Goal: Task Accomplishment & Management: Manage account settings

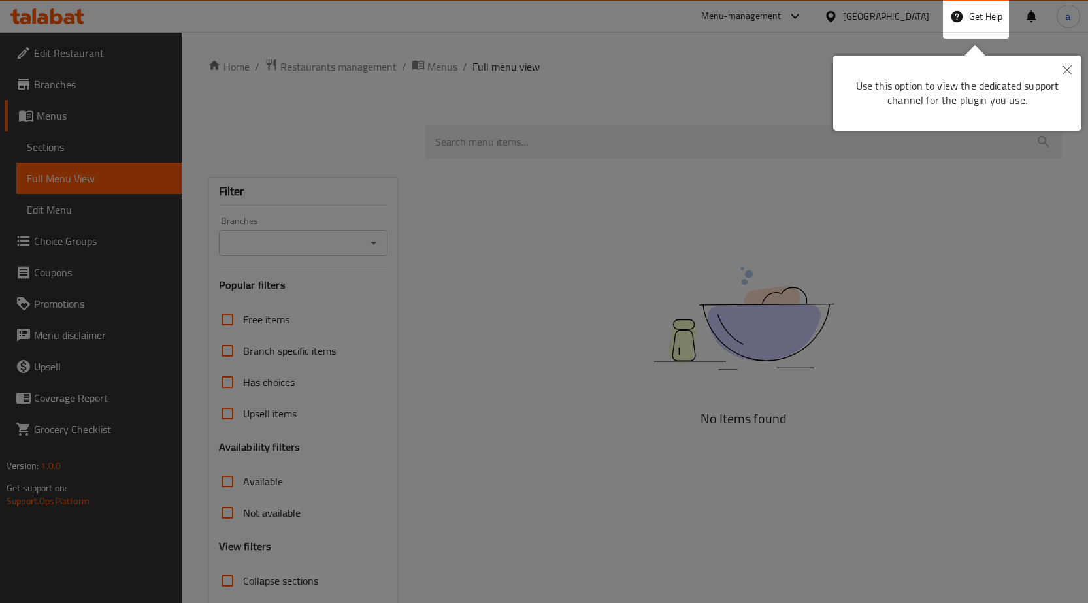
click at [1063, 73] on button "Close" at bounding box center [1067, 71] width 29 height 30
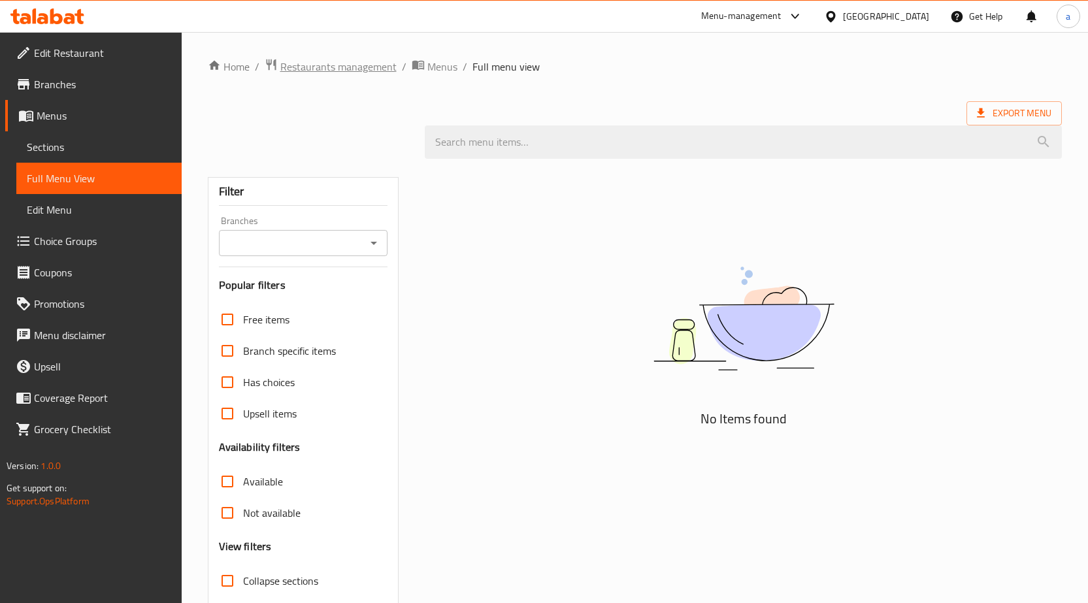
click at [311, 69] on span "Restaurants management" at bounding box center [338, 67] width 116 height 16
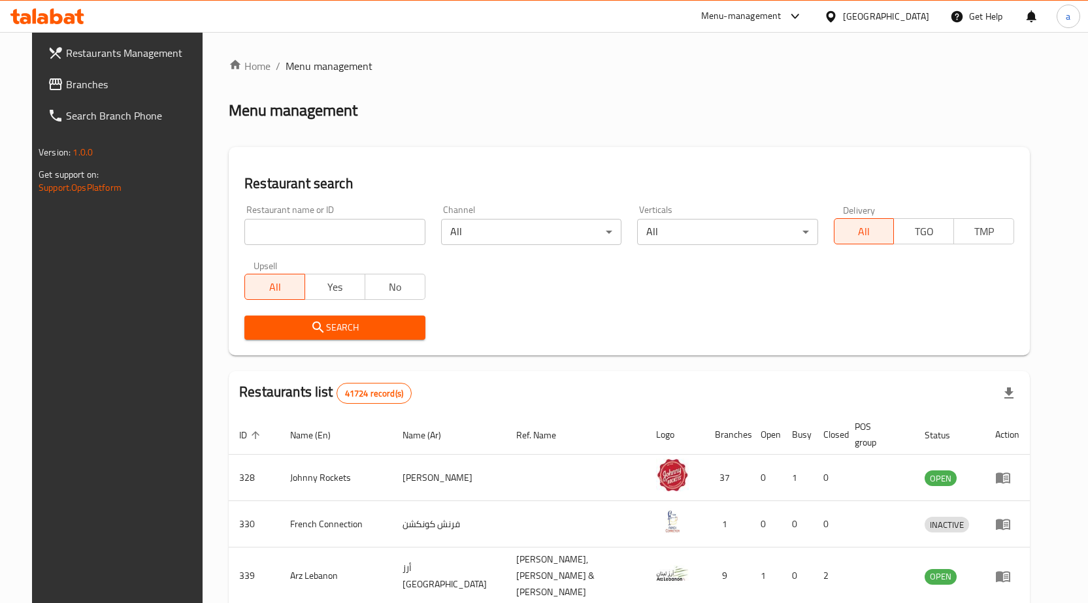
click at [94, 96] on link "Branches" at bounding box center [125, 84] width 177 height 31
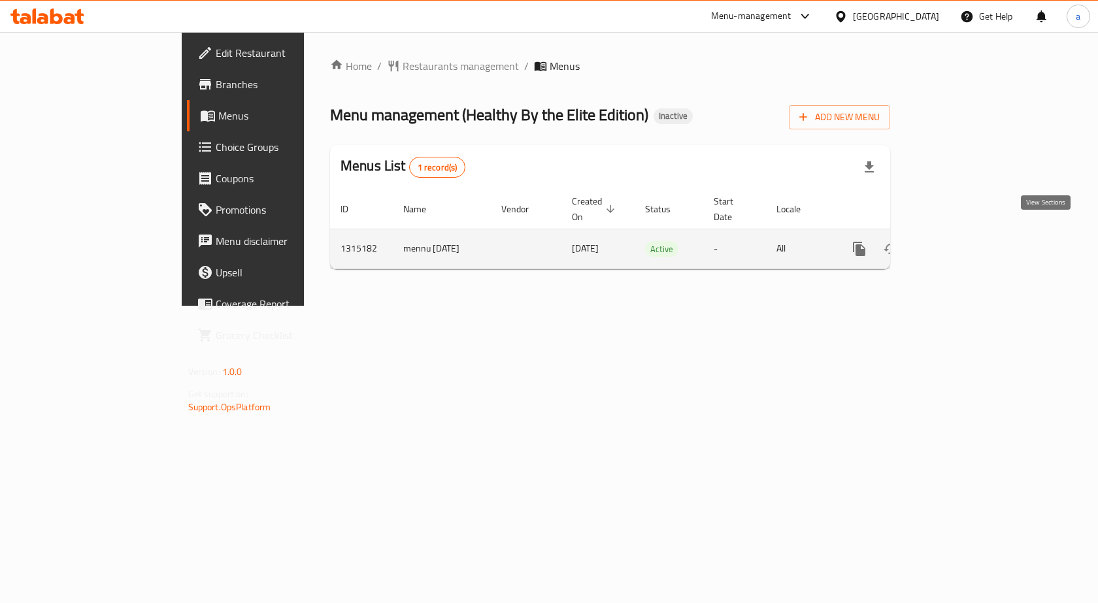
click at [960, 243] on icon "enhanced table" at bounding box center [954, 249] width 12 height 12
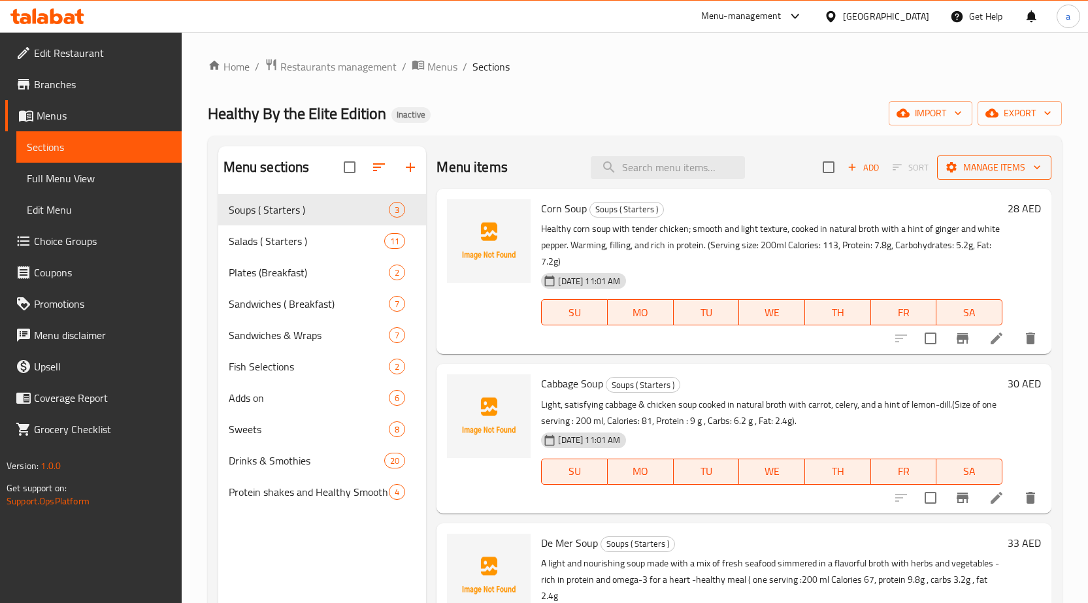
click at [973, 160] on span "Manage items" at bounding box center [994, 168] width 93 height 16
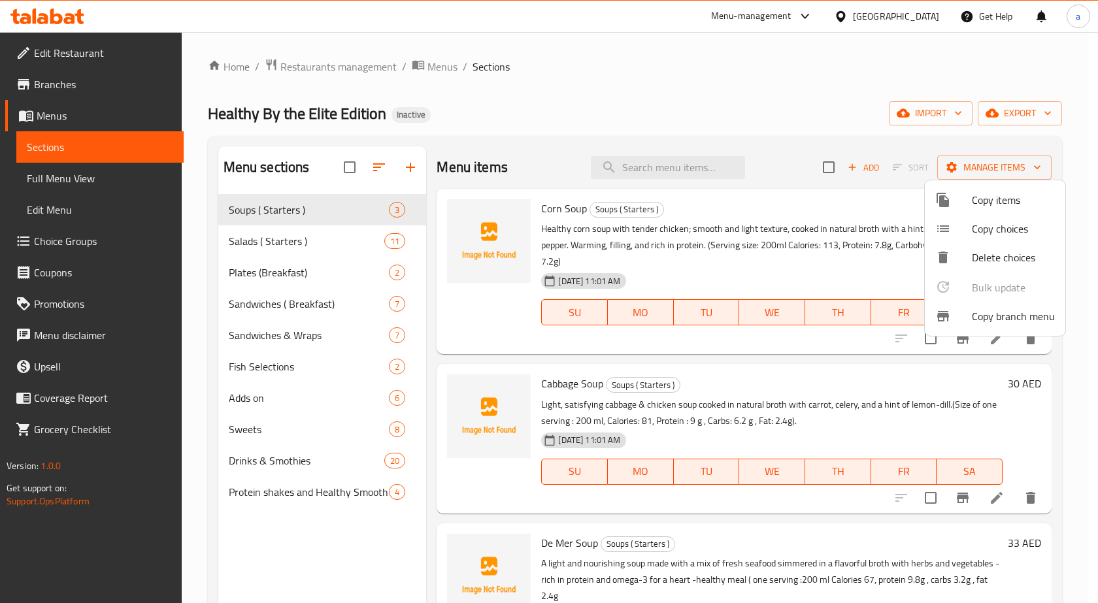
click at [915, 132] on div at bounding box center [549, 301] width 1098 height 603
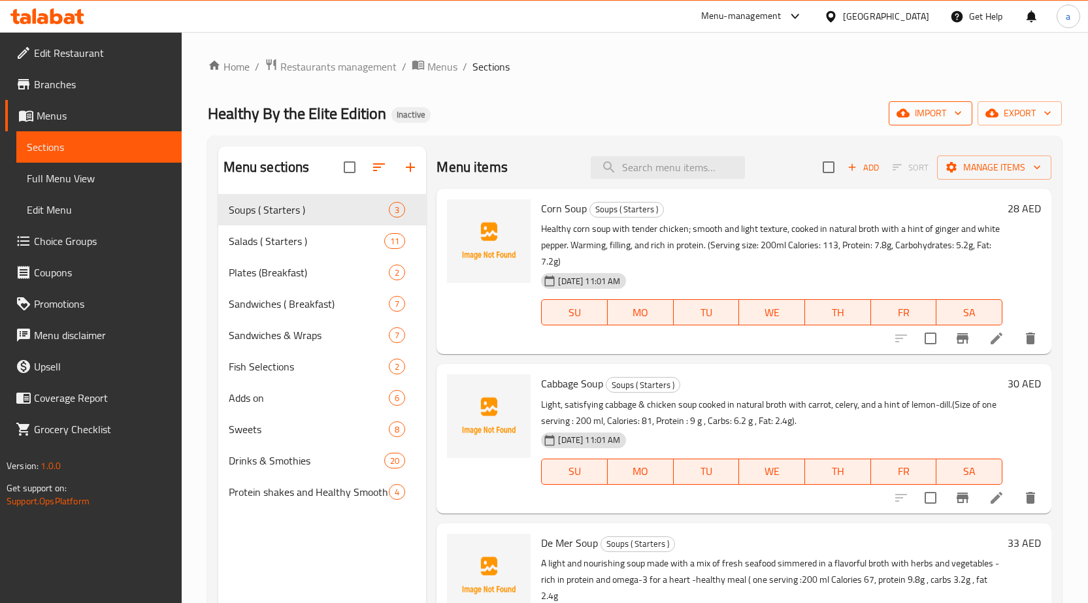
click at [928, 122] on button "import" at bounding box center [931, 113] width 84 height 24
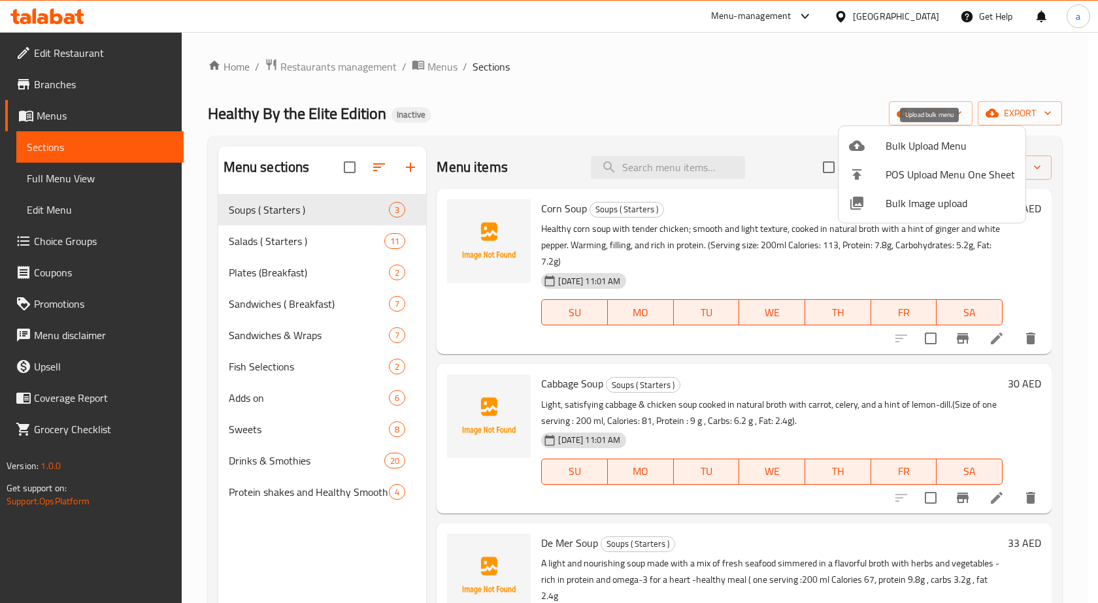
click at [915, 154] on span "Bulk Upload Menu" at bounding box center [950, 146] width 129 height 16
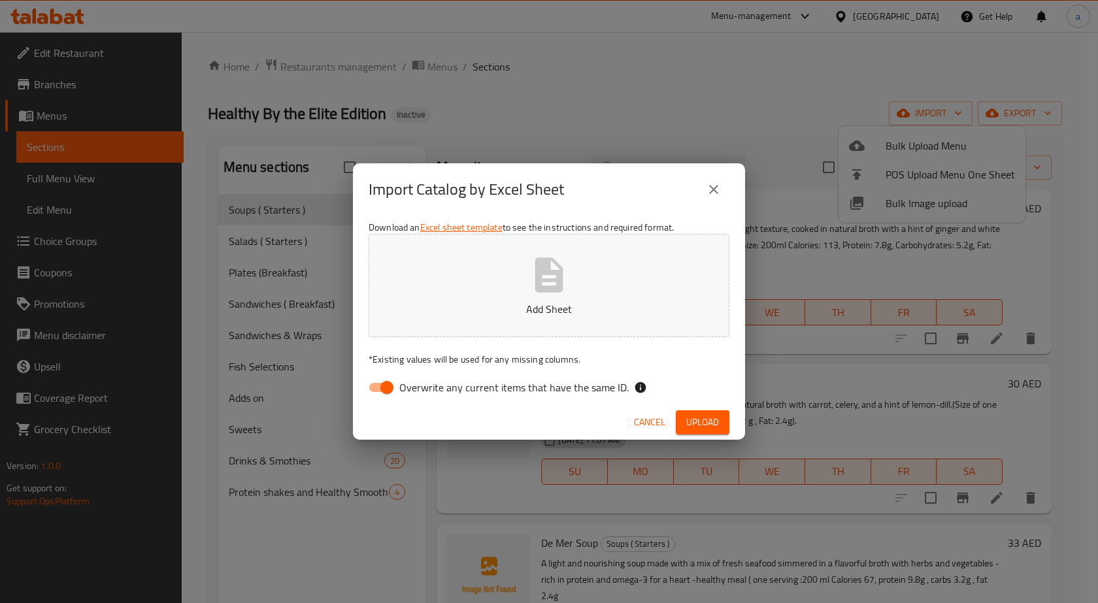
click at [660, 242] on button "Add Sheet" at bounding box center [549, 285] width 361 height 103
click at [454, 380] on span "Overwrite any current items that have the same ID." at bounding box center [513, 388] width 229 height 16
click at [424, 379] on input "Overwrite any current items that have the same ID." at bounding box center [387, 387] width 75 height 25
checkbox input "false"
click at [694, 420] on span "Upload" at bounding box center [702, 422] width 33 height 16
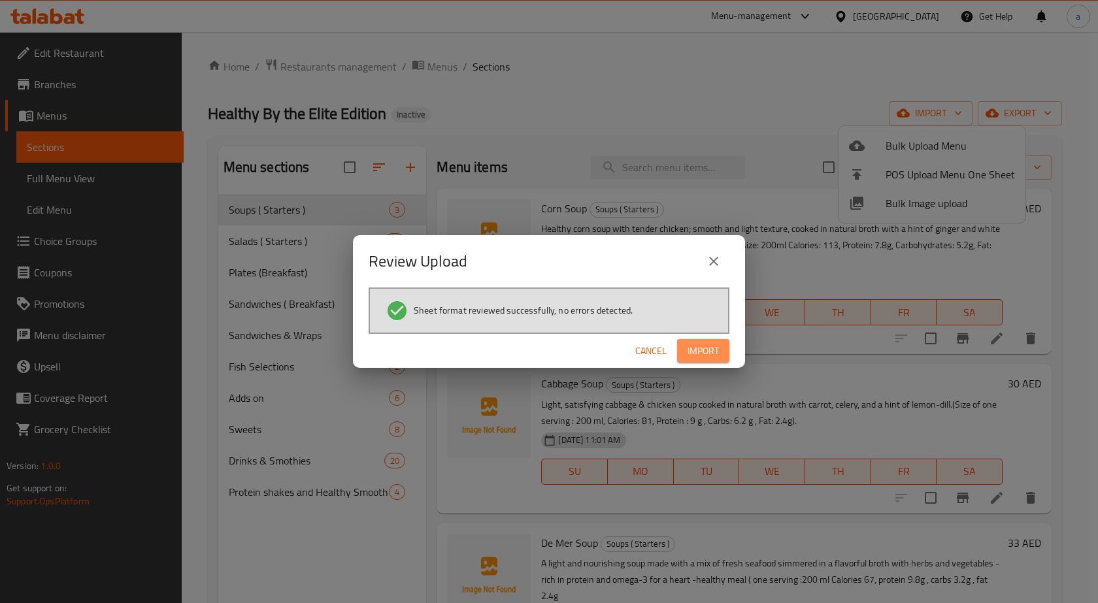
click at [717, 343] on span "Import" at bounding box center [703, 351] width 31 height 16
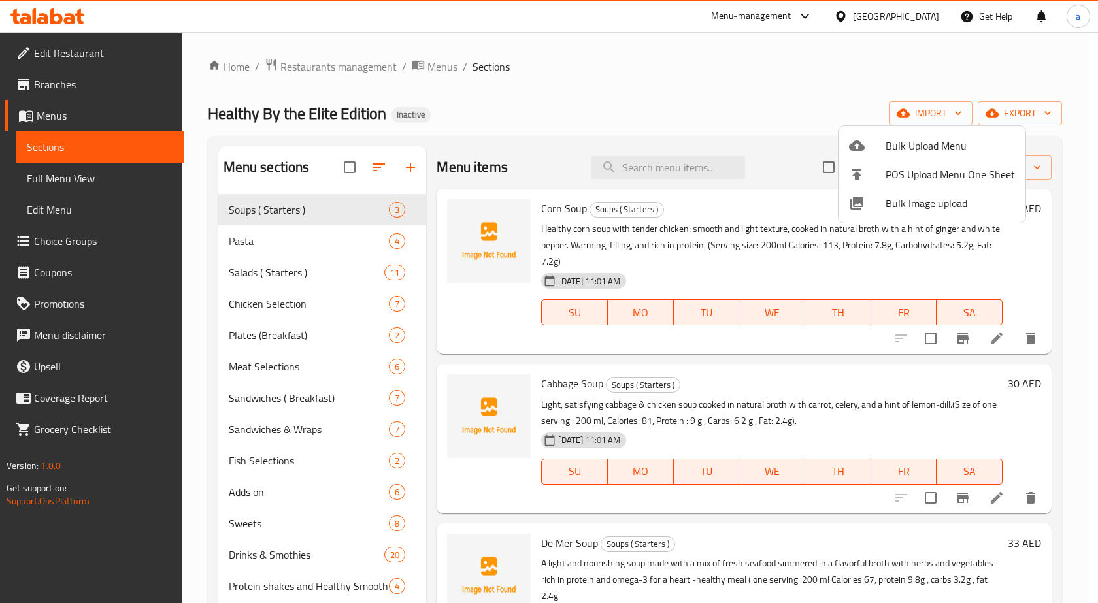
click at [116, 189] on div at bounding box center [549, 301] width 1098 height 603
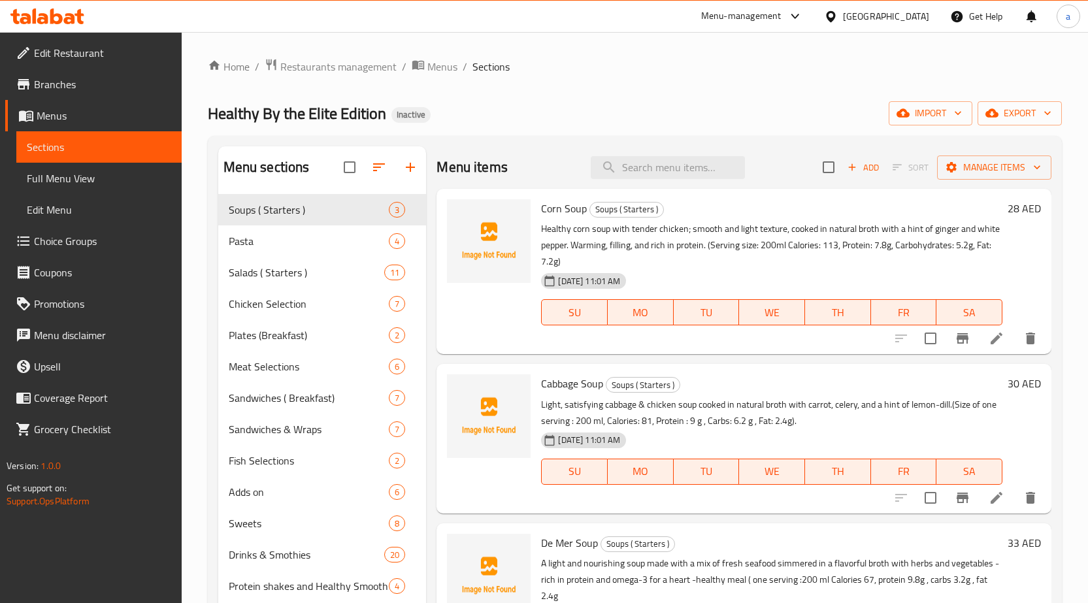
drag, startPoint x: 116, startPoint y: 189, endPoint x: 20, endPoint y: 181, distance: 97.1
click at [116, 189] on link "Full Menu View" at bounding box center [98, 178] width 165 height 31
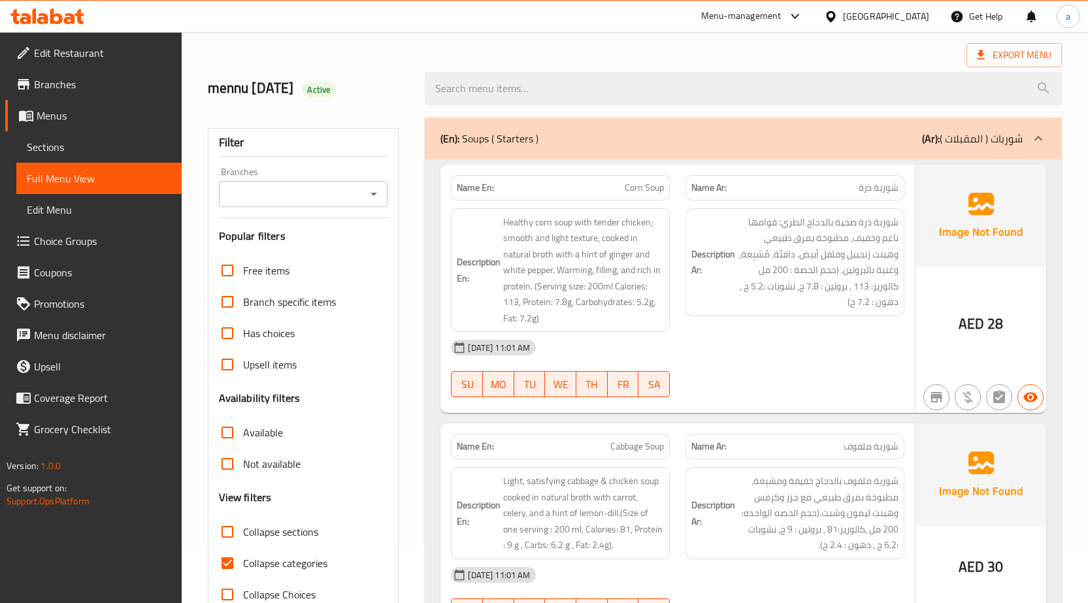
scroll to position [261, 0]
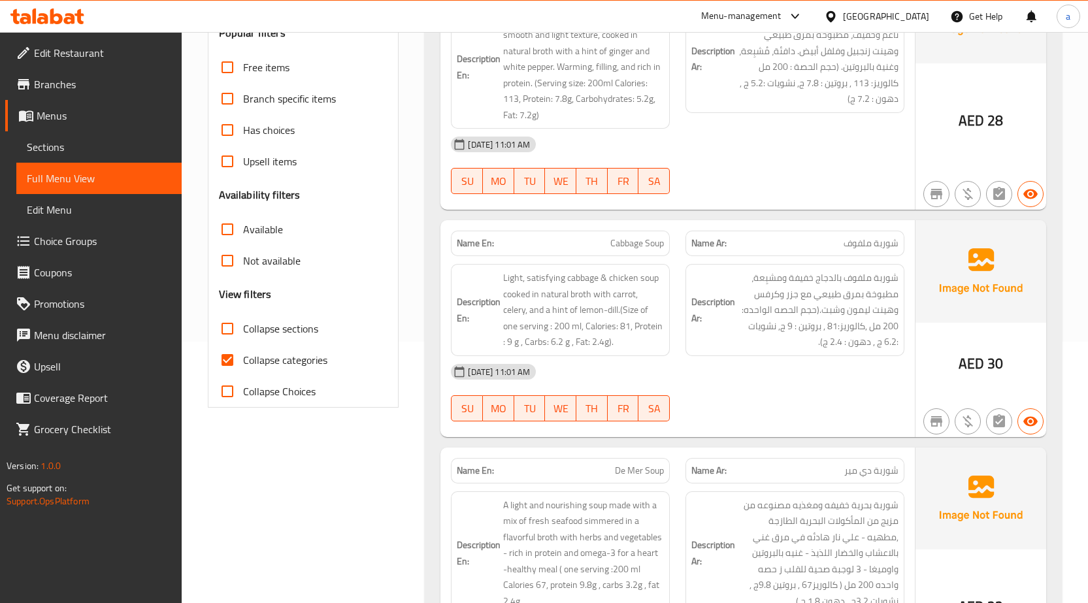
click at [307, 326] on span "Collapse sections" at bounding box center [280, 329] width 75 height 16
click at [243, 326] on input "Collapse sections" at bounding box center [227, 328] width 31 height 31
checkbox input "true"
click at [284, 360] on span "Collapse categories" at bounding box center [285, 360] width 84 height 16
click at [243, 360] on input "Collapse categories" at bounding box center [227, 360] width 31 height 31
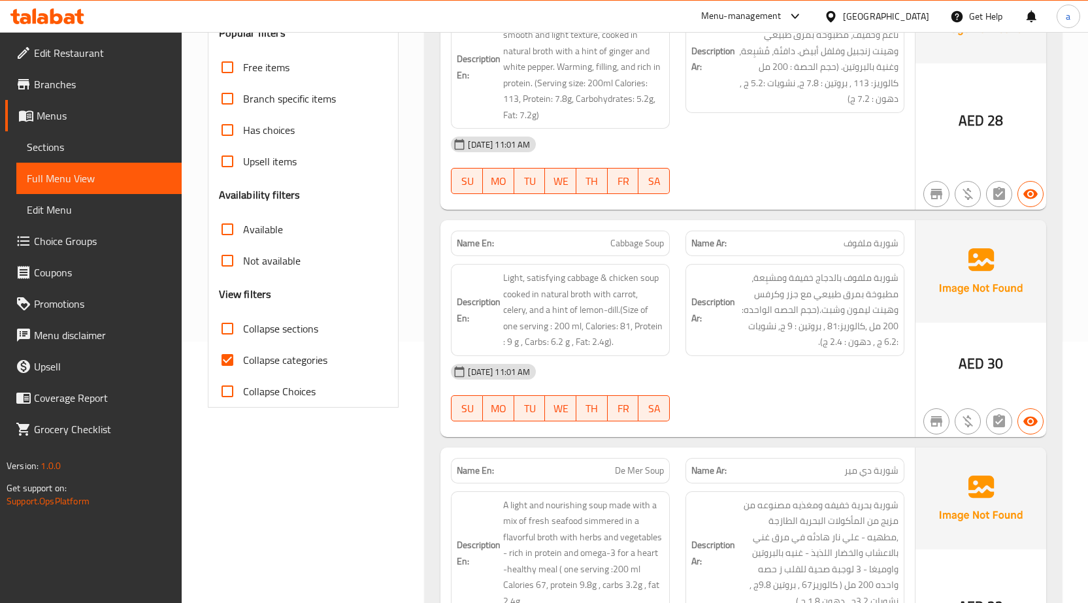
checkbox input "false"
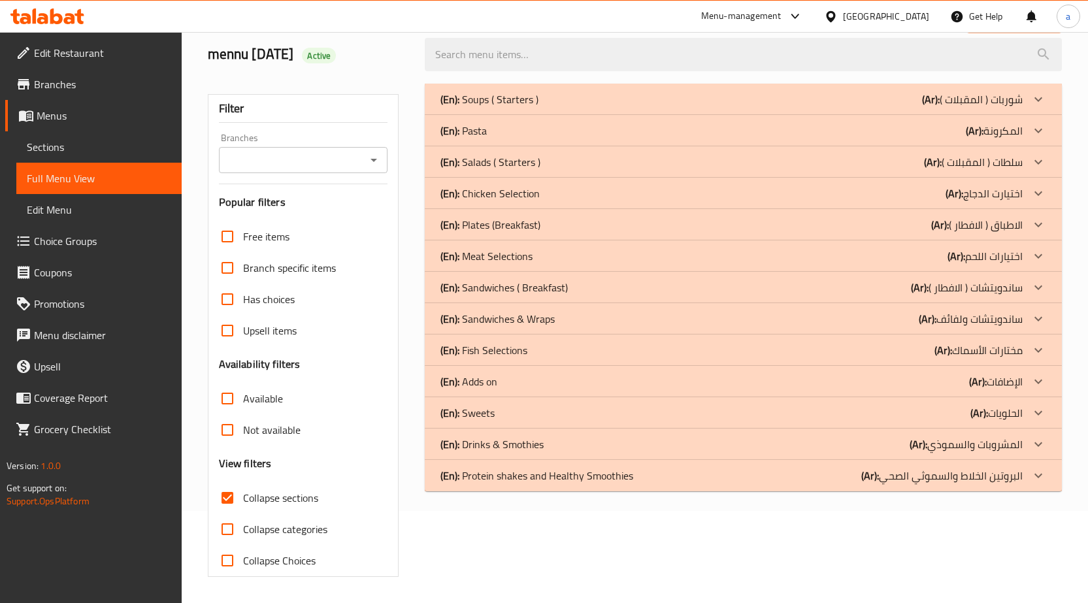
scroll to position [92, 0]
click at [511, 258] on p "(En): Meat Selections" at bounding box center [487, 256] width 92 height 16
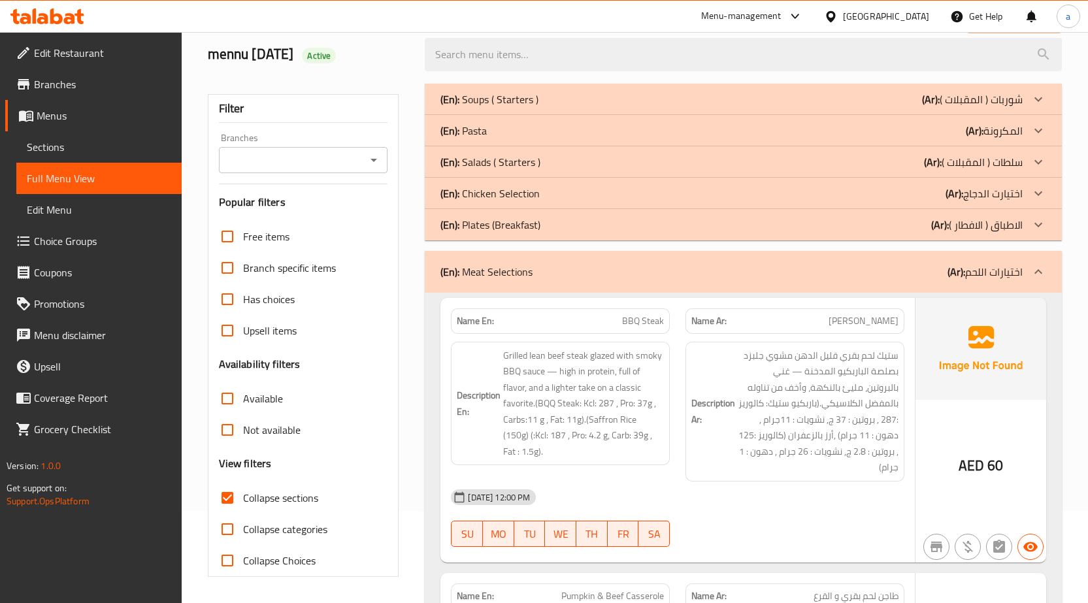
click at [533, 181] on div "(En): Chicken Selection (Ar): اختيارت الدجاج" at bounding box center [743, 193] width 637 height 31
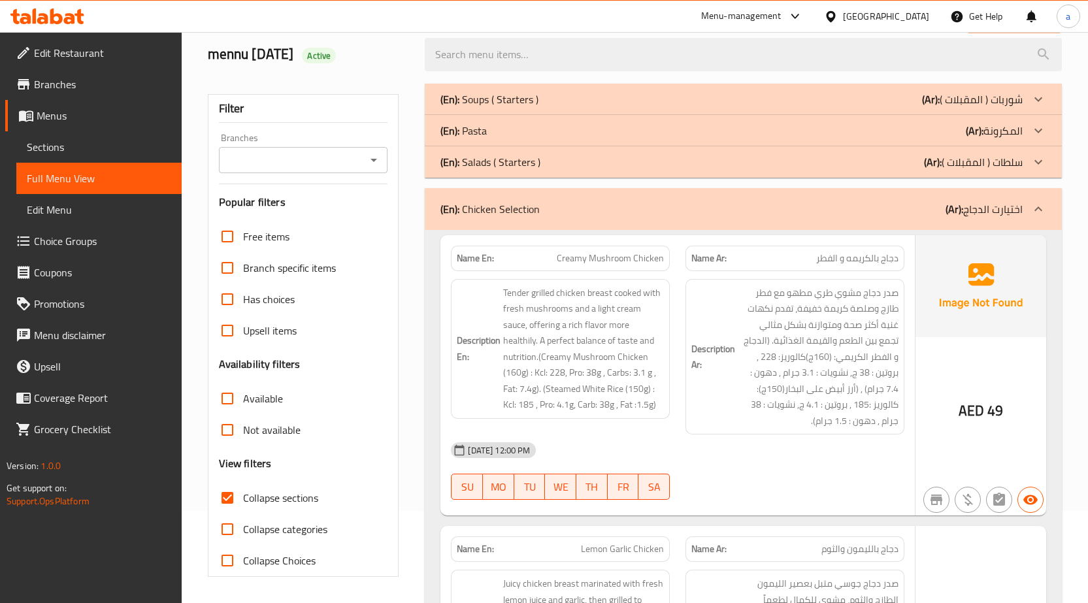
click at [528, 123] on div "(En): Pasta (Ar): المكرونة" at bounding box center [732, 131] width 582 height 16
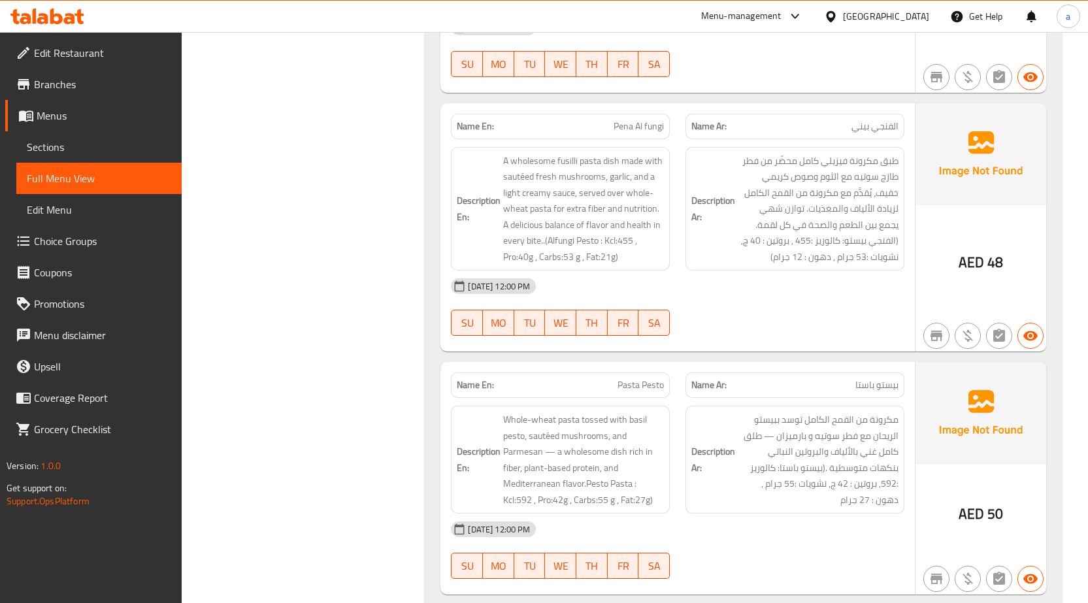
scroll to position [746, 0]
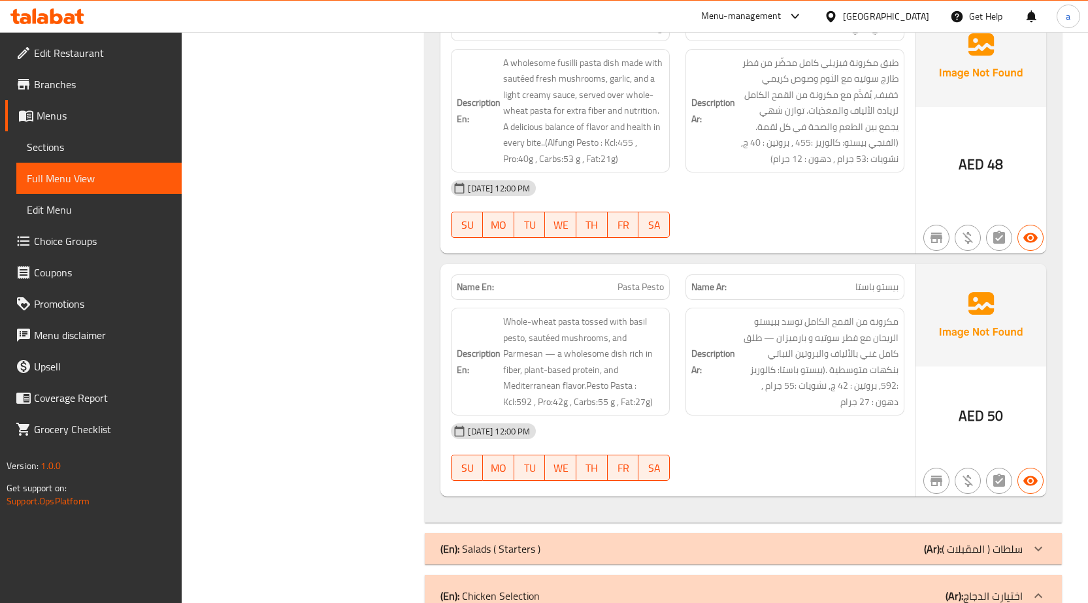
click at [59, 148] on span "Sections" at bounding box center [99, 147] width 144 height 16
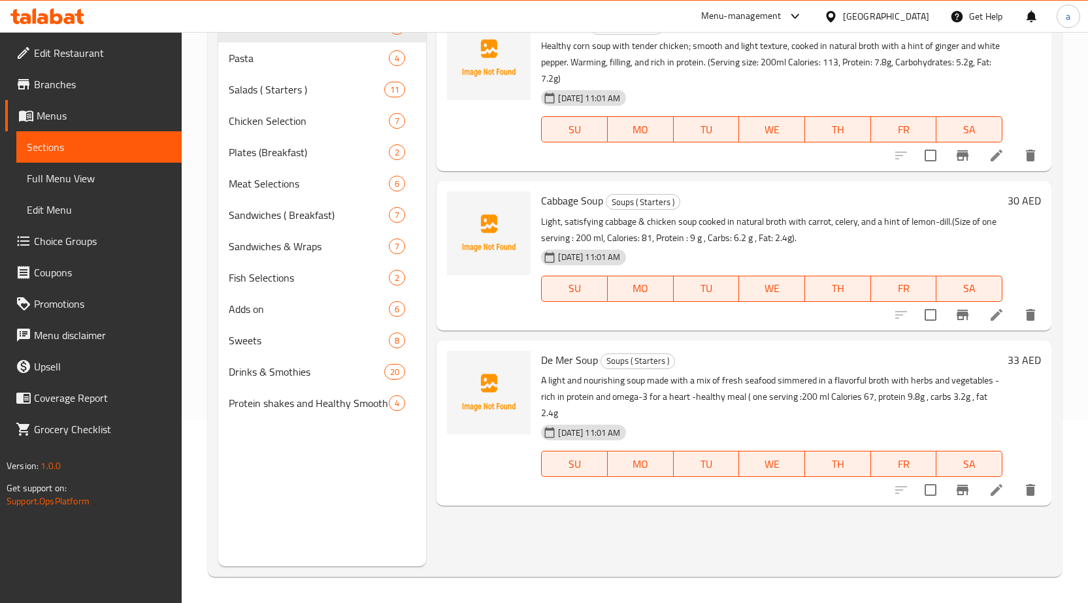
scroll to position [183, 0]
click at [275, 59] on span "Pasta" at bounding box center [291, 58] width 124 height 16
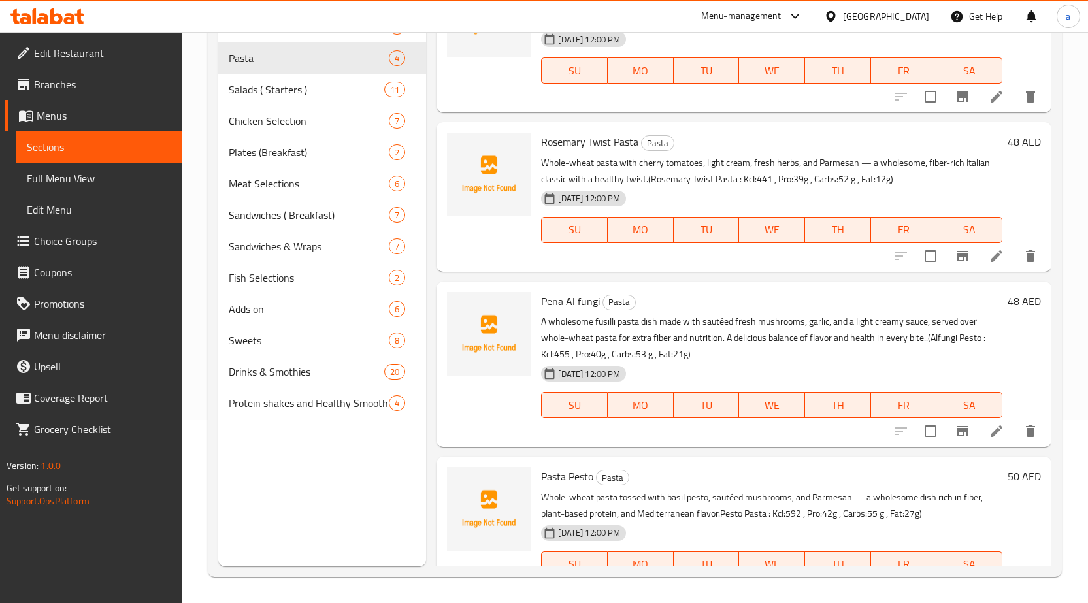
scroll to position [82, 0]
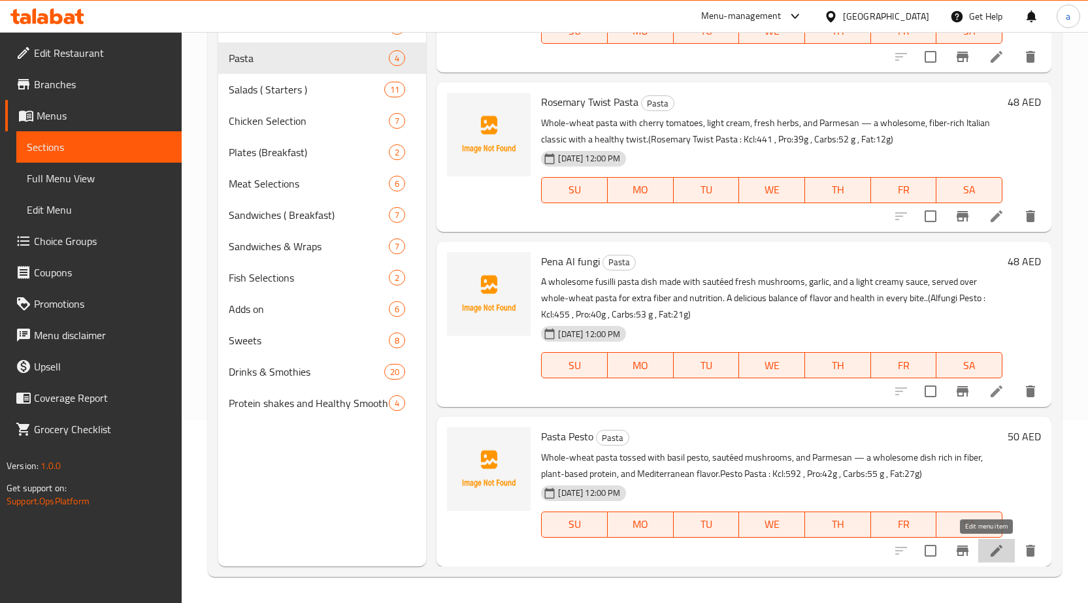
click at [991, 548] on icon at bounding box center [997, 551] width 12 height 12
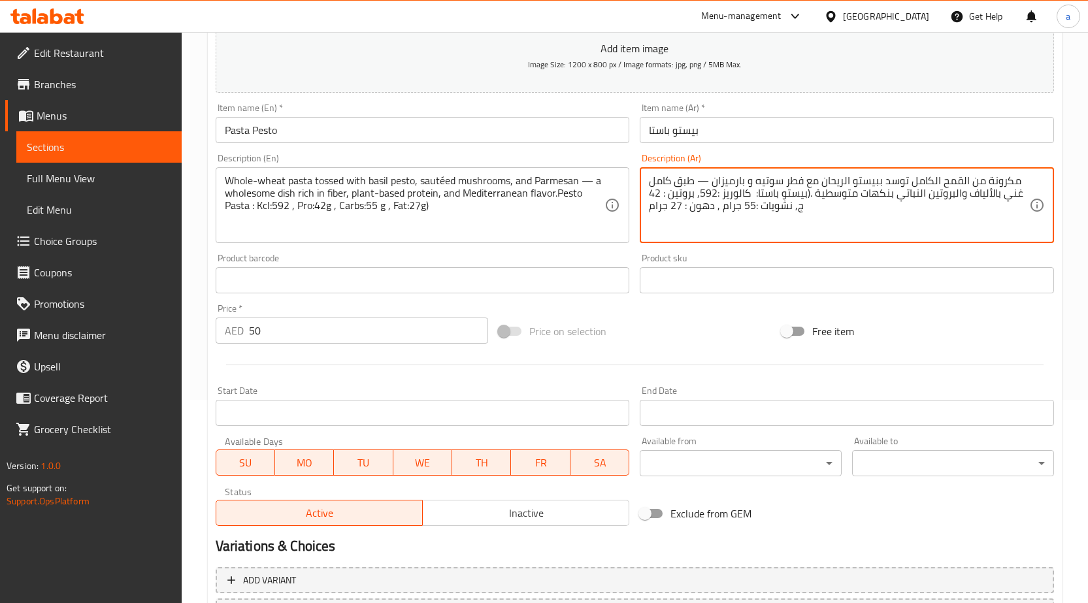
scroll to position [320, 0]
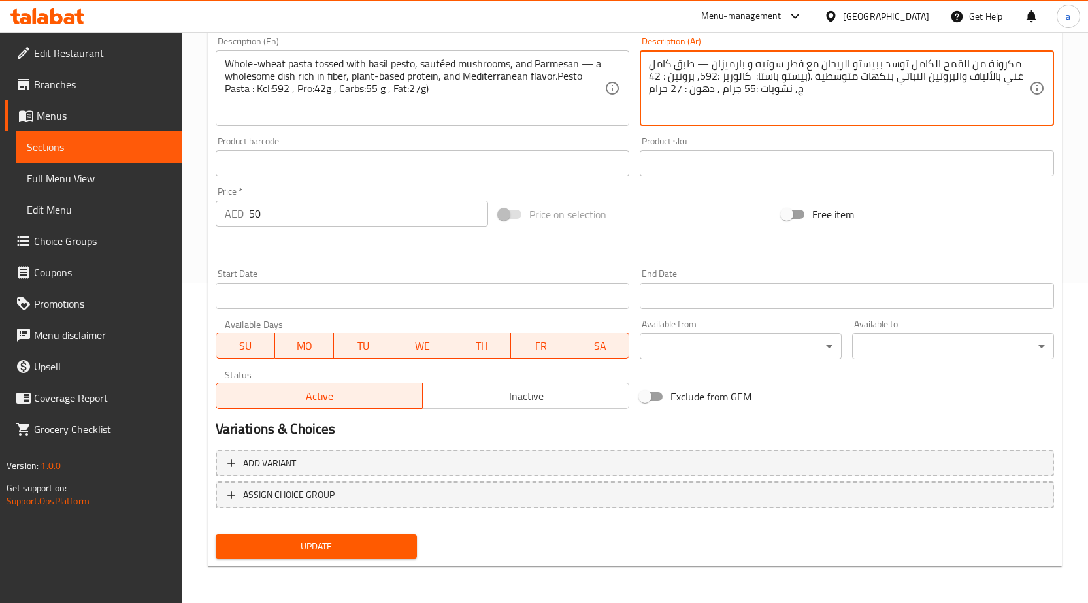
type textarea "مكرونة من القمح الكامل توسد ببيستو الريحان مع فطر سوتيه و بارميزان — طبق كامل غ…"
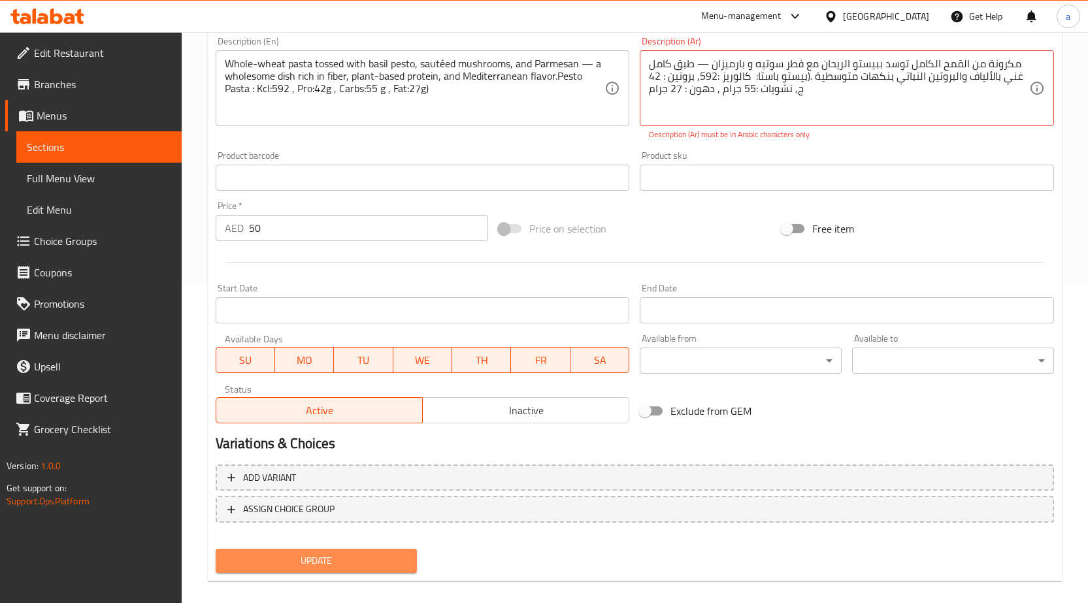
click at [292, 549] on button "Update" at bounding box center [317, 561] width 202 height 24
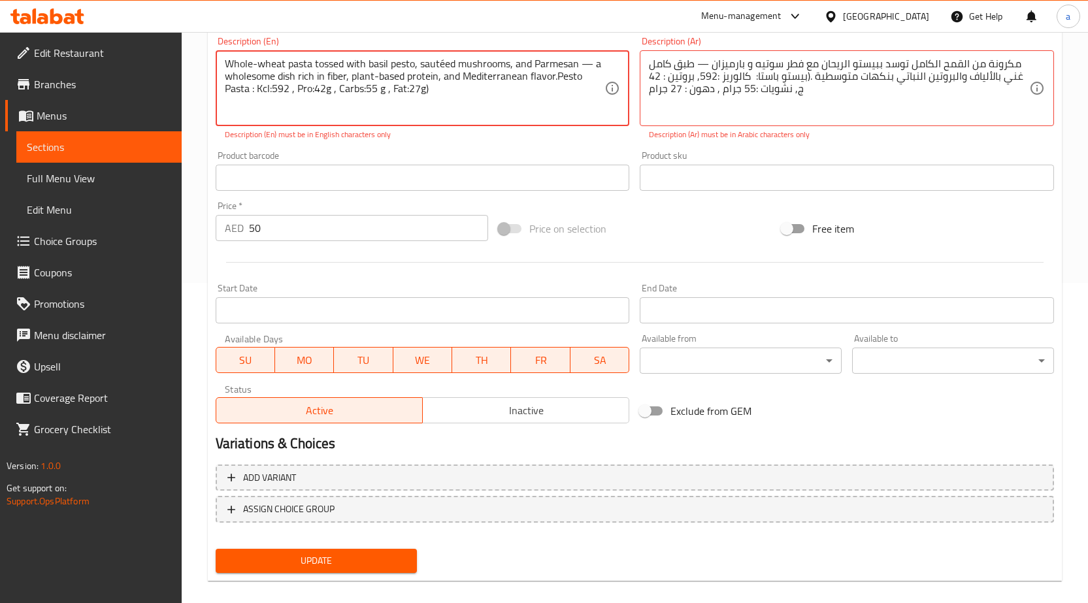
click at [446, 61] on textarea "Whole-wheat pasta tossed with basil pesto, sautéed mushrooms, and Parmesan — a …" at bounding box center [415, 89] width 380 height 62
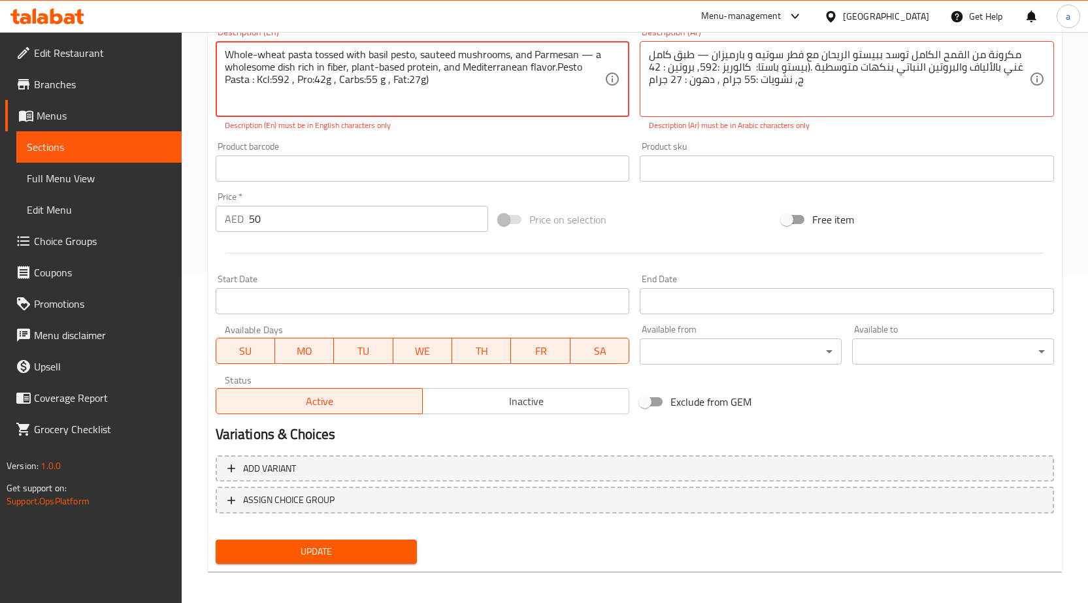
scroll to position [335, 0]
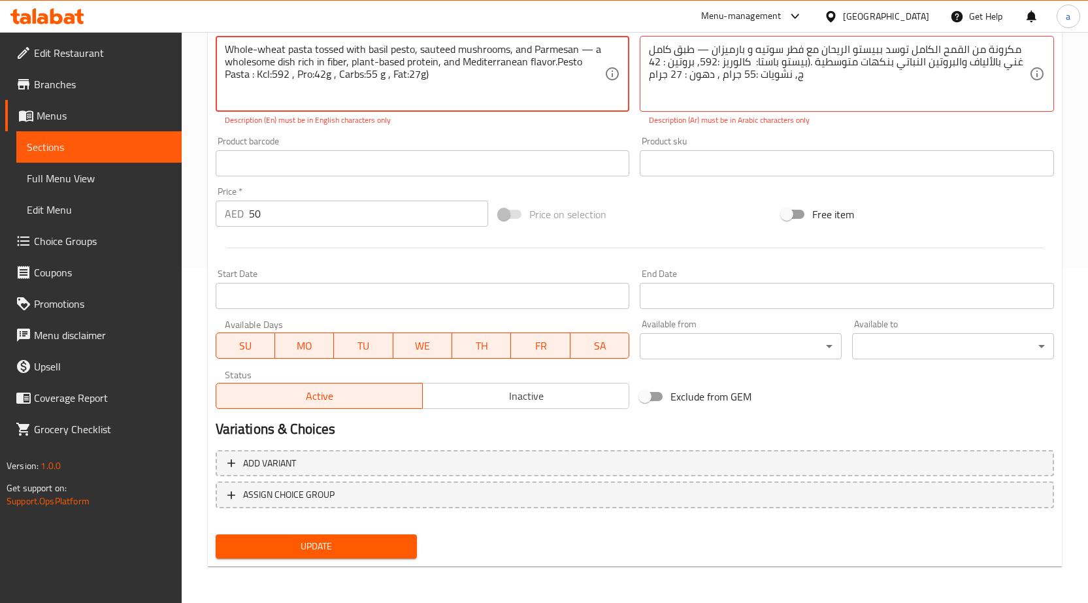
click at [280, 544] on span "Update" at bounding box center [316, 547] width 181 height 16
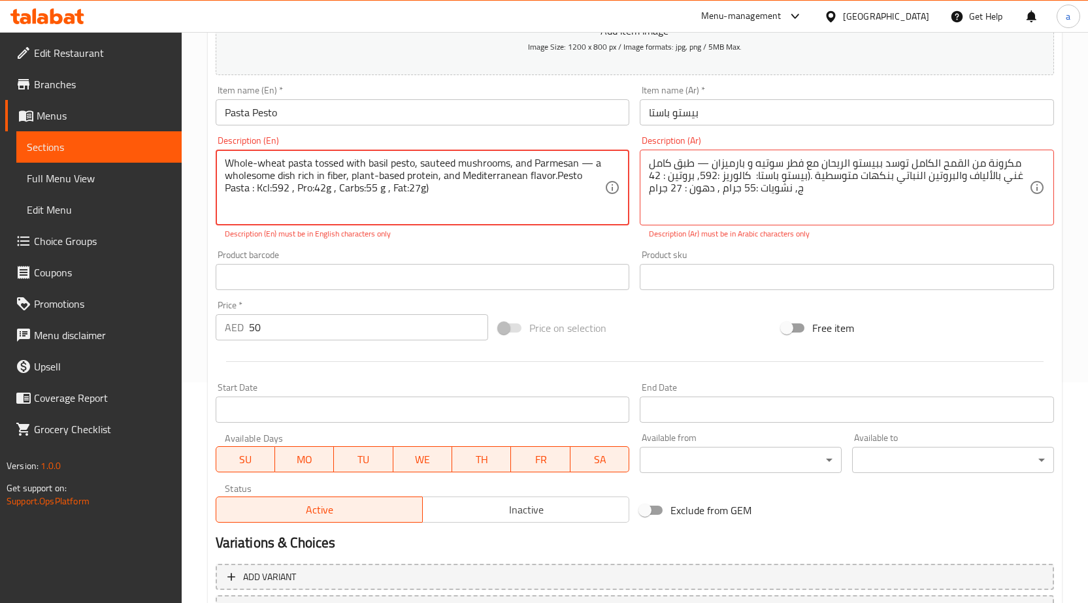
scroll to position [204, 0]
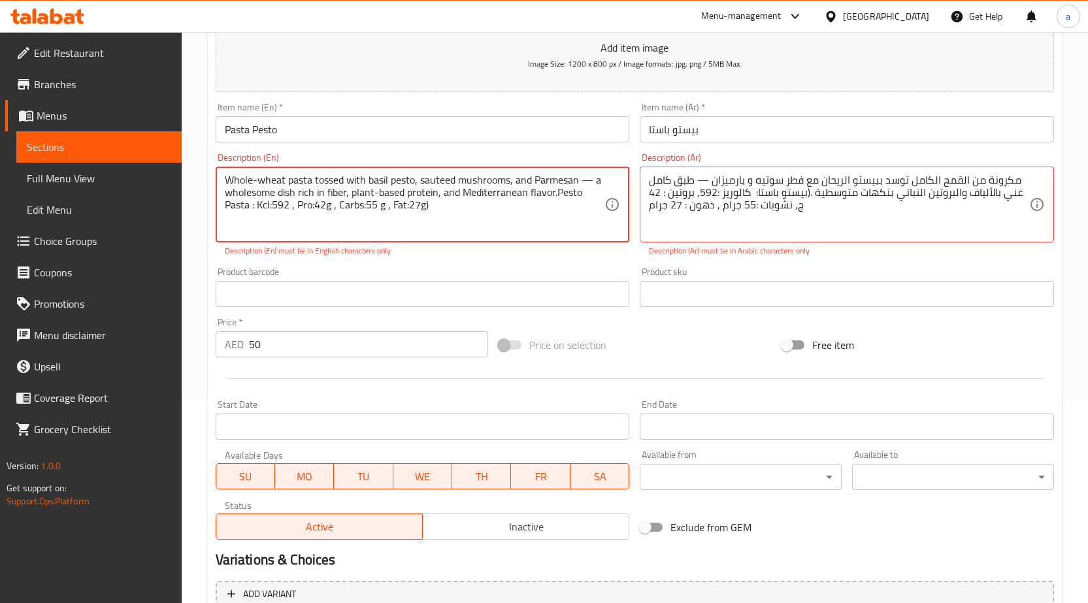
click at [592, 178] on textarea "Whole-wheat pasta tossed with basil pesto, sauteed mushrooms, and Parmesan — a …" at bounding box center [415, 205] width 380 height 62
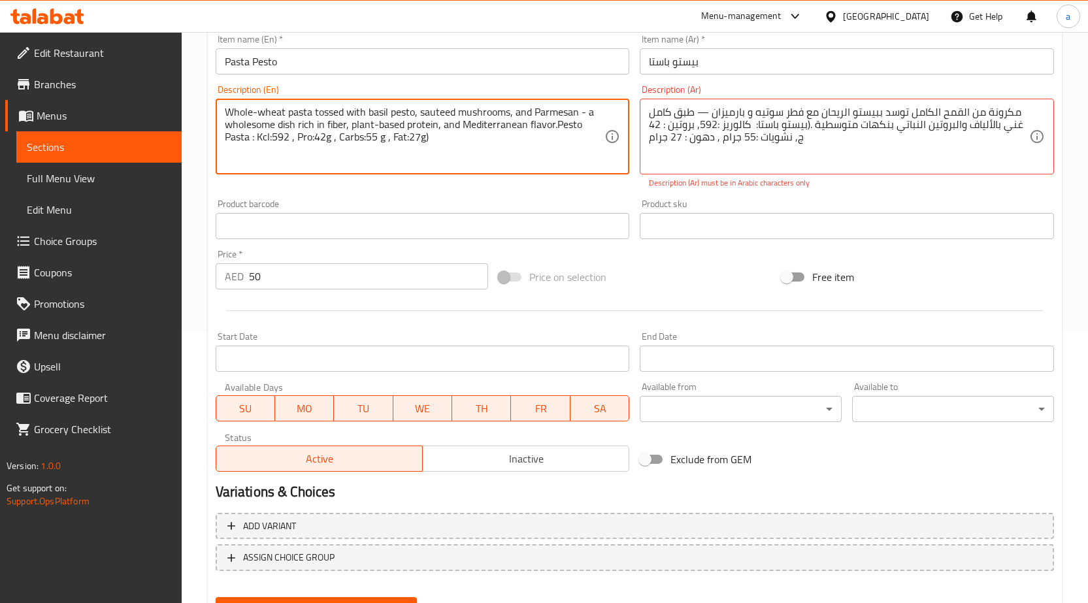
scroll to position [335, 0]
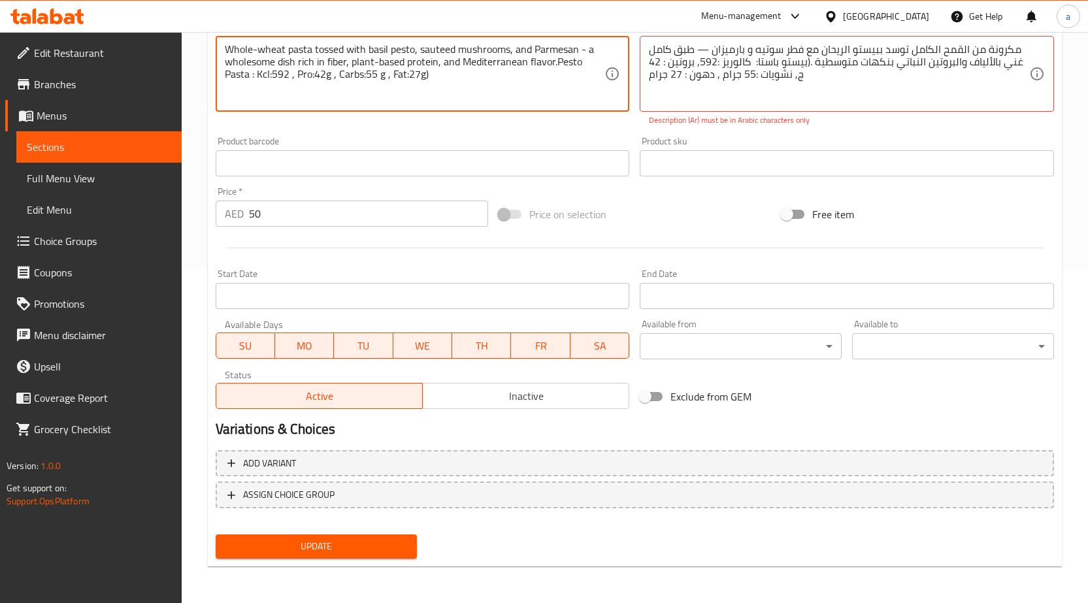
type textarea "Whole-wheat pasta tossed with basil pesto, sauteed mushrooms, and Parmesan - a …"
click at [366, 551] on span "Update" at bounding box center [316, 547] width 181 height 16
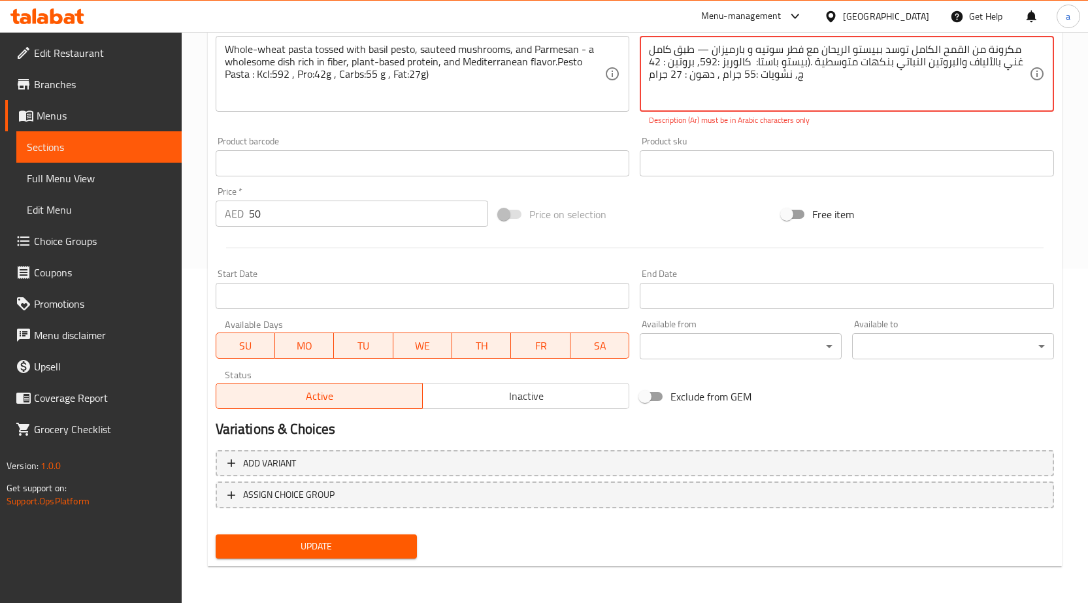
click at [707, 46] on textarea "مكرونة من القمح الكامل توسد ببيستو الريحان مع فطر سوتيه و بارميزان — طبق كامل غ…" at bounding box center [839, 74] width 380 height 62
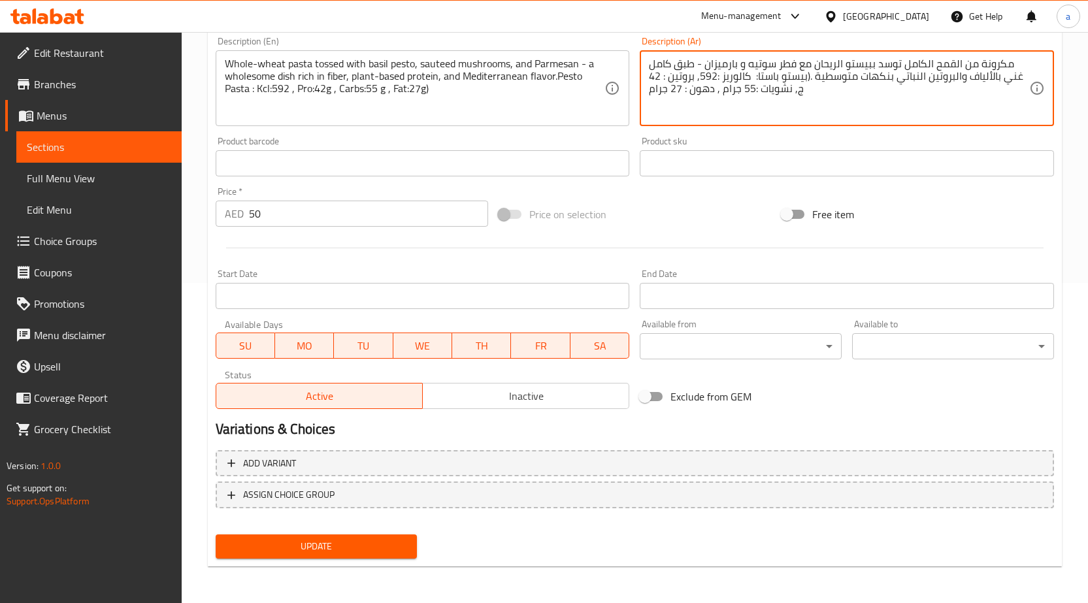
type textarea "مكرونة من القمح الكامل توسد ببيستو الريحان مع فطر سوتيه و بارميزان - طبق كامل غ…"
click at [315, 550] on span "Update" at bounding box center [316, 547] width 181 height 16
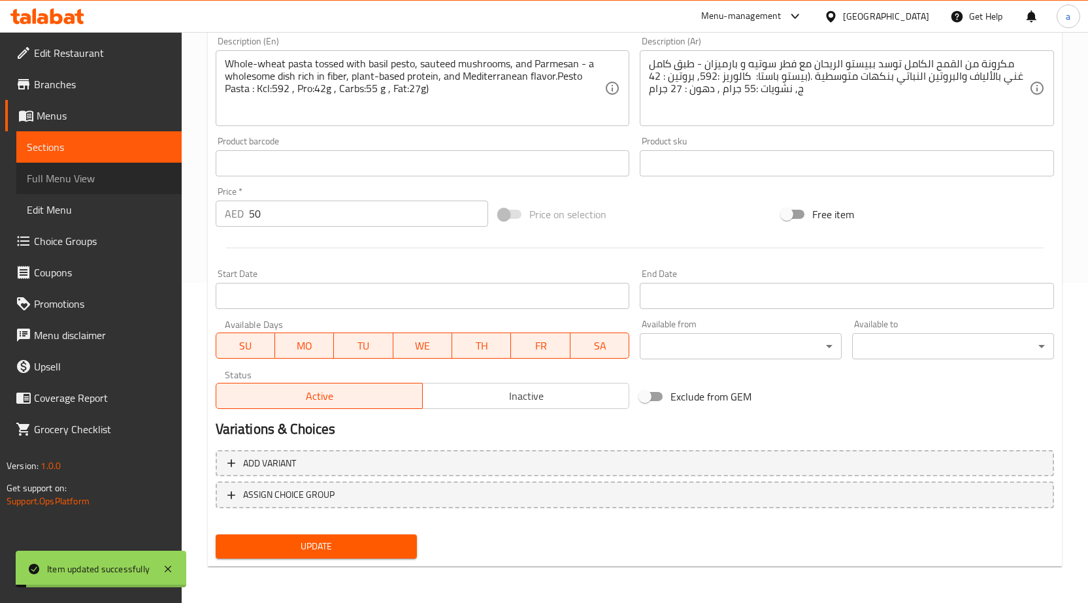
click at [63, 175] on span "Full Menu View" at bounding box center [99, 179] width 144 height 16
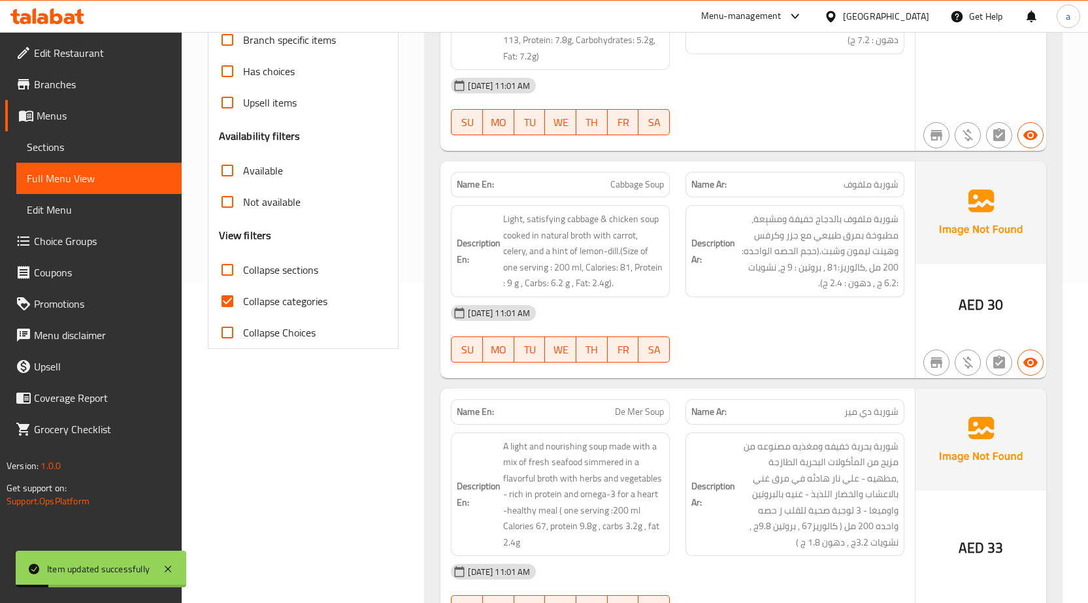
click at [154, 141] on span "Sections" at bounding box center [99, 147] width 144 height 16
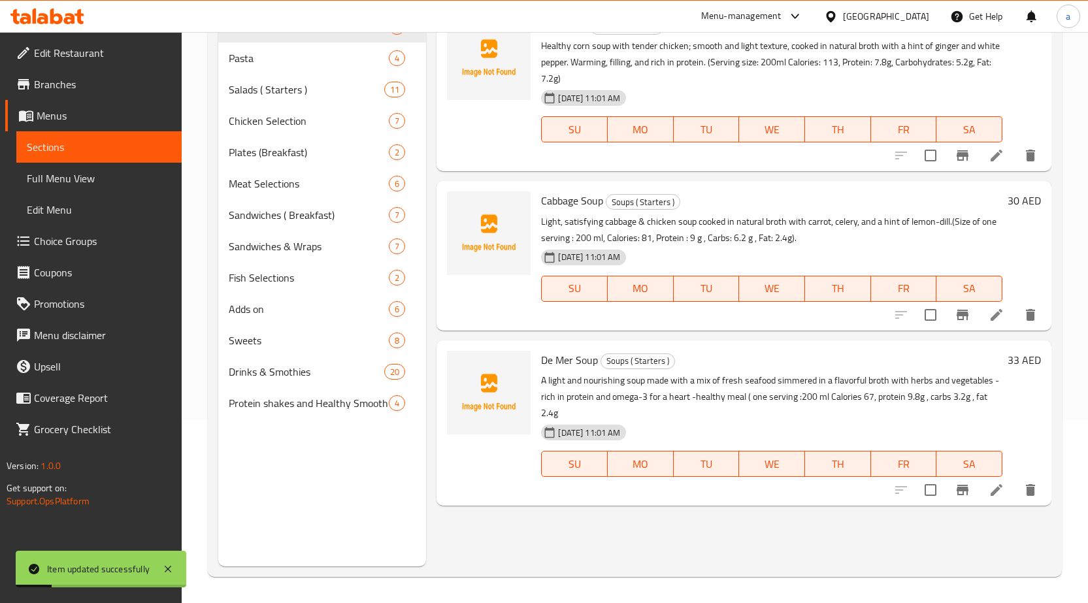
scroll to position [183, 0]
click at [109, 180] on span "Full Menu View" at bounding box center [99, 179] width 144 height 16
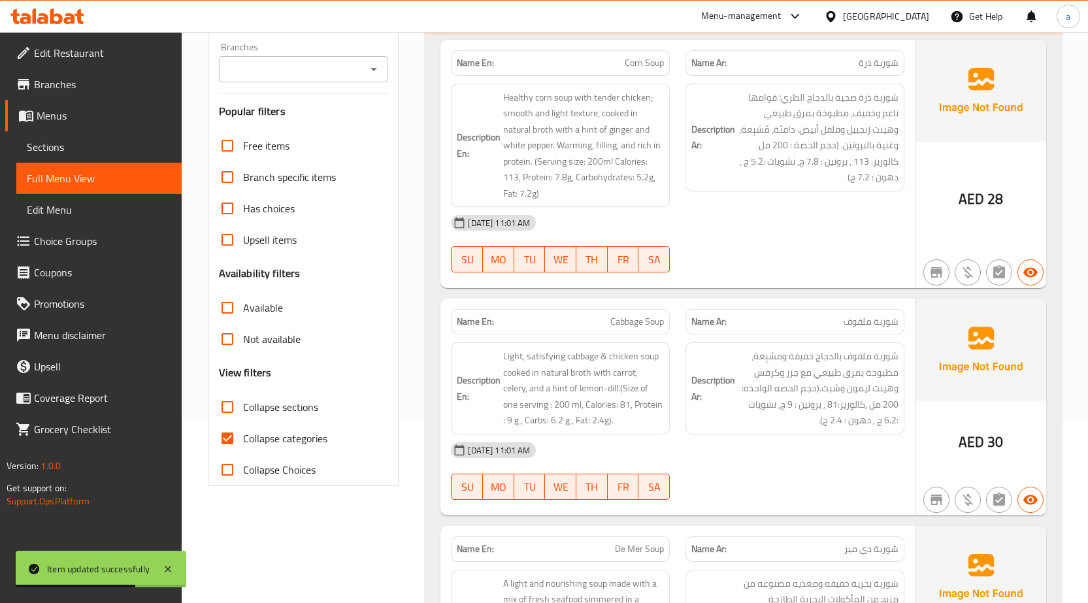
click at [304, 404] on span "Collapse sections" at bounding box center [280, 407] width 75 height 16
click at [243, 404] on input "Collapse sections" at bounding box center [227, 407] width 31 height 31
checkbox input "true"
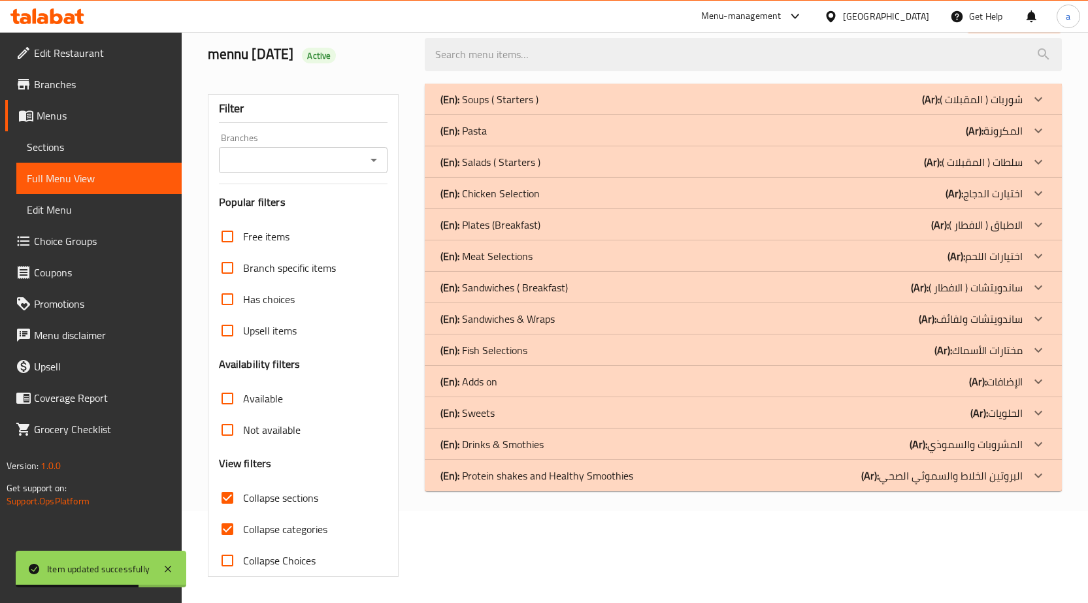
click at [301, 522] on span "Collapse categories" at bounding box center [285, 530] width 84 height 16
click at [243, 514] on input "Collapse categories" at bounding box center [227, 529] width 31 height 31
checkbox input "false"
click at [996, 123] on p "(Ar): المكرونة" at bounding box center [994, 131] width 57 height 16
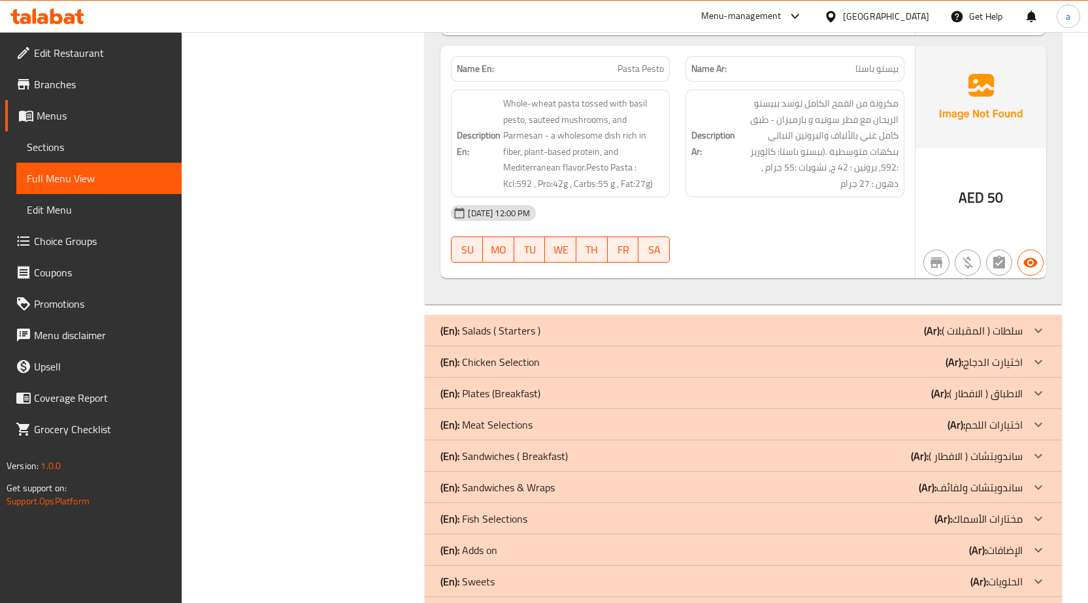
scroll to position [1047, 0]
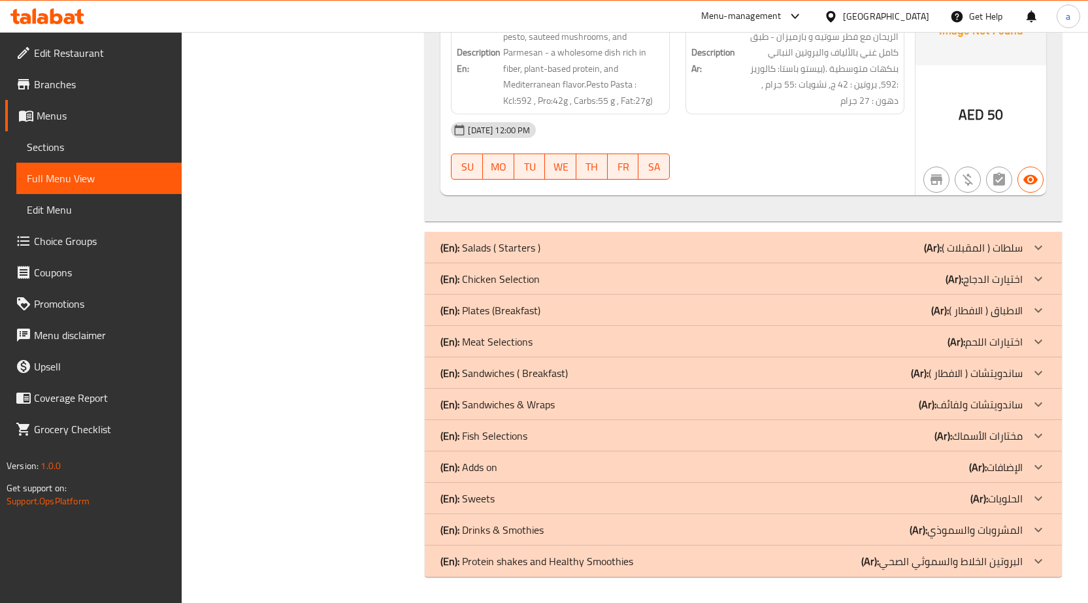
click at [1024, 336] on div at bounding box center [1038, 341] width 31 height 31
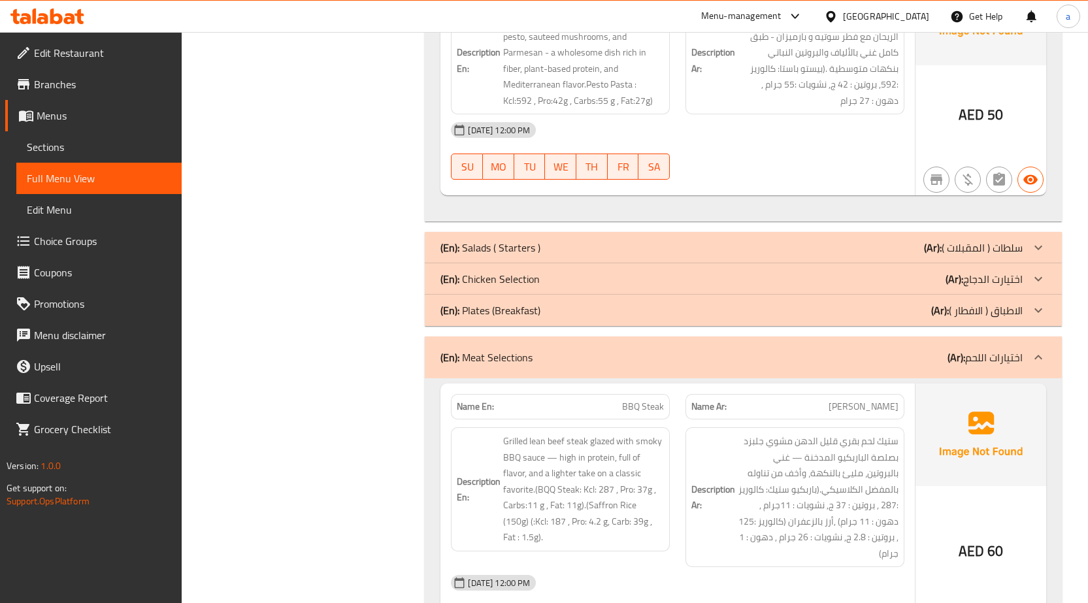
click at [1001, 271] on p "(Ar): اختيارت الدجاج" at bounding box center [984, 279] width 77 height 16
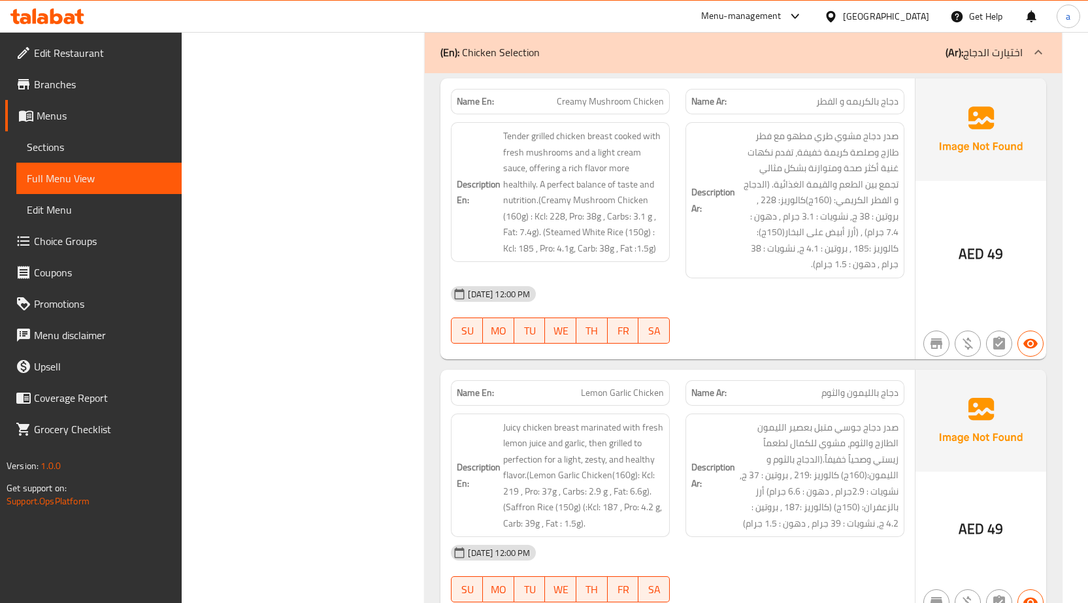
scroll to position [1309, 0]
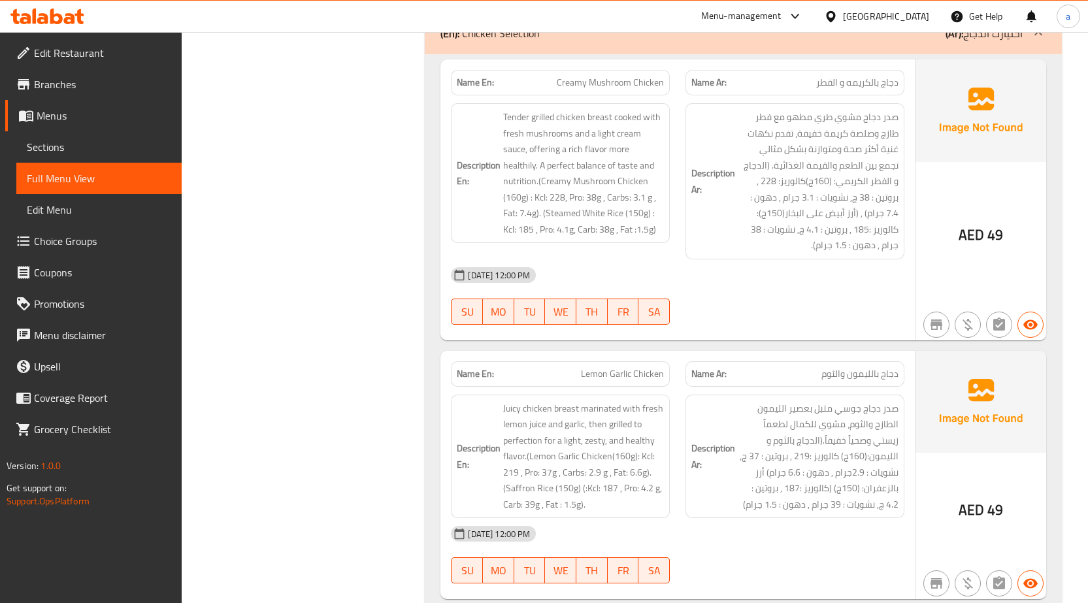
click at [154, 133] on link "Sections" at bounding box center [98, 146] width 165 height 31
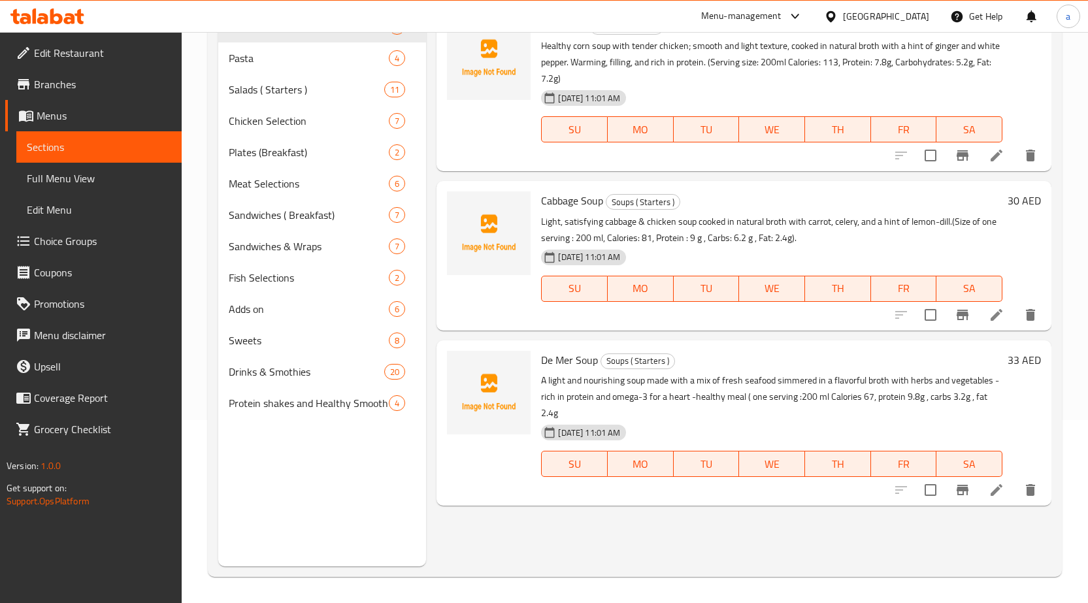
scroll to position [183, 0]
click at [288, 118] on span "Chicken Selection" at bounding box center [291, 121] width 124 height 16
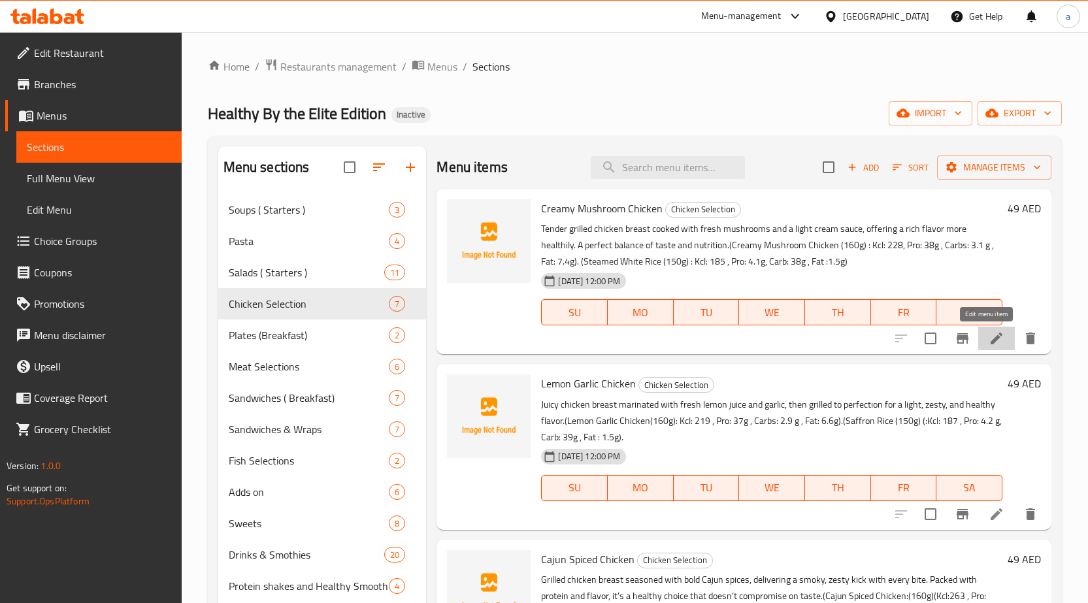
click at [991, 344] on icon at bounding box center [997, 339] width 12 height 12
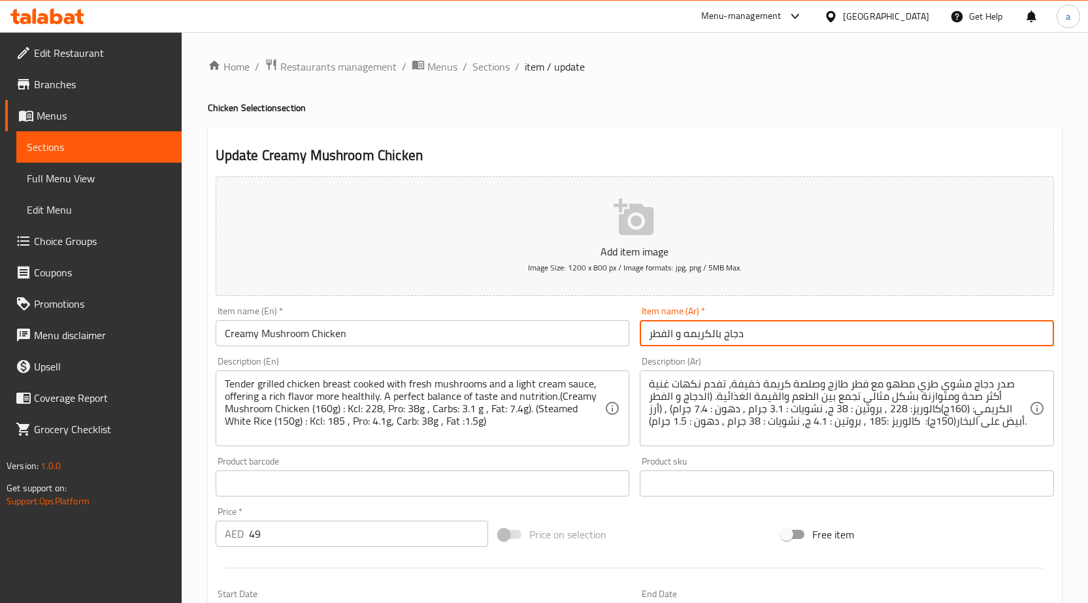
drag, startPoint x: 718, startPoint y: 330, endPoint x: 506, endPoint y: 339, distance: 212.0
click at [506, 339] on div "Add item image Image Size: 1200 x 800 px / Image formats: jpg, png / 5MB Max. I…" at bounding box center [635, 453] width 849 height 564
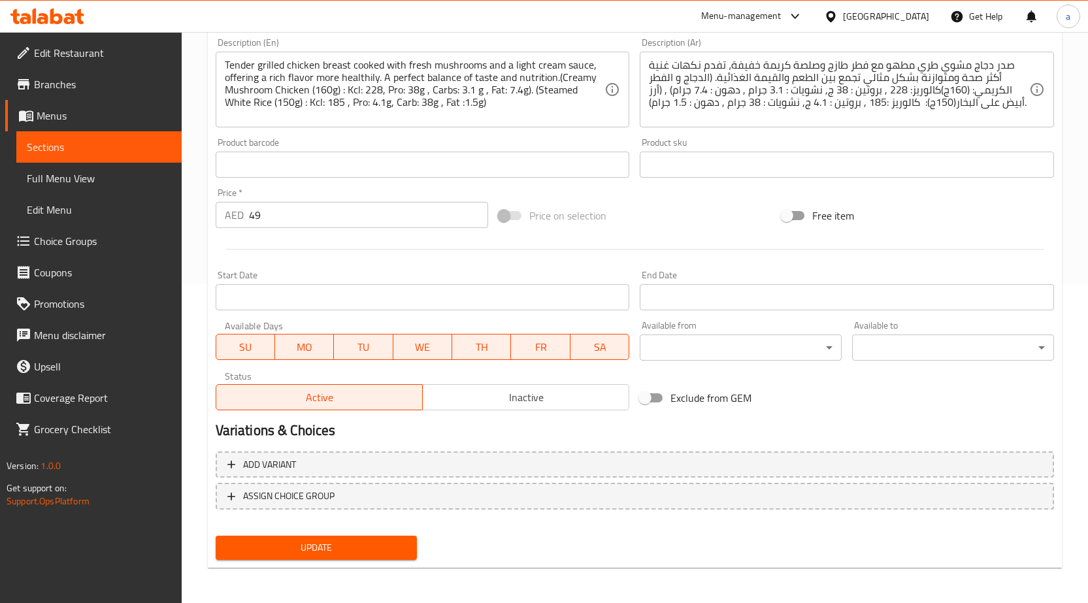
scroll to position [320, 0]
type input "دجاج بالفطر الكريمي"
click at [346, 550] on span "Update" at bounding box center [316, 547] width 181 height 16
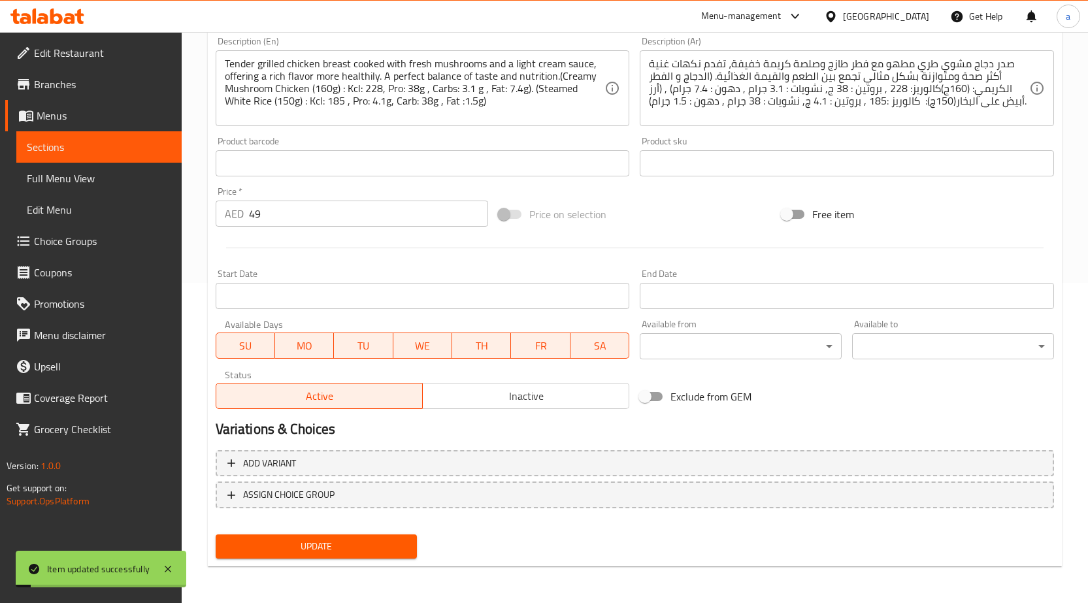
click at [135, 166] on link "Full Menu View" at bounding box center [98, 178] width 165 height 31
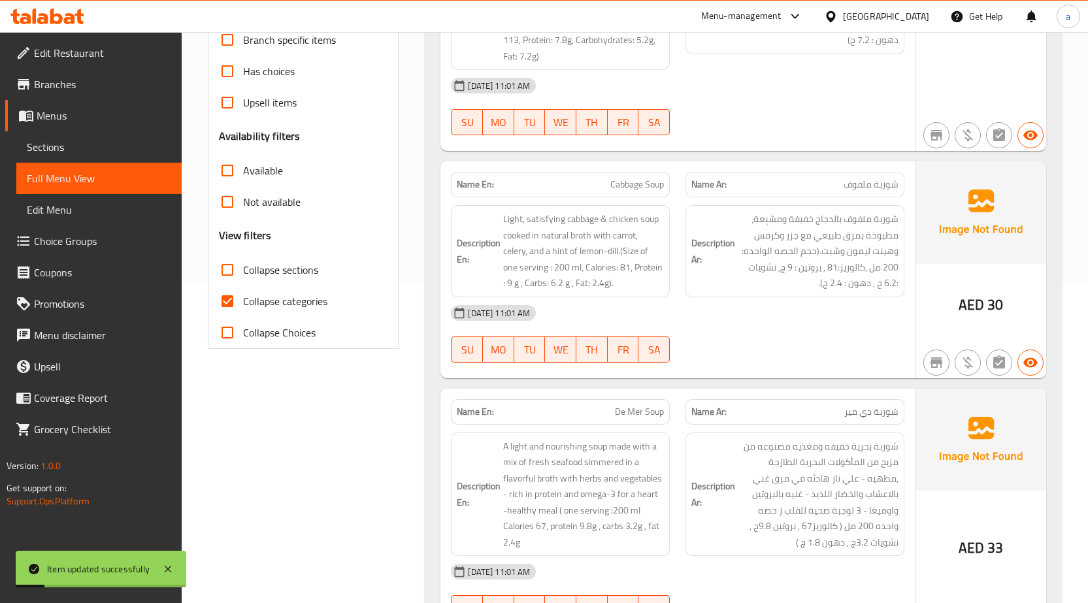
click at [256, 278] on span "Collapse sections" at bounding box center [280, 270] width 75 height 16
click at [243, 279] on input "Collapse sections" at bounding box center [227, 269] width 31 height 31
checkbox input "true"
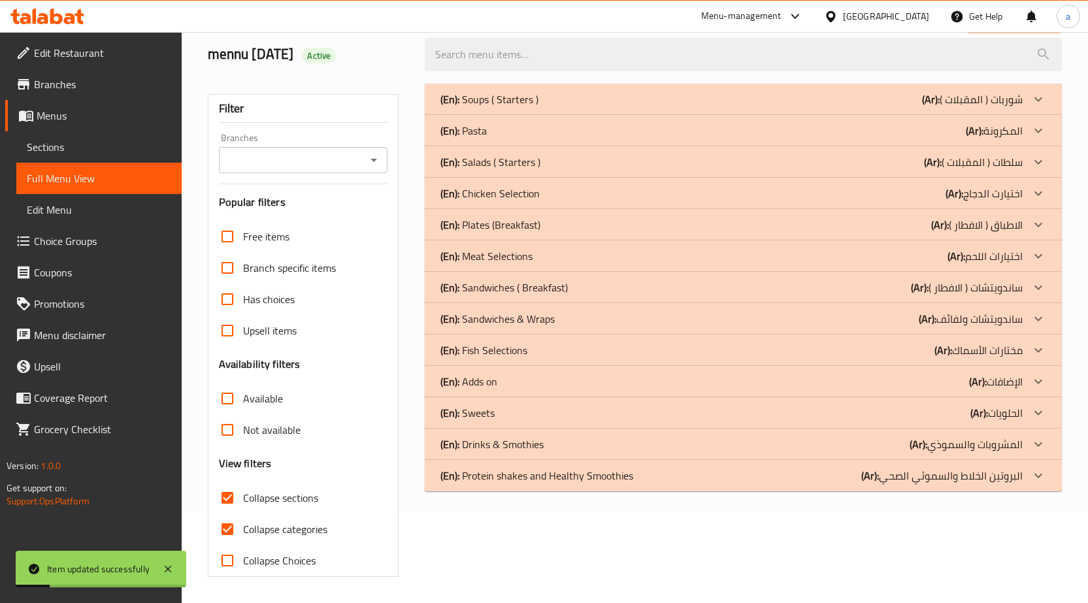
click at [261, 522] on span "Collapse categories" at bounding box center [285, 530] width 84 height 16
click at [243, 514] on input "Collapse categories" at bounding box center [227, 529] width 31 height 31
checkbox input "false"
click at [985, 126] on p "(Ar): المكرونة" at bounding box center [994, 131] width 57 height 16
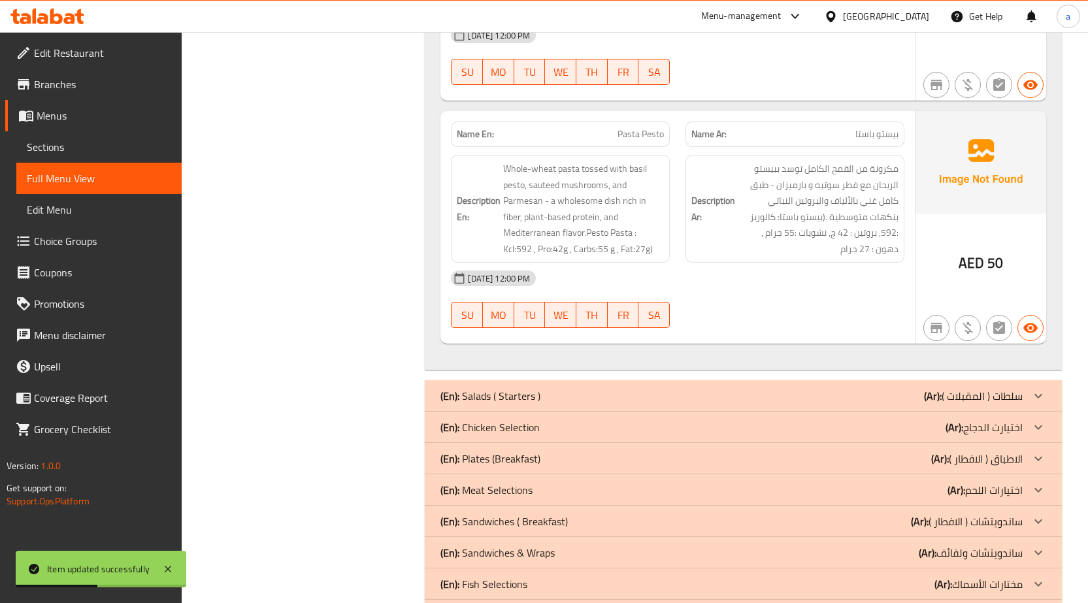
scroll to position [1047, 0]
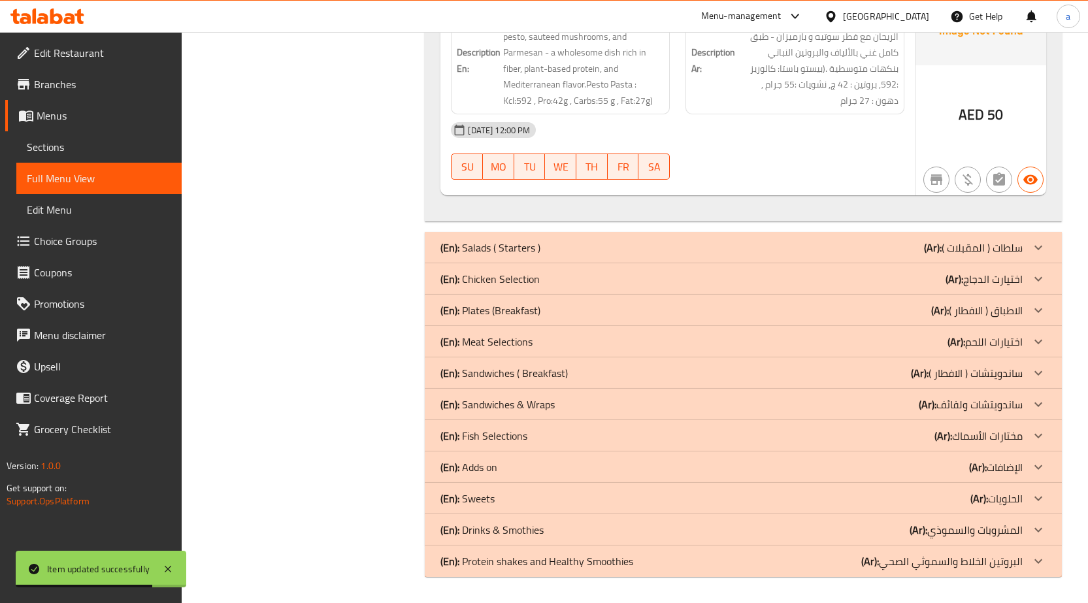
click at [988, 272] on p "(Ar): اختيارت الدجاج" at bounding box center [984, 279] width 77 height 16
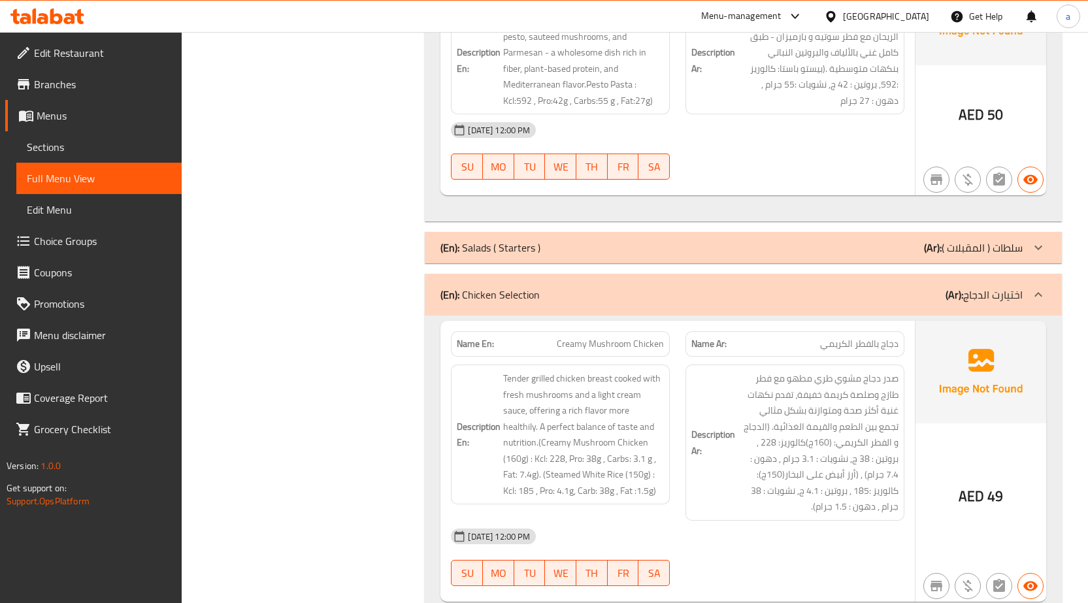
scroll to position [1243, 0]
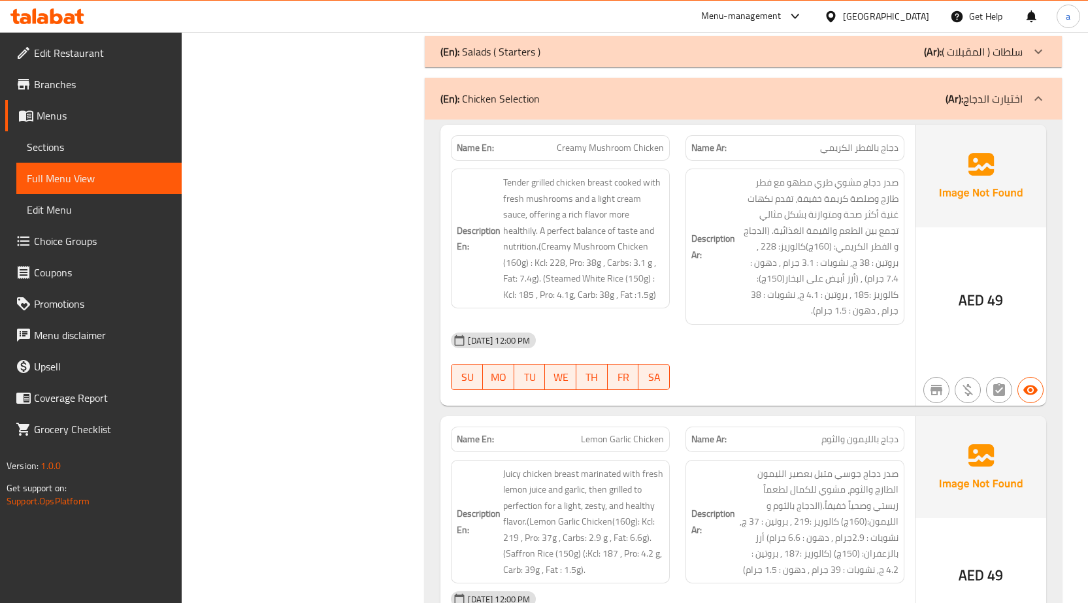
click at [131, 144] on span "Sections" at bounding box center [99, 147] width 144 height 16
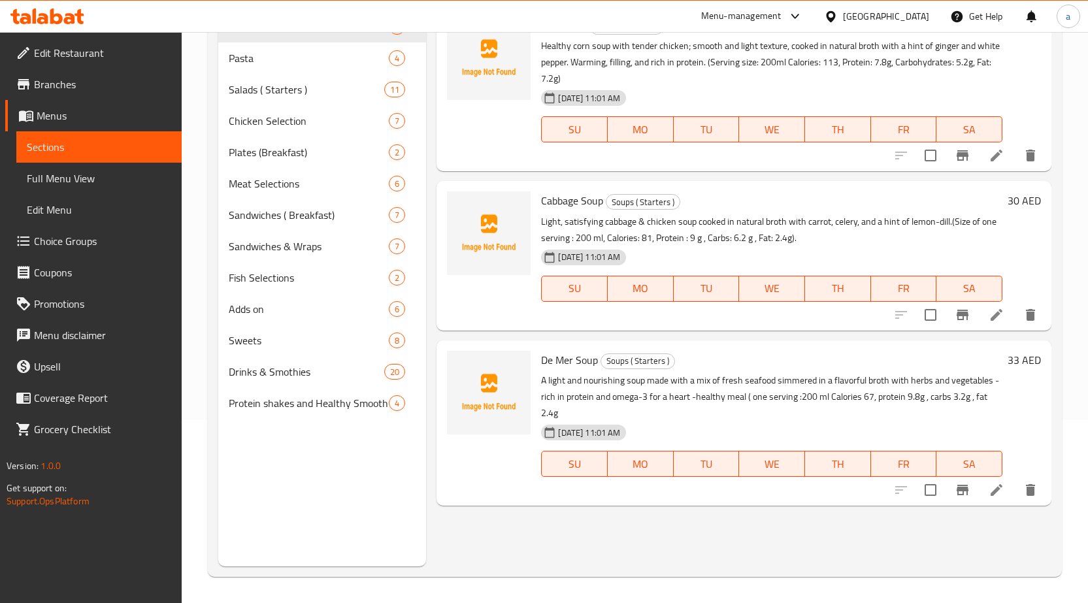
scroll to position [183, 0]
click at [280, 129] on div "Chicken Selection 7" at bounding box center [322, 120] width 209 height 31
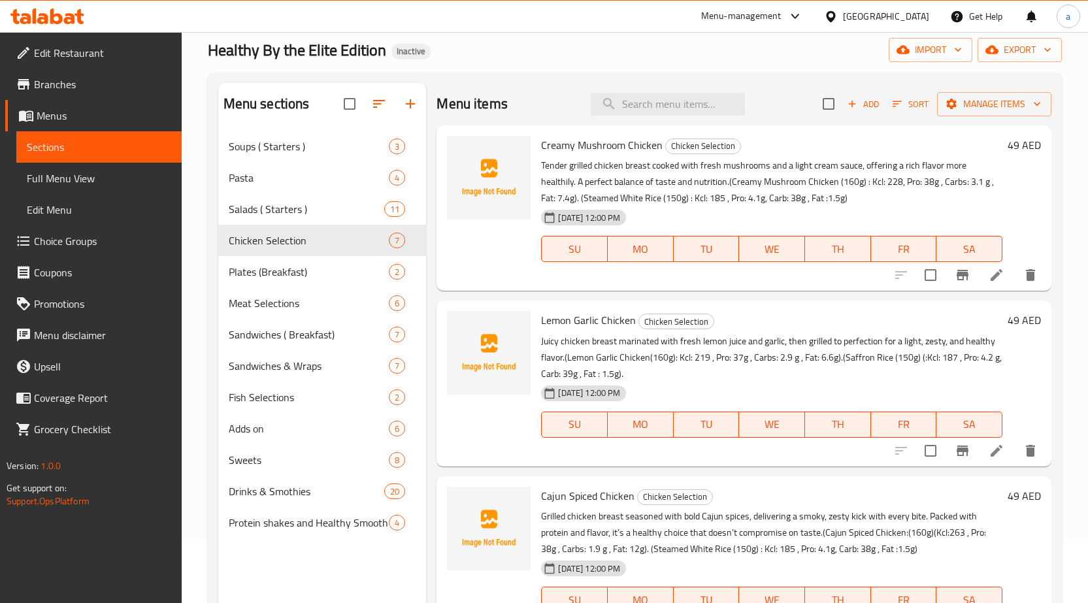
scroll to position [52, 0]
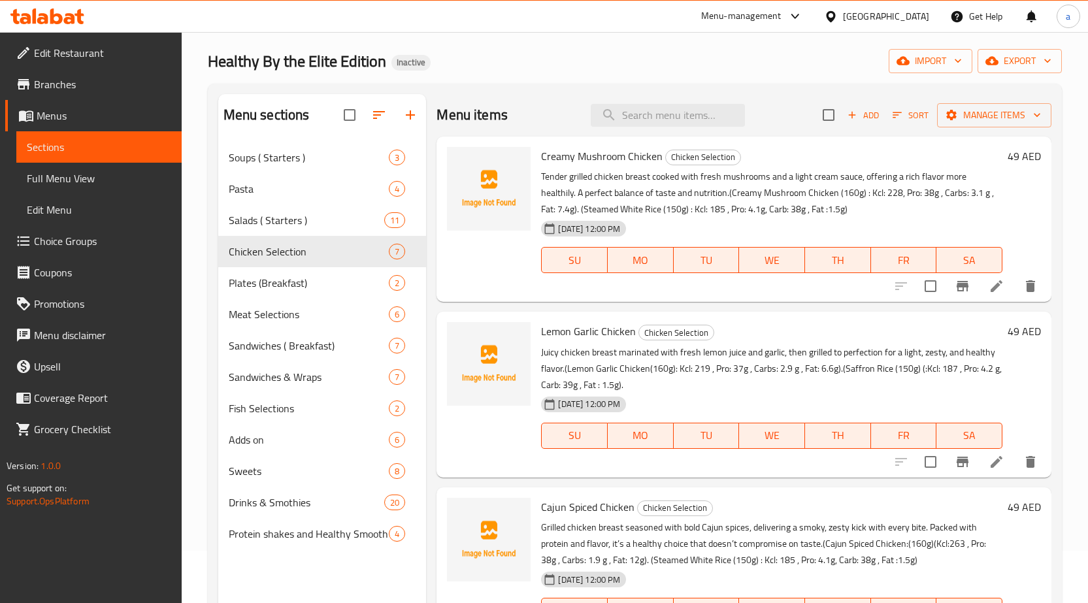
click at [979, 284] on li at bounding box center [997, 287] width 37 height 24
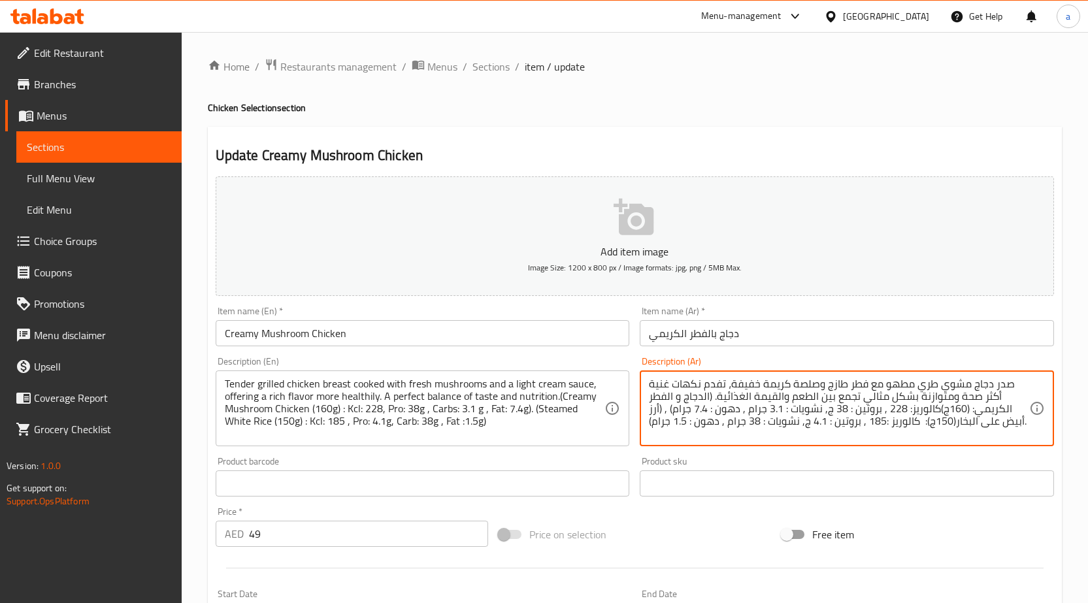
click at [883, 394] on textarea "صدر دجاج مشوي طري مطهو مع فطر طازج وصلصة كريمة خفيفة، تفدم نكهات غنية أكثر صحة …" at bounding box center [839, 409] width 380 height 62
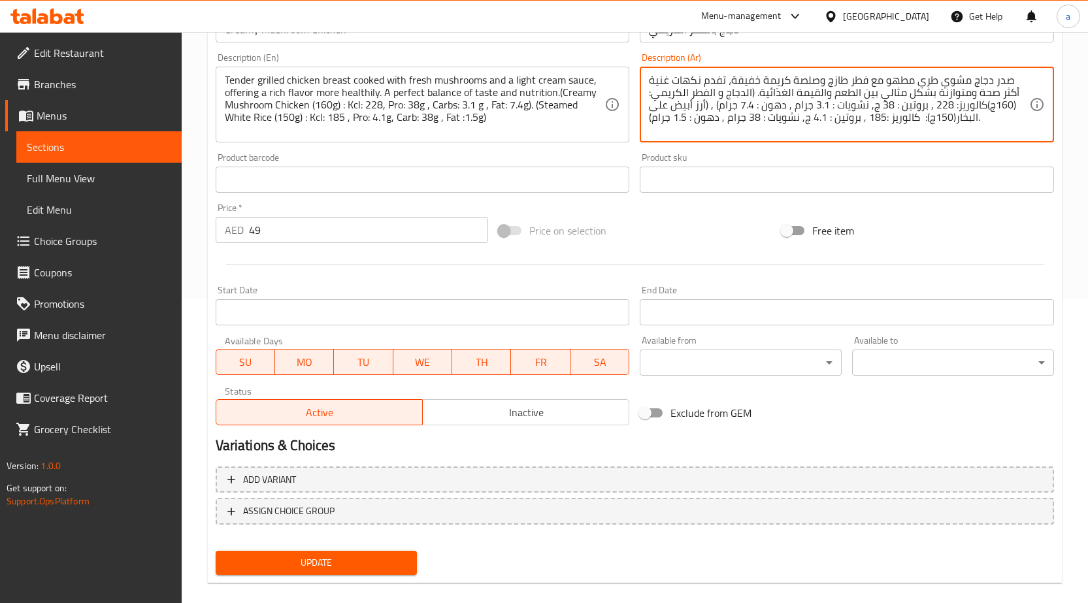
scroll to position [320, 0]
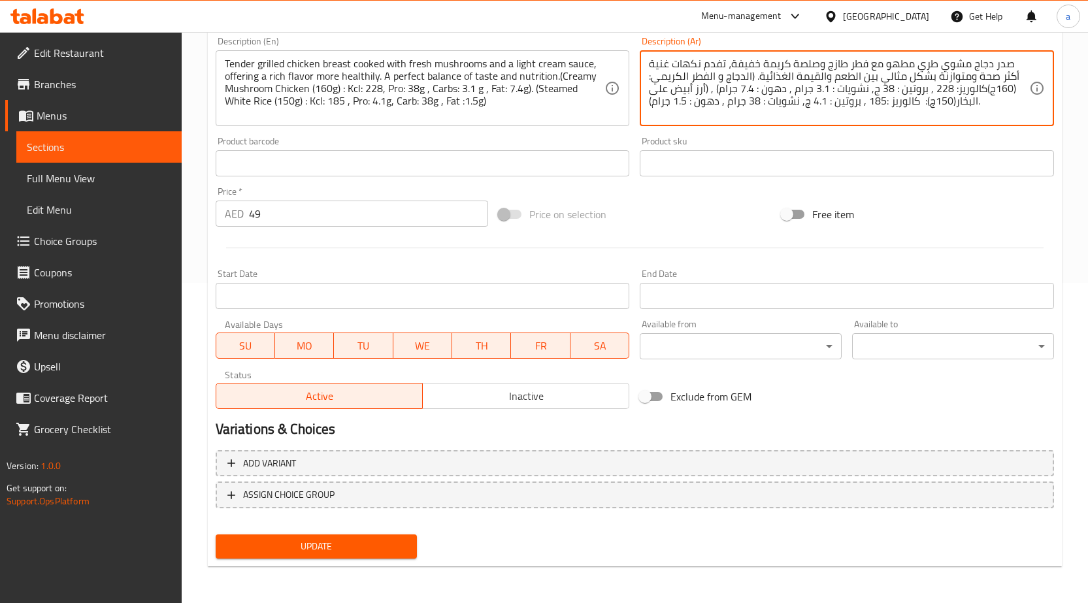
type textarea "صدر دجاج مشوي طري مطهو مع فطر طازج وصلصة كريمة خفيفة، تفدم نكهات غنية أكثر صحة …"
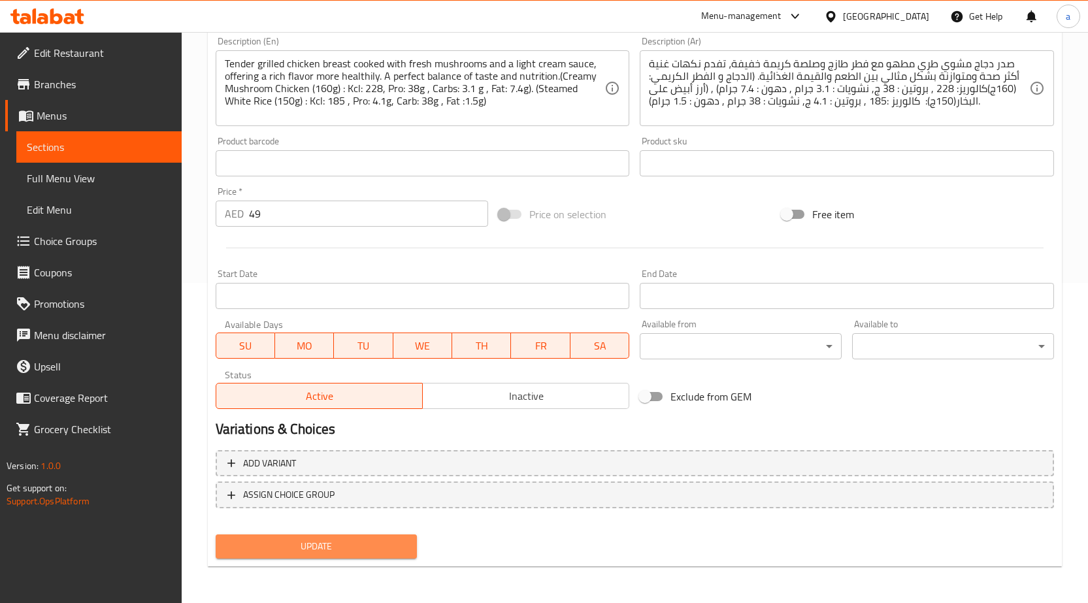
click at [318, 549] on span "Update" at bounding box center [316, 547] width 181 height 16
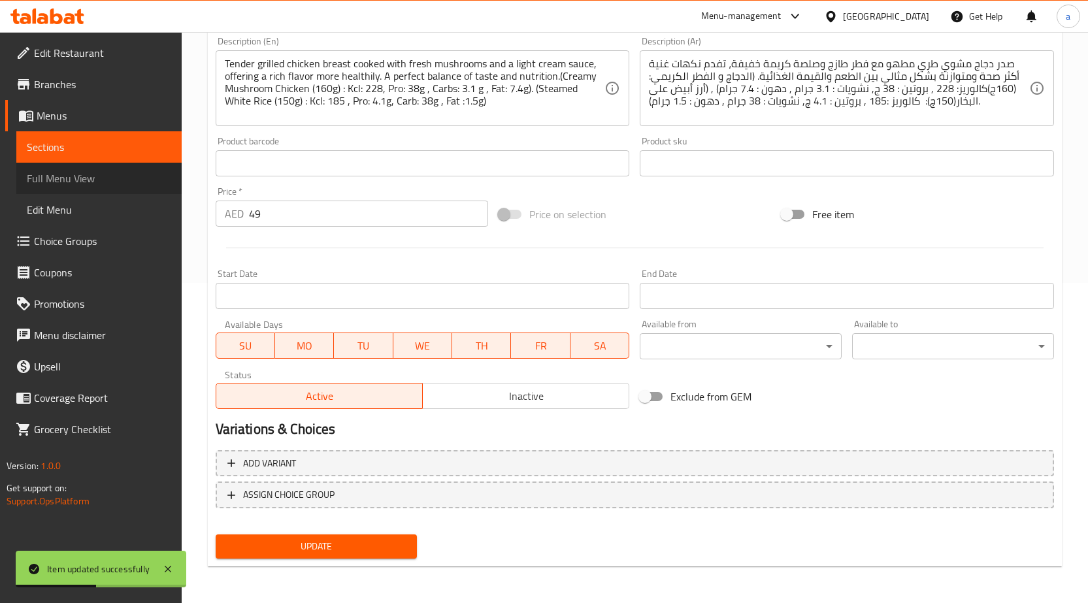
click at [74, 176] on span "Full Menu View" at bounding box center [99, 179] width 144 height 16
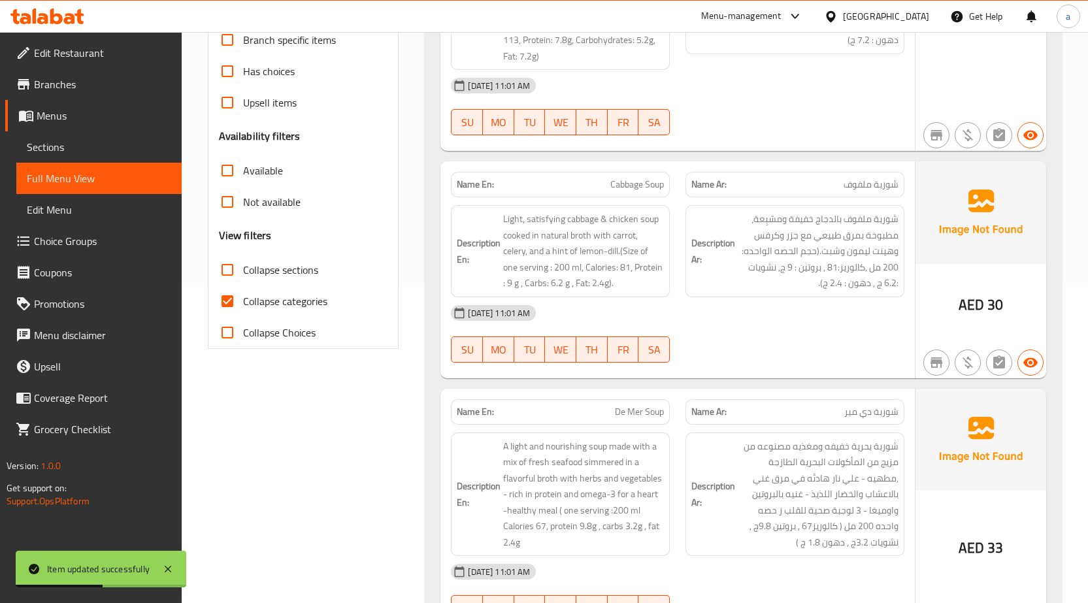
click at [285, 262] on span "Collapse sections" at bounding box center [280, 270] width 75 height 16
click at [243, 261] on input "Collapse sections" at bounding box center [227, 269] width 31 height 31
checkbox input "true"
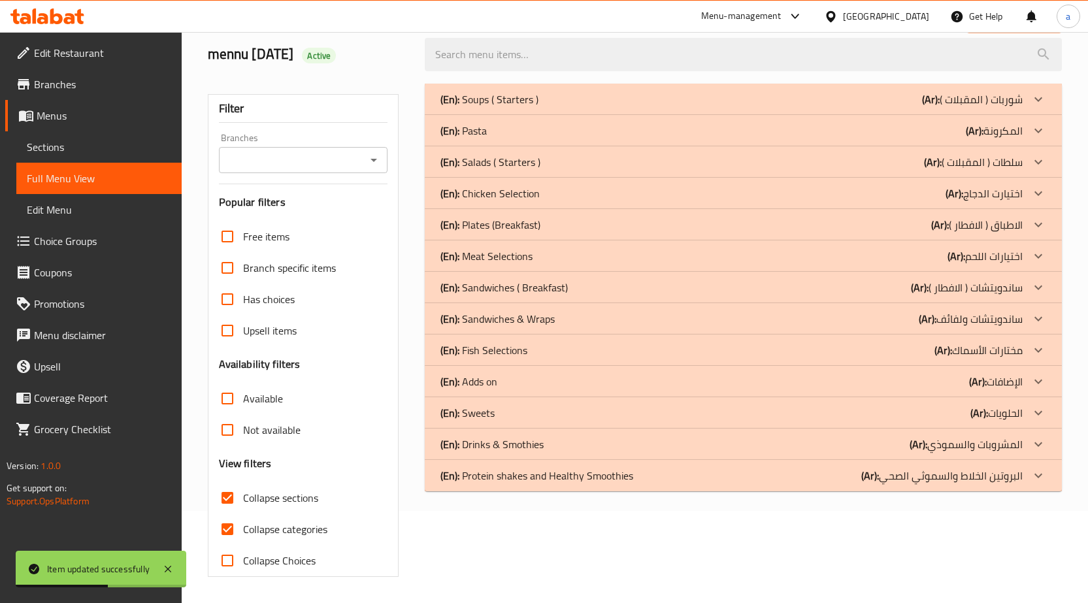
click at [270, 522] on span "Collapse categories" at bounding box center [285, 530] width 84 height 16
click at [243, 514] on input "Collapse categories" at bounding box center [227, 529] width 31 height 31
checkbox input "false"
click at [990, 258] on p "(Ar): اختيارات اللحم" at bounding box center [985, 256] width 75 height 16
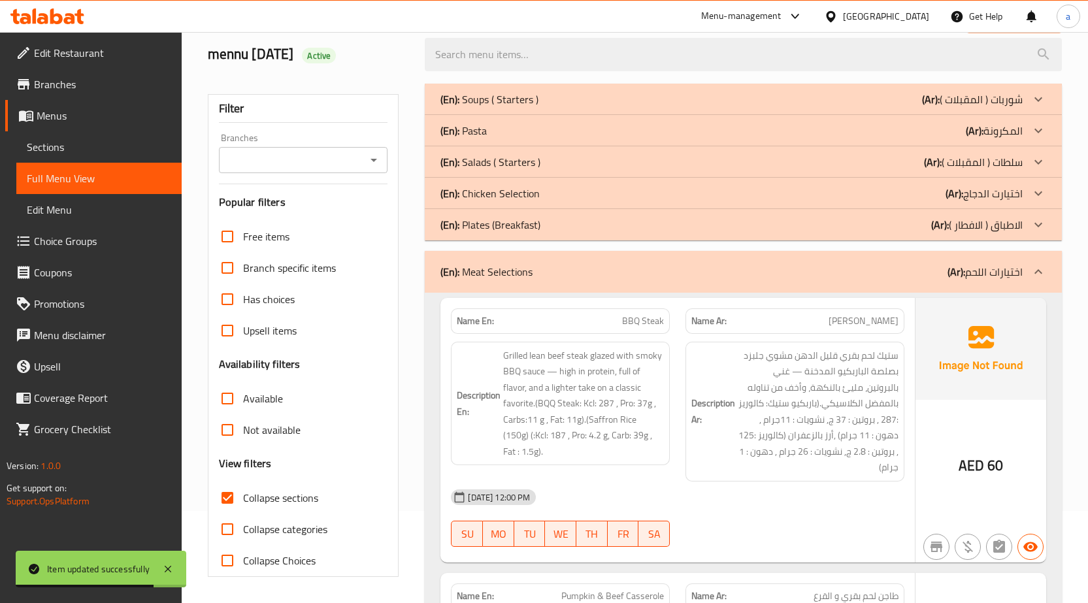
click at [971, 193] on p "(Ar): اختيارت الدجاج" at bounding box center [984, 194] width 77 height 16
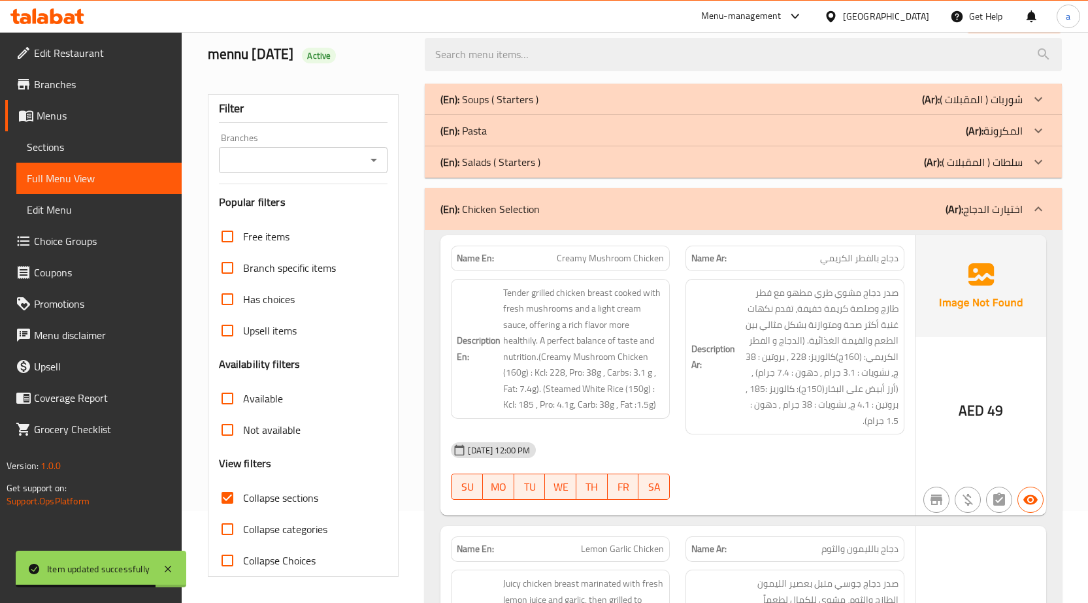
click at [981, 124] on b "(Ar):" at bounding box center [975, 131] width 18 height 20
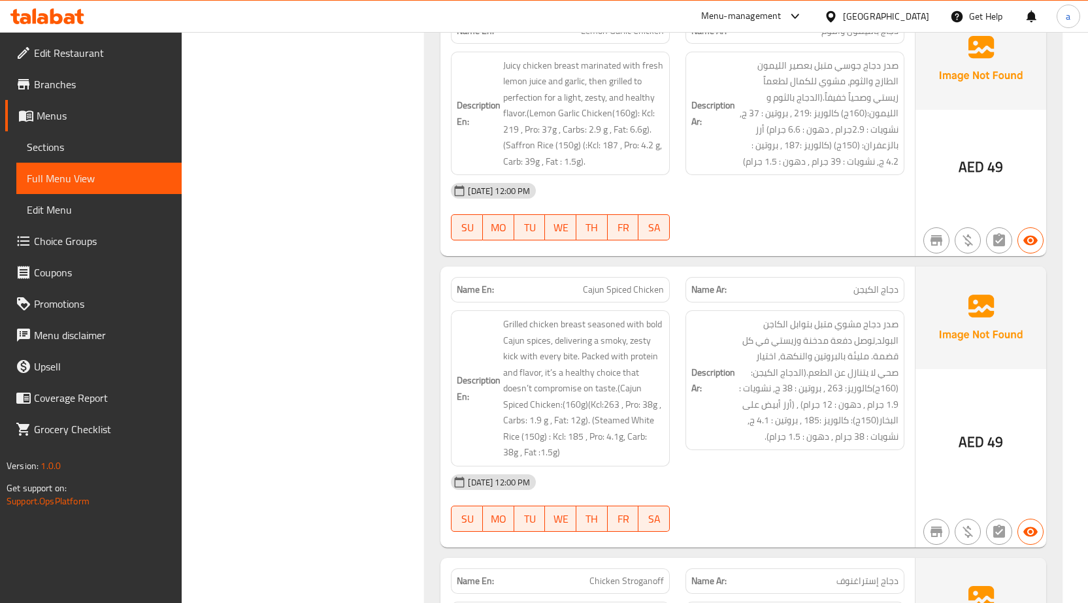
scroll to position [1661, 0]
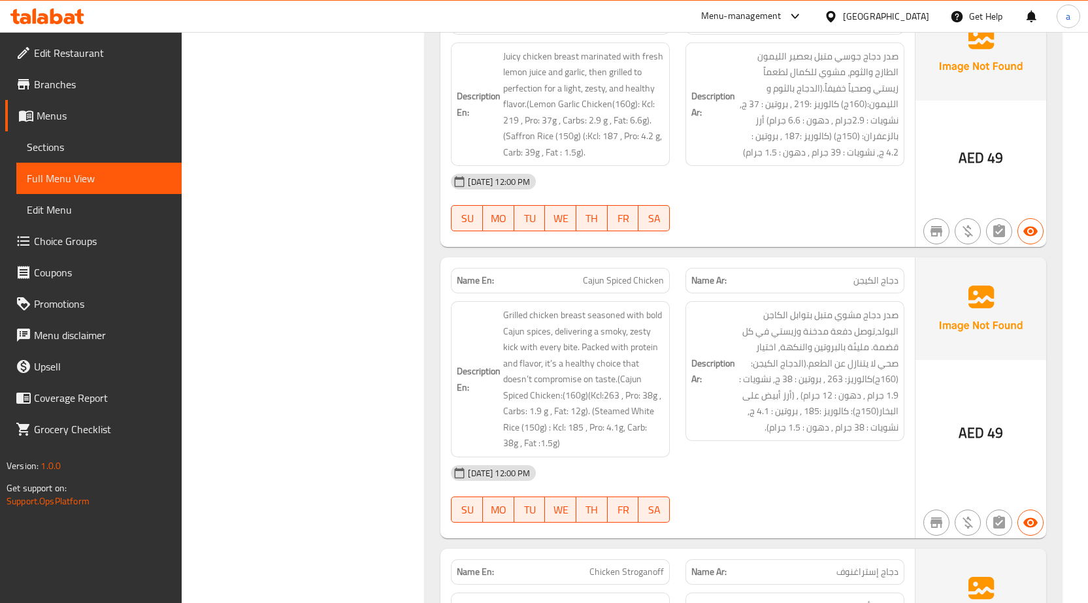
click at [89, 144] on span "Sections" at bounding box center [99, 147] width 144 height 16
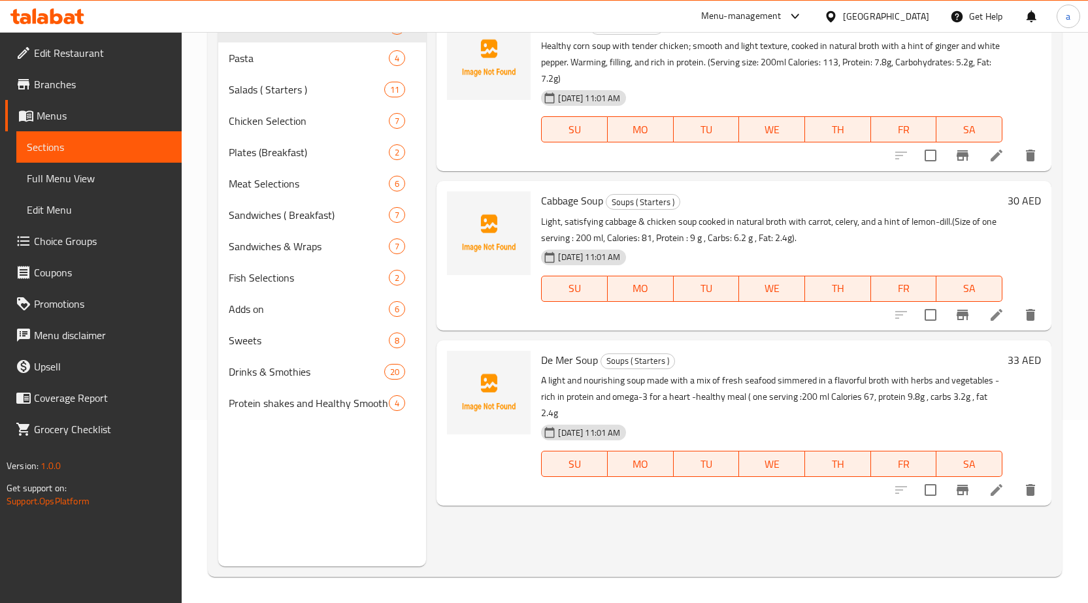
scroll to position [183, 0]
click at [328, 128] on span "Chicken Selection" at bounding box center [291, 121] width 124 height 16
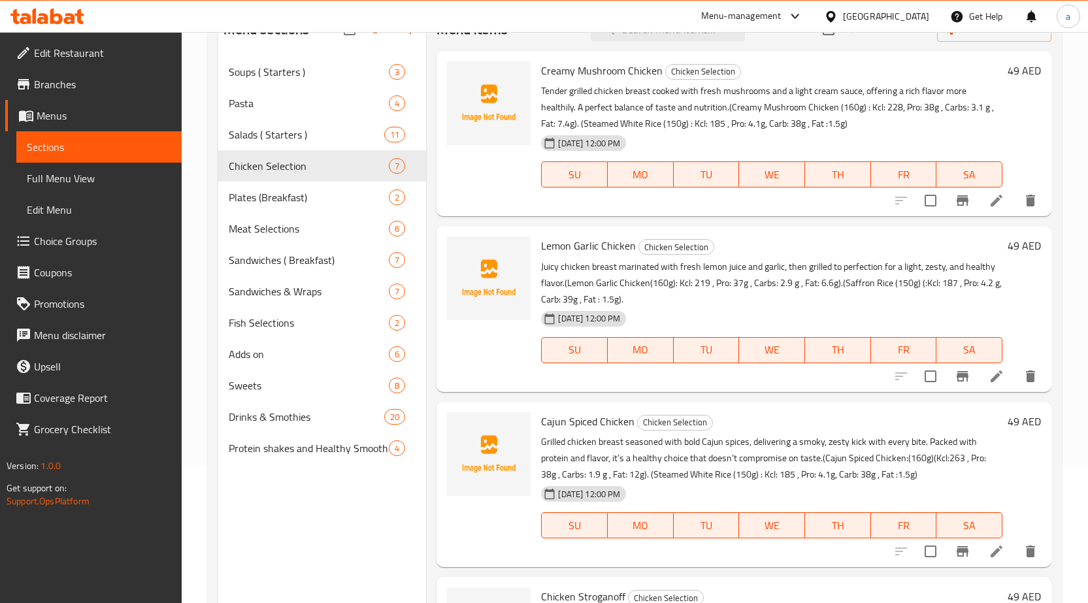
scroll to position [183, 0]
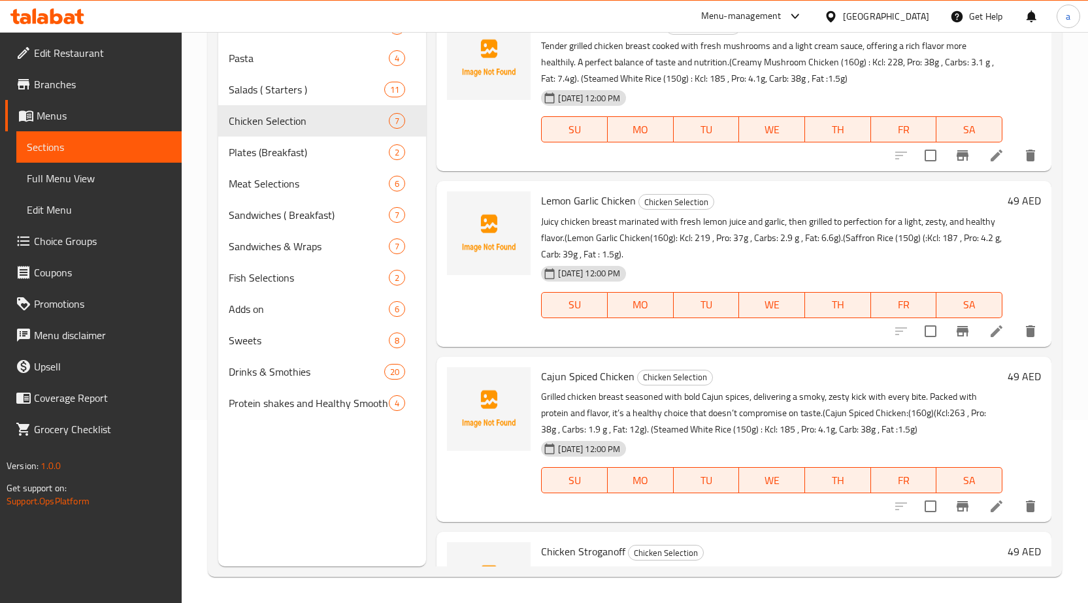
click at [996, 508] on li at bounding box center [997, 507] width 37 height 24
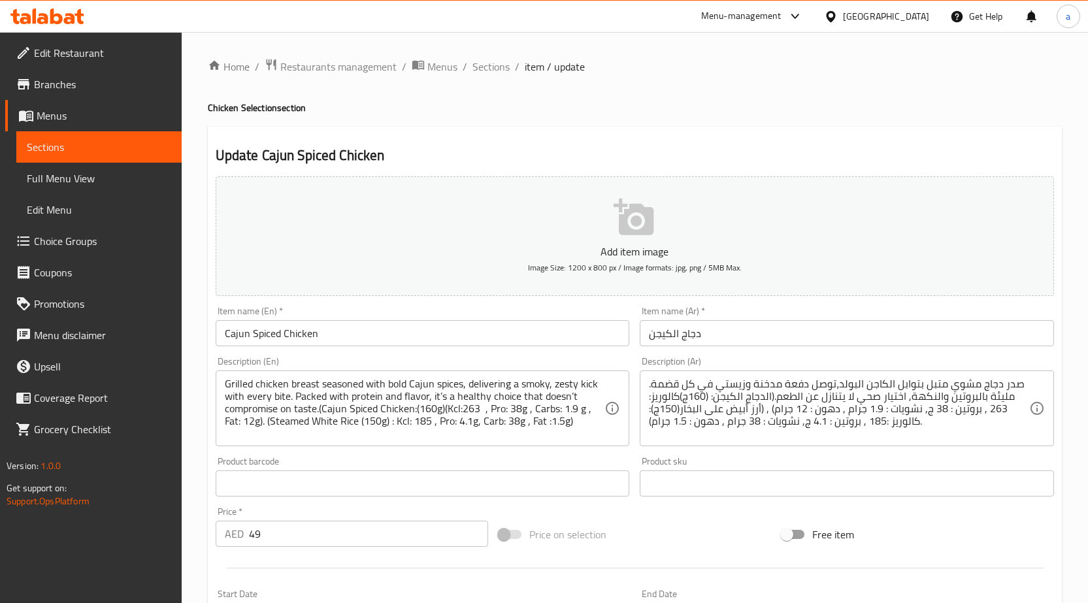
click at [745, 312] on div "Item name (Ar)   * دجاج الكيجن Item name (Ar) *" at bounding box center [847, 327] width 414 height 40
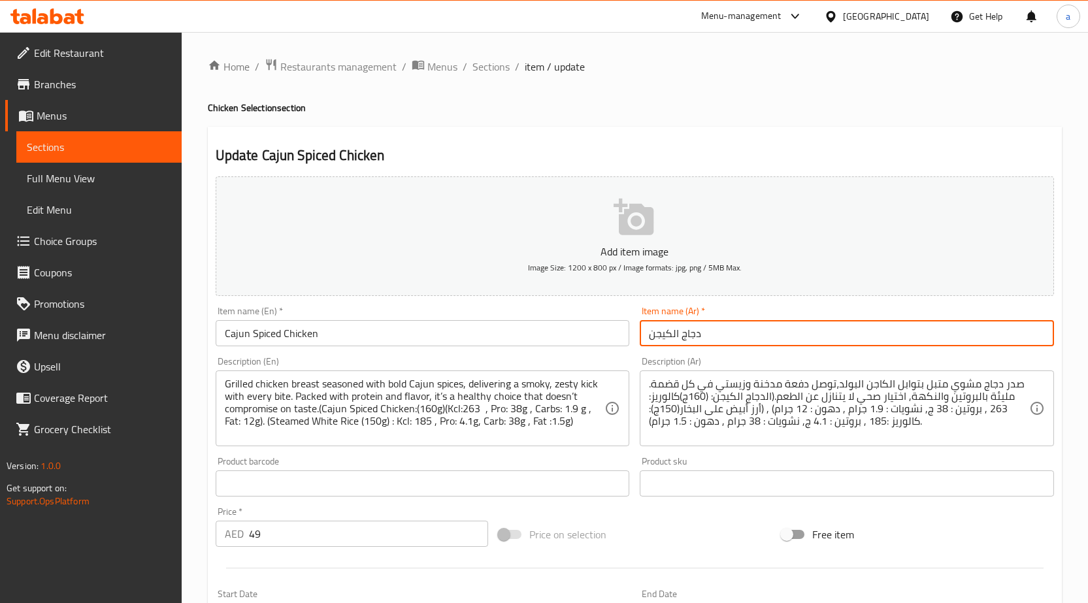
click at [742, 324] on input "دجاج الكيجن" at bounding box center [847, 333] width 414 height 26
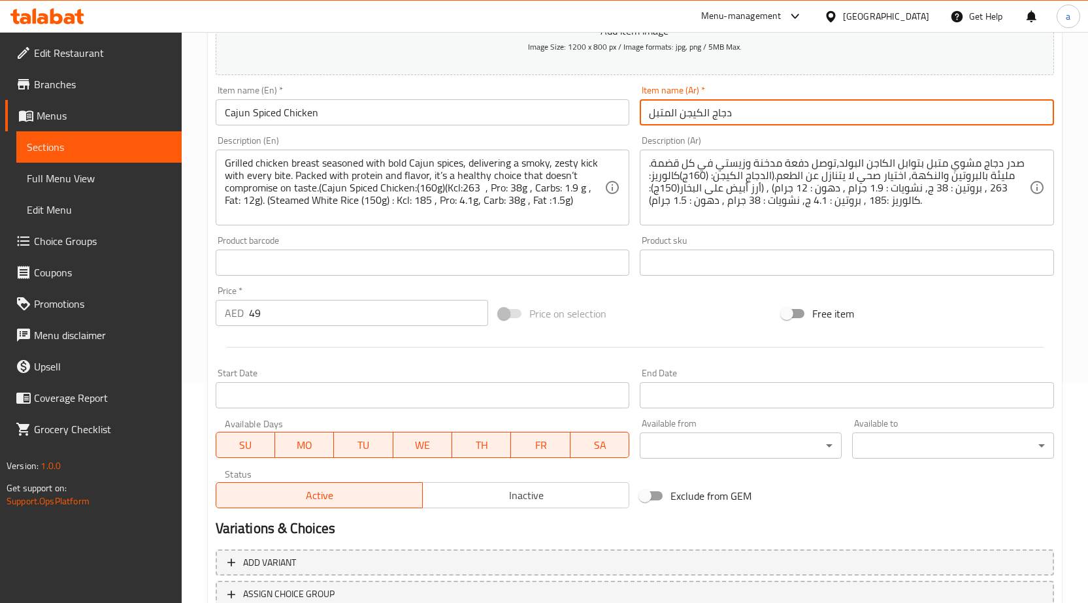
scroll to position [59, 0]
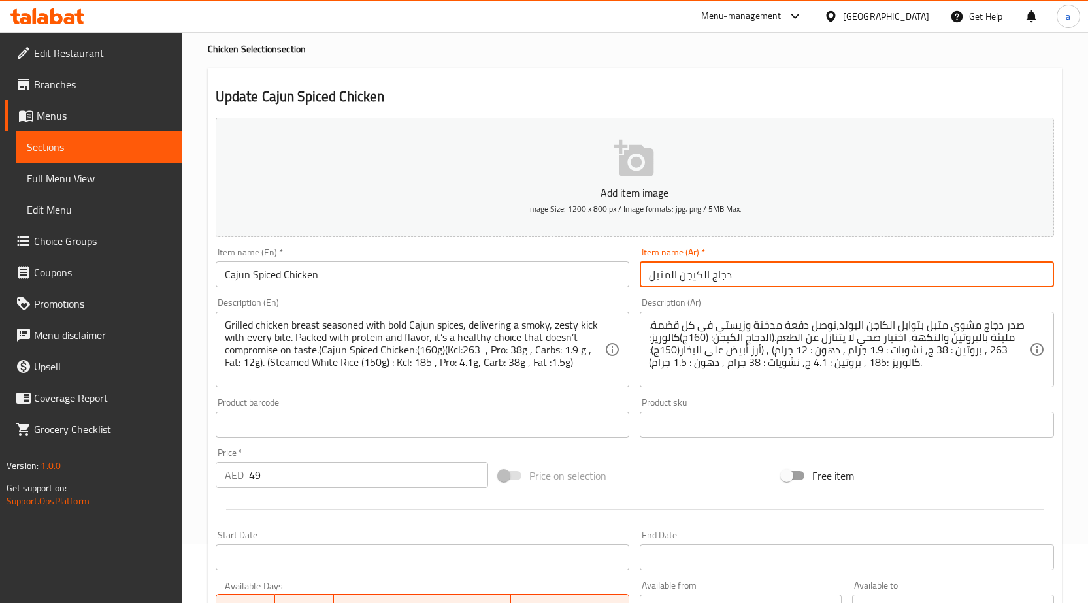
type input "دجاج الكيجن المتبل"
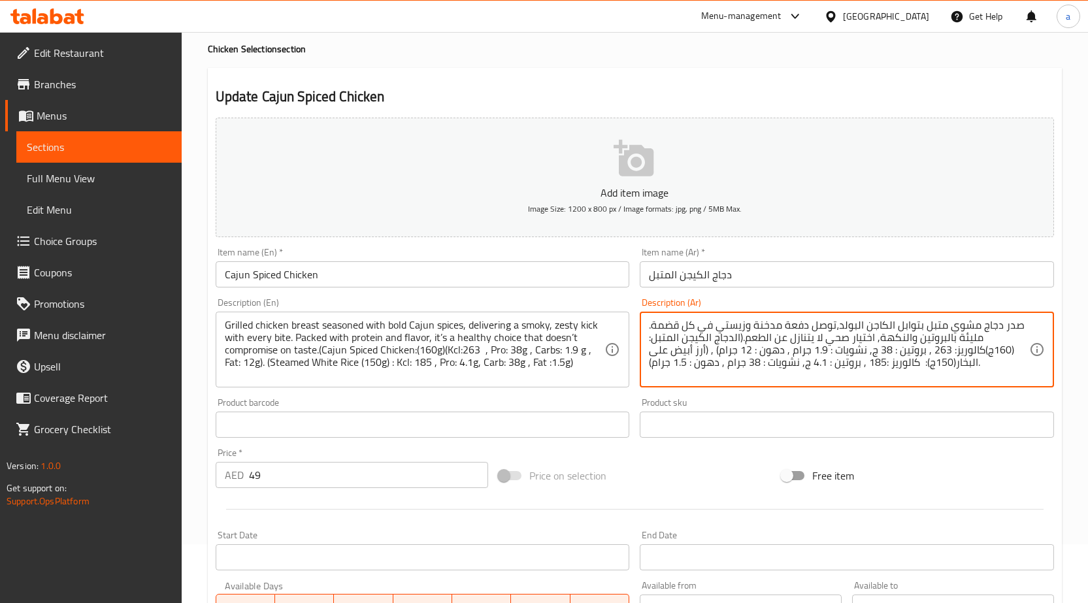
scroll to position [320, 0]
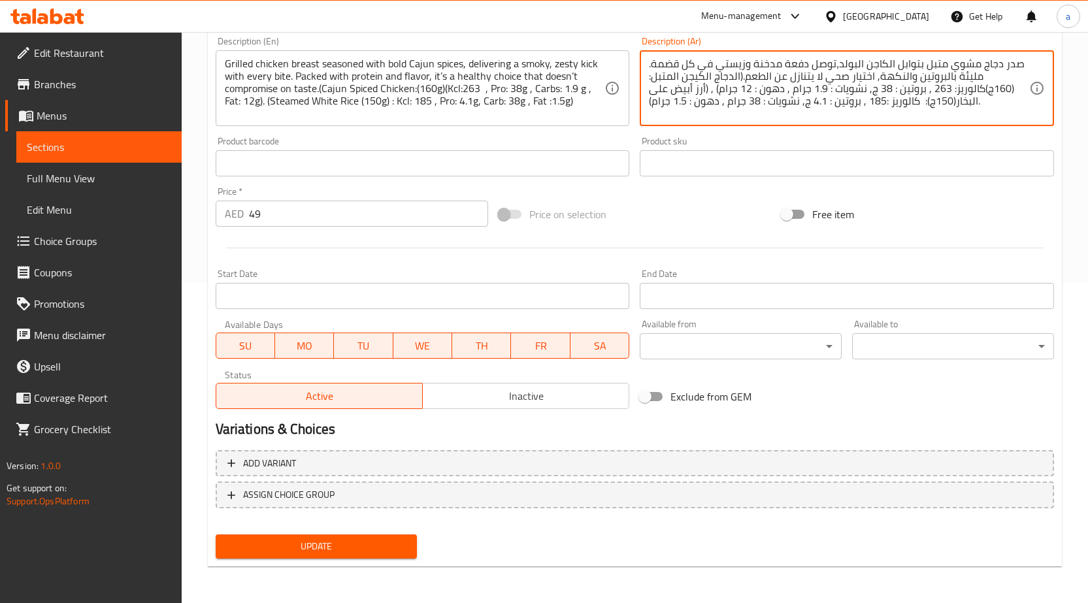
type textarea "صدر دجاج مشوي متبل بتوابل الكاجن البولد،توصل دفعة مدخنة وزيستي في كل قضمة. مليئ…"
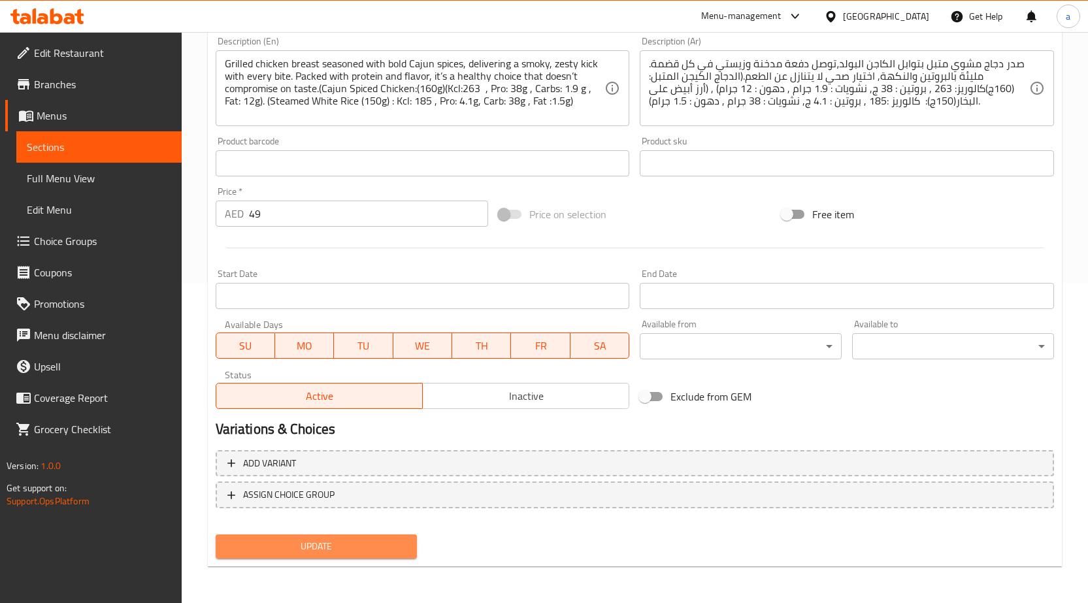
click at [298, 540] on span "Update" at bounding box center [316, 547] width 181 height 16
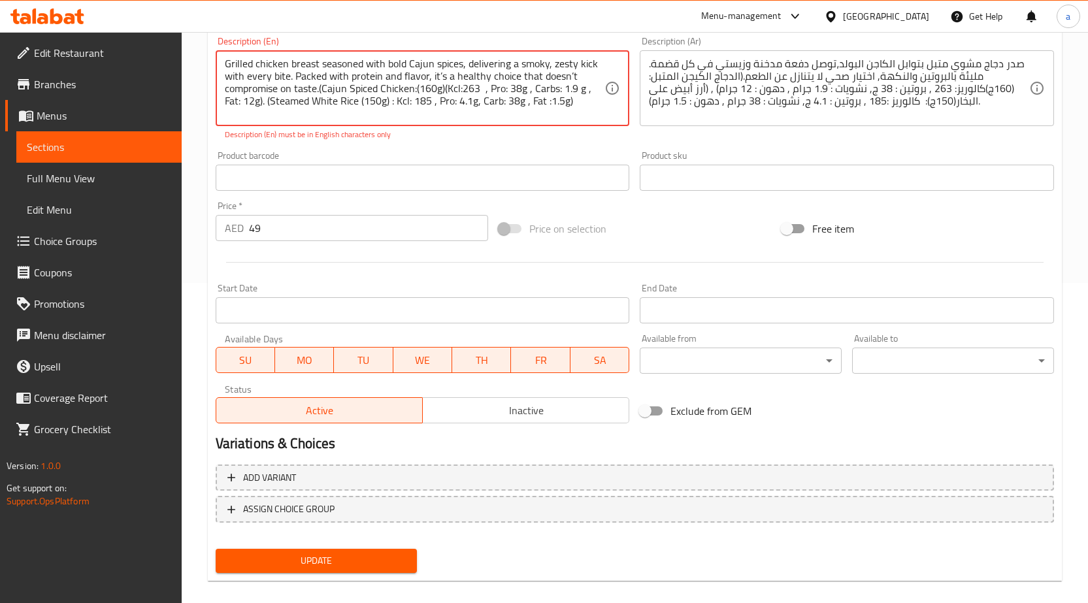
click at [377, 567] on span "Update" at bounding box center [316, 561] width 181 height 16
click at [443, 73] on textarea "Grilled chicken breast seasoned with bold Cajun spices, delivering a smoky, zes…" at bounding box center [415, 89] width 380 height 62
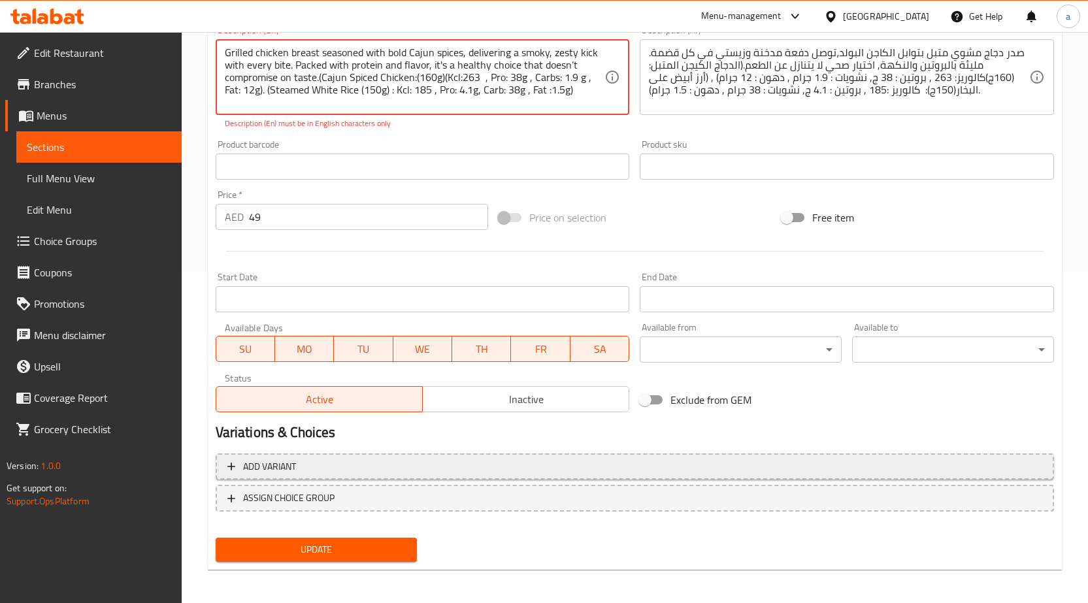
scroll to position [335, 0]
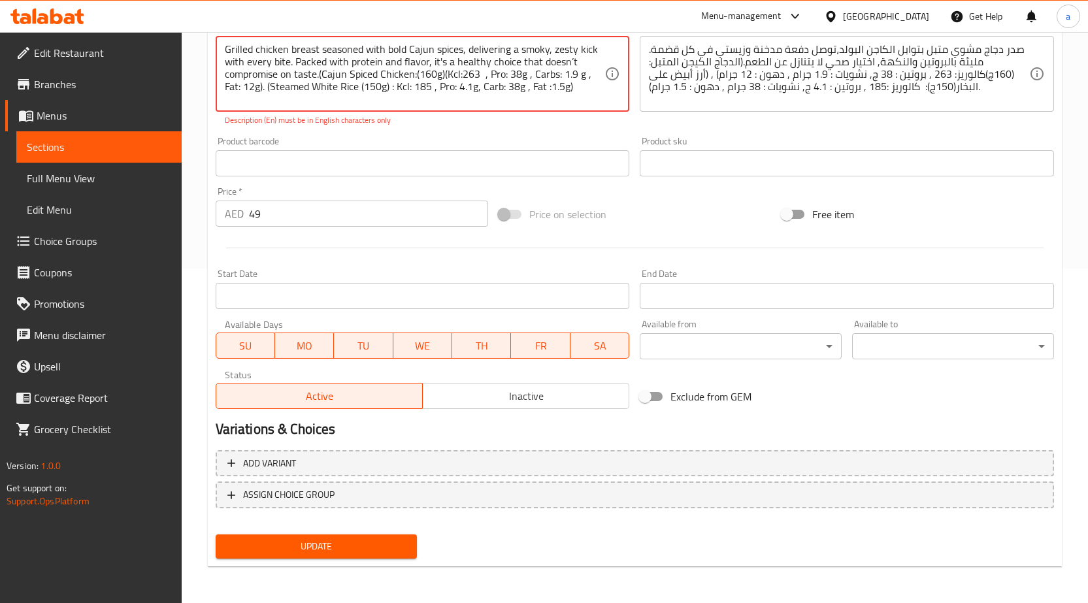
click at [354, 549] on span "Update" at bounding box center [316, 547] width 181 height 16
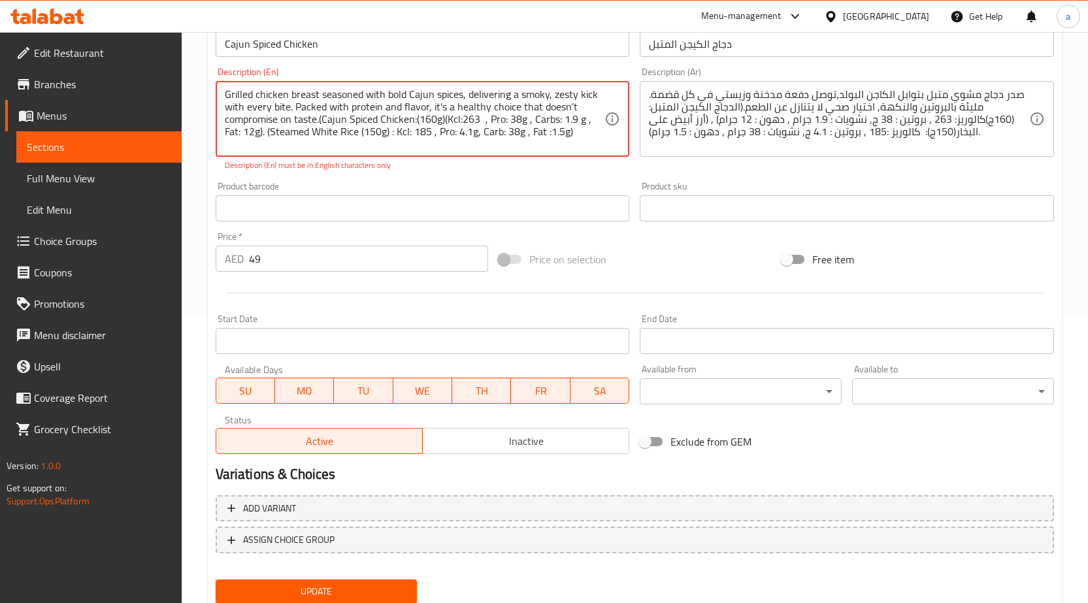
scroll to position [269, 0]
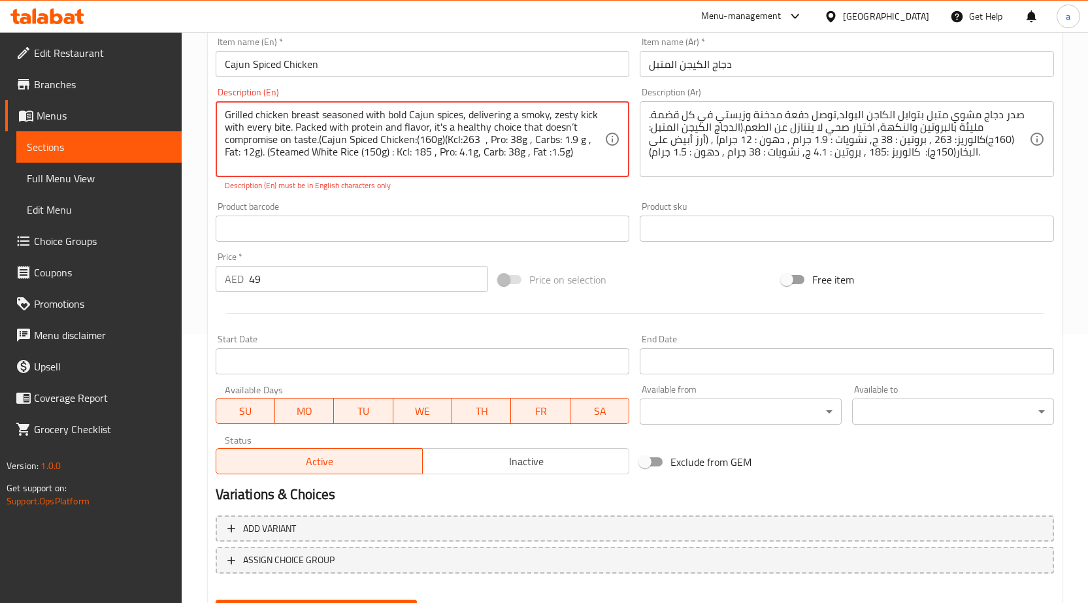
click at [543, 110] on textarea "Grilled chicken breast seasoned with bold Cajun spices, delivering a smoky, zes…" at bounding box center [415, 140] width 380 height 62
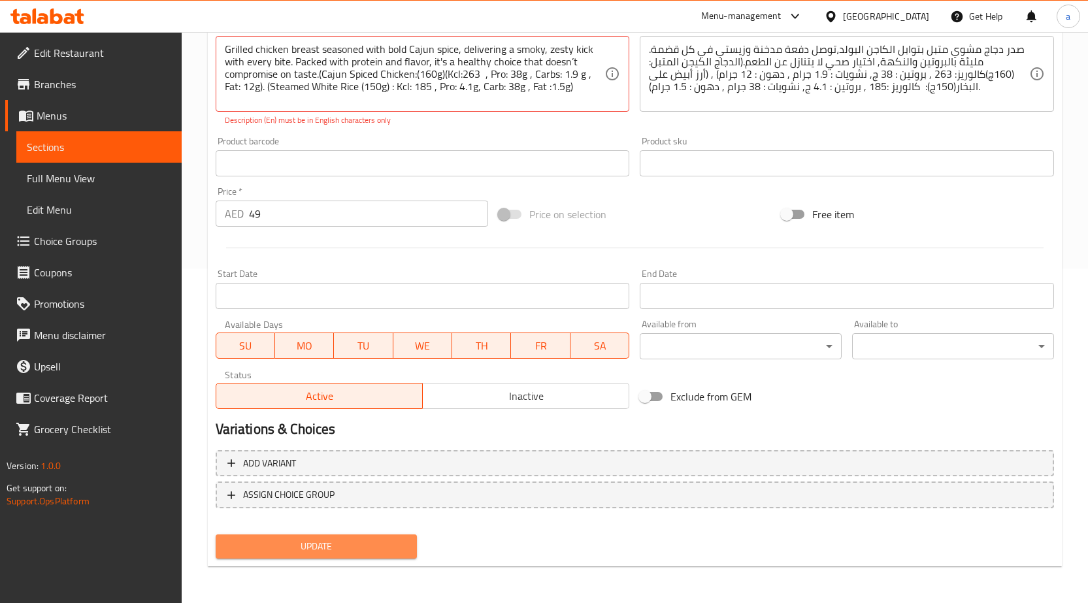
click at [346, 547] on span "Update" at bounding box center [316, 547] width 181 height 16
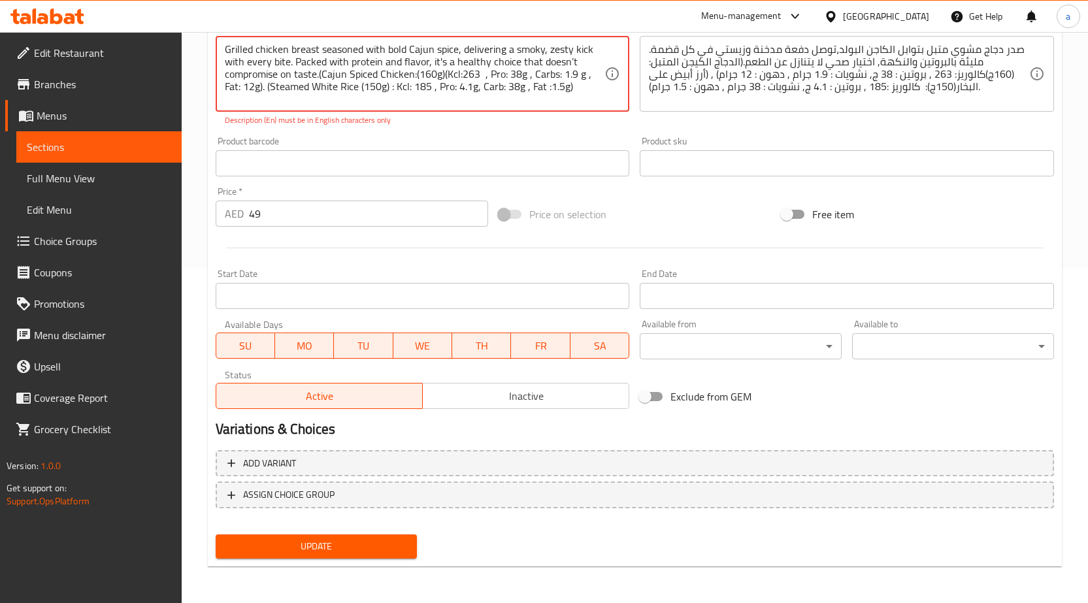
click at [595, 74] on textarea "Grilled chicken breast seasoned with bold Cajun spice, delivering a smoky, zest…" at bounding box center [415, 74] width 380 height 62
click at [398, 93] on textarea "Grilled chicken breast seasoned with bold Cajun spice, delivering a smoky, zest…" at bounding box center [415, 74] width 380 height 62
click at [402, 88] on textarea "Grilled chicken breast seasoned with bold Cajun spice, delivering a smoky, zest…" at bounding box center [415, 74] width 380 height 62
type textarea "Grilled chicken breast seasoned with bold Cajun spice, delivering a smoky, zest…"
click at [343, 550] on span "Update" at bounding box center [316, 547] width 181 height 16
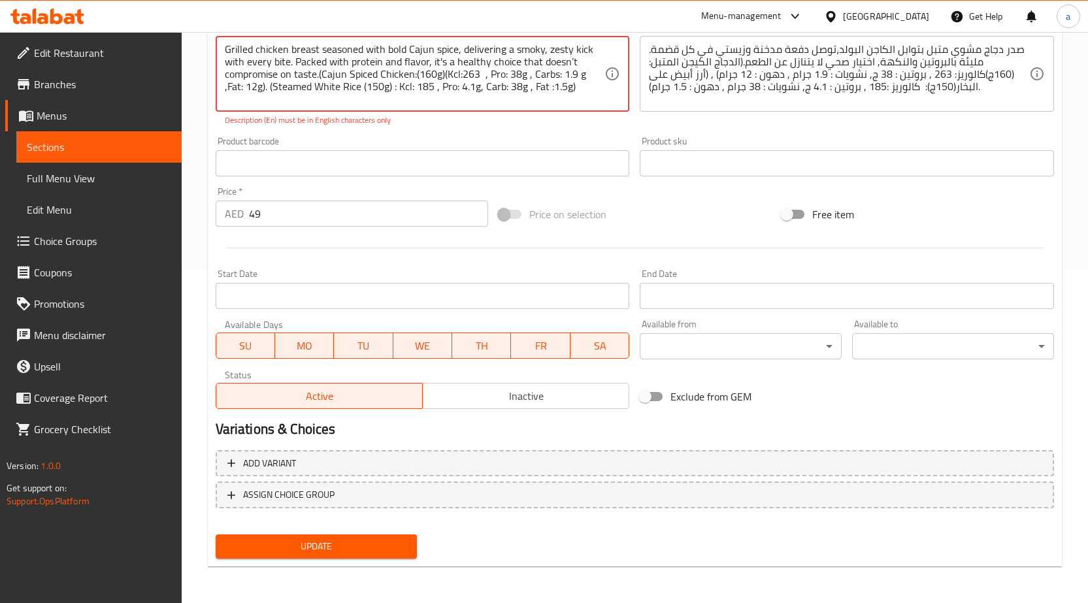
click at [382, 69] on textarea "Grilled chicken breast seasoned with bold Cajun spice, delivering a smoky, zest…" at bounding box center [415, 74] width 380 height 62
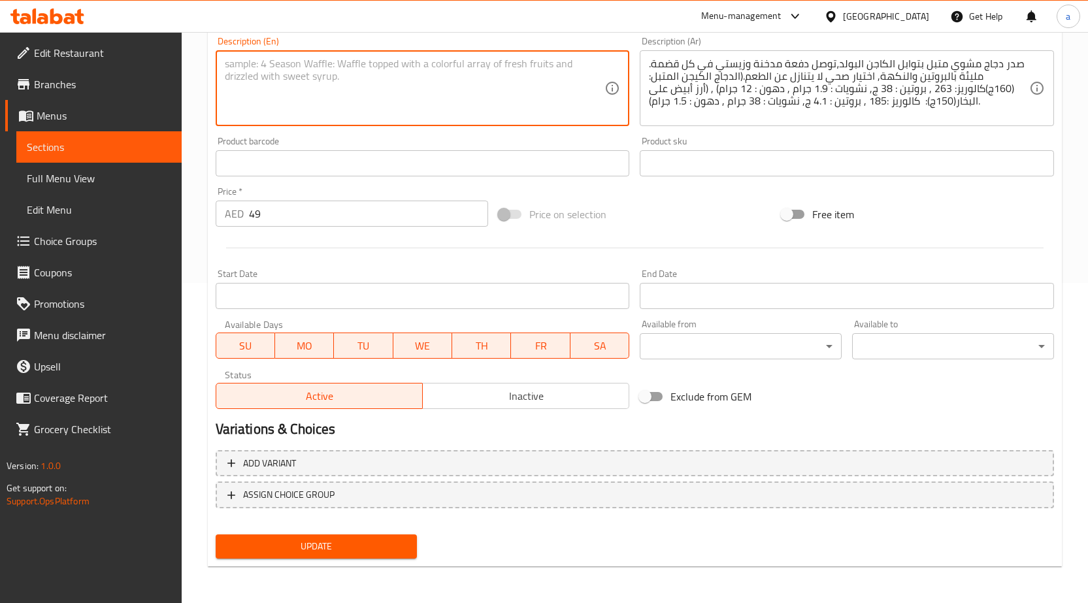
scroll to position [320, 0]
paste textarea "Grilled chicken breast seasoned with bold Cajun spice, delivering a smoky, zest…"
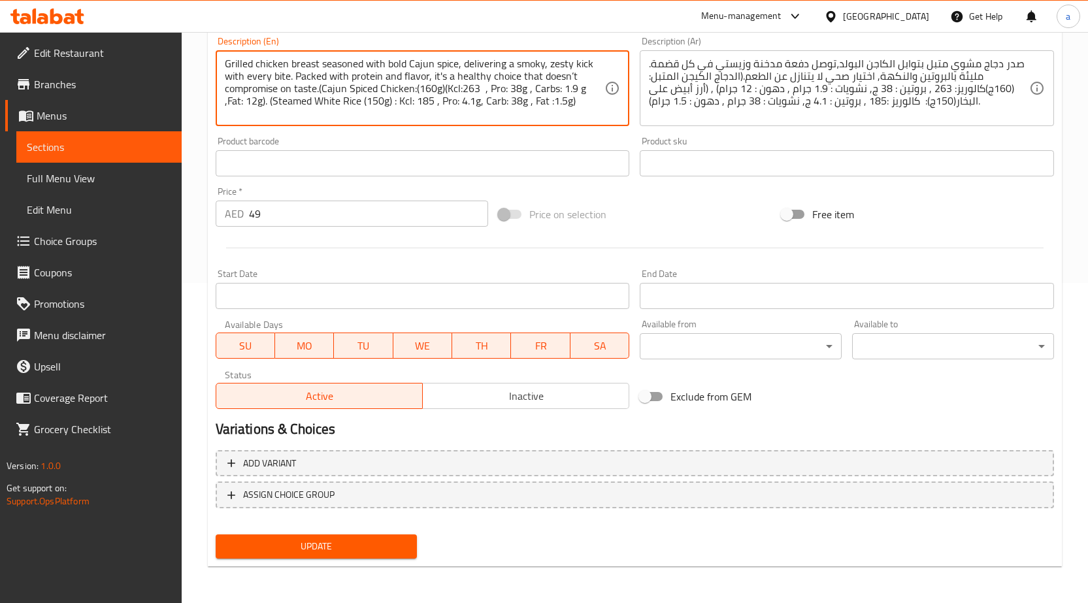
scroll to position [335, 0]
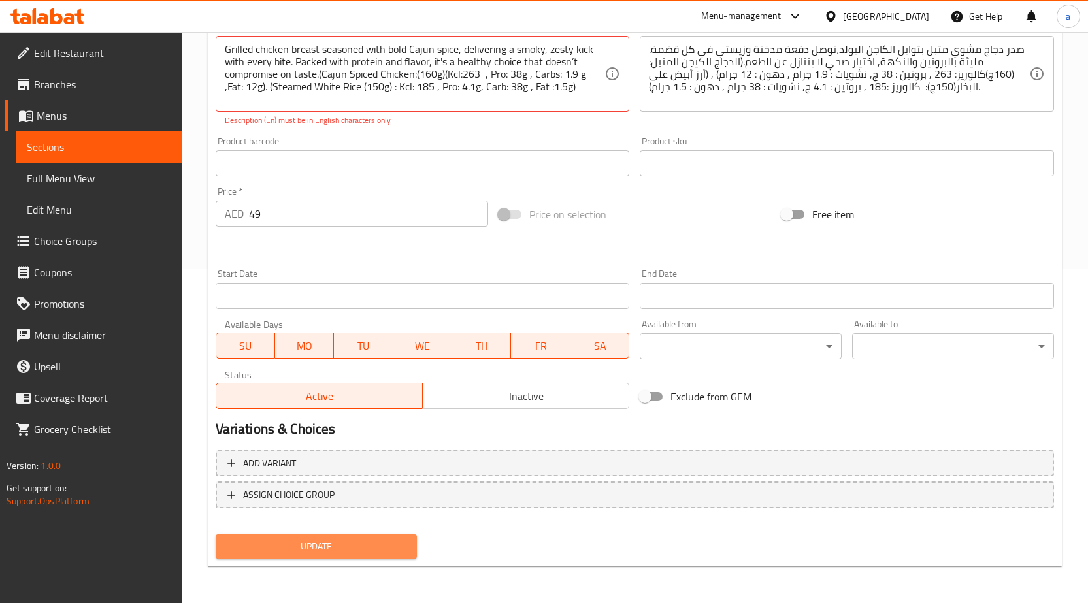
click at [365, 547] on span "Update" at bounding box center [316, 547] width 181 height 16
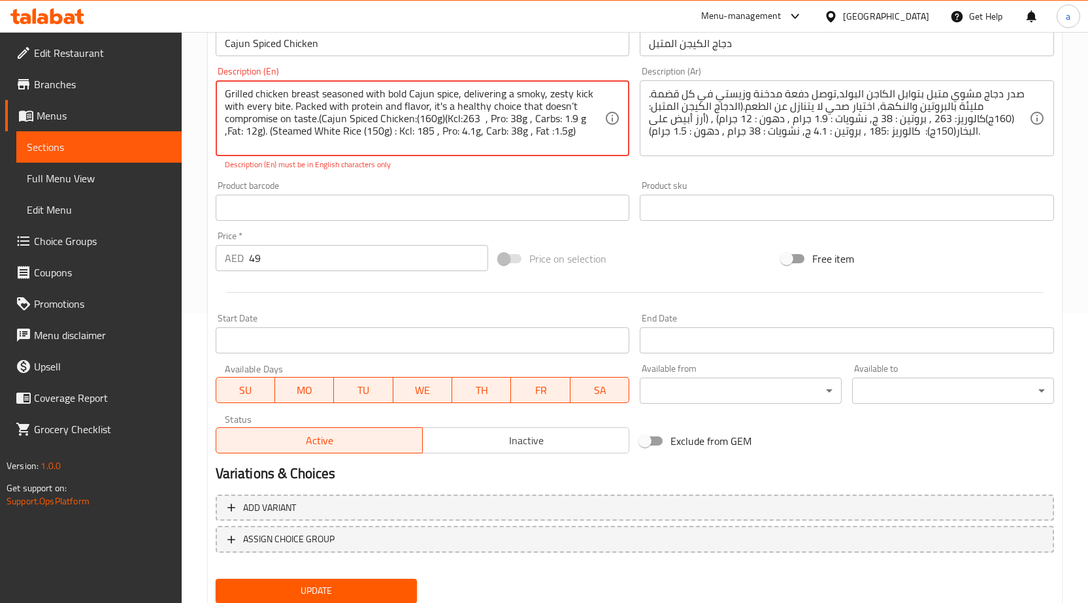
scroll to position [269, 0]
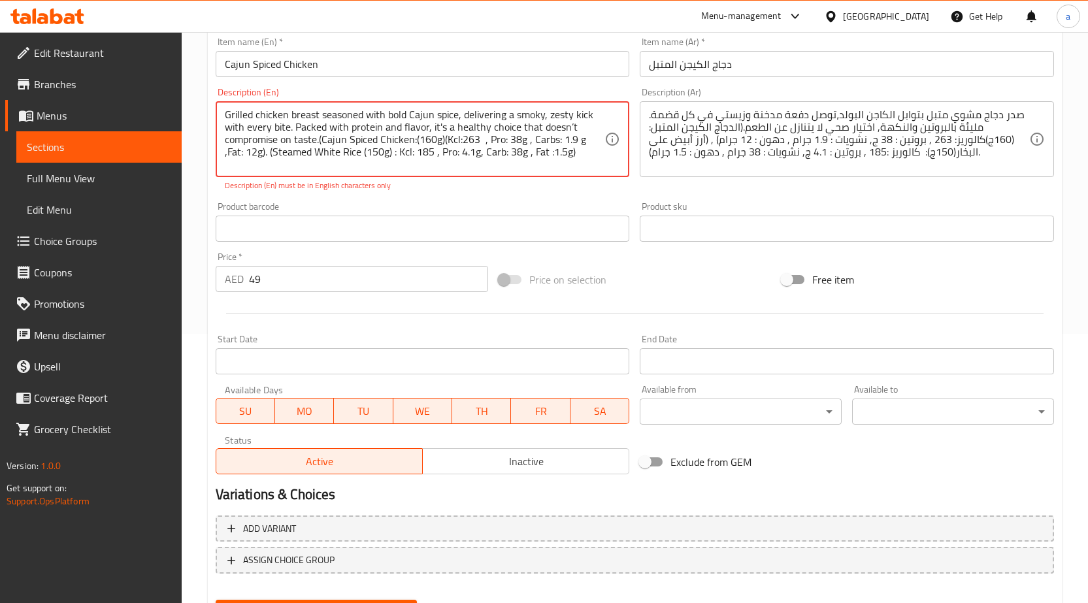
click at [360, 172] on div "Grilled chicken breast seasoned with bold Cajun spice, delivering a smoky, zest…" at bounding box center [423, 139] width 414 height 76
click at [372, 161] on textarea "Grilled chicken breast seasoned with bold Cajun spice, delivering a smoky, zest…" at bounding box center [415, 140] width 380 height 62
paste textarea "delivering a smoky zesty kick with every bite. Packed with protein and flavor i…"
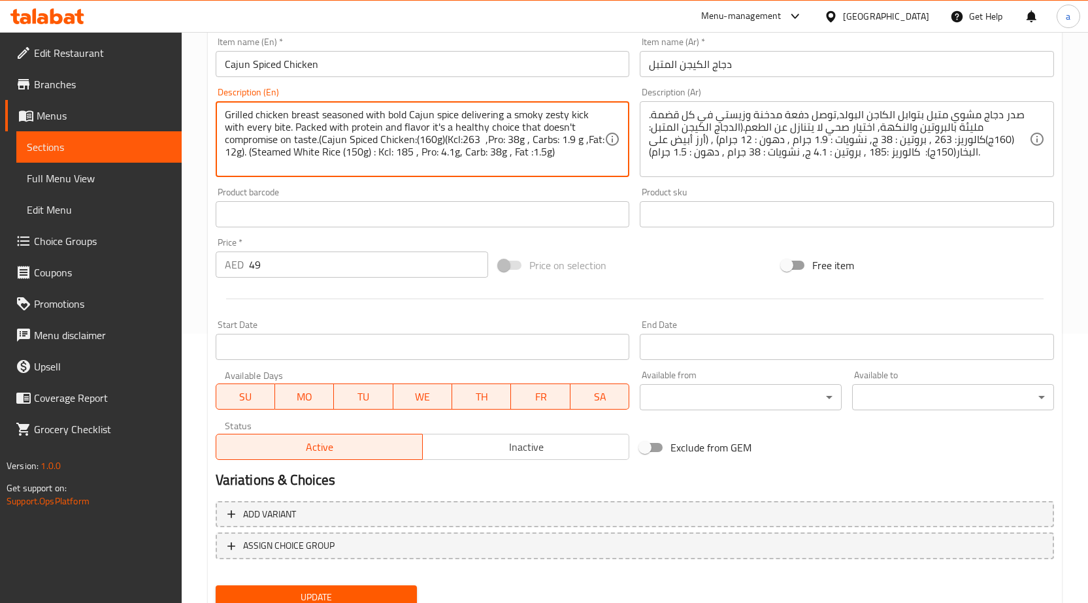
type textarea "Grilled chicken breast seasoned with bold Cajun spice delivering a smoky zesty …"
click at [384, 588] on button "Update" at bounding box center [317, 598] width 202 height 24
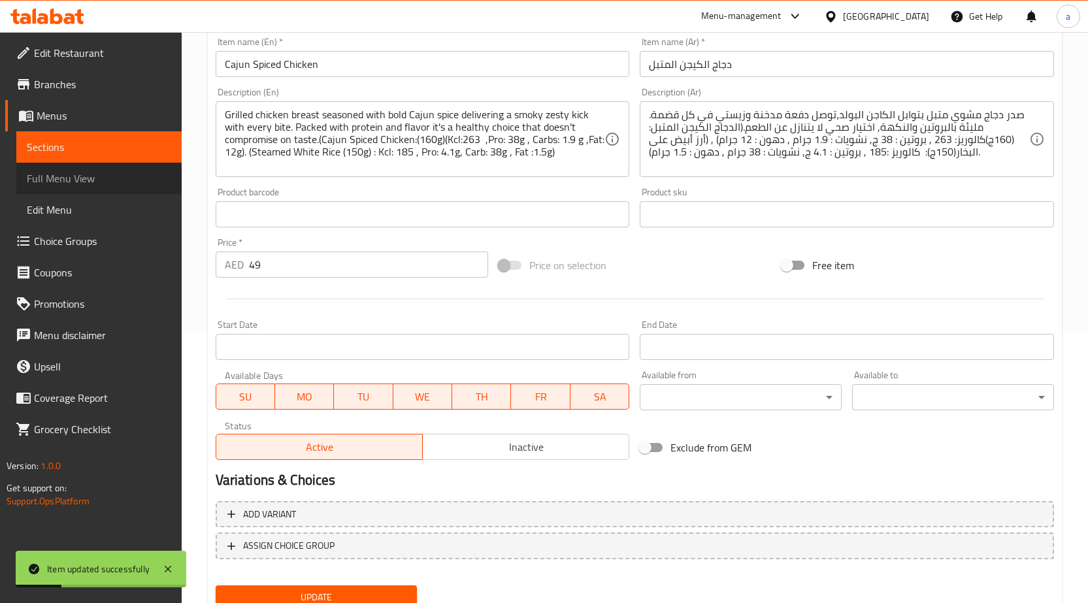
click at [92, 172] on span "Full Menu View" at bounding box center [99, 179] width 144 height 16
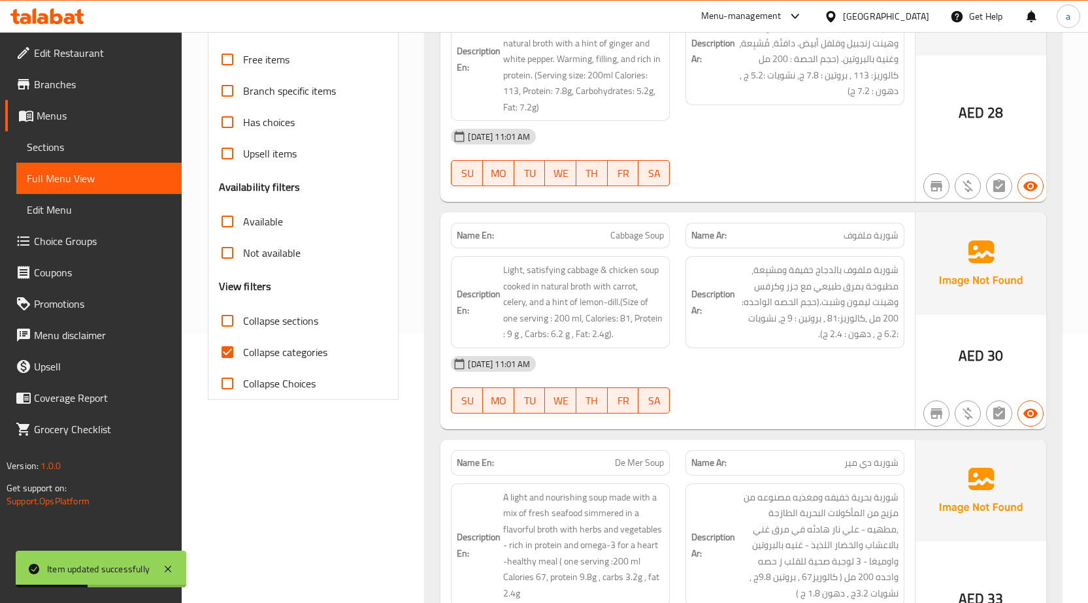
click at [320, 326] on div "Collapse sections" at bounding box center [303, 320] width 169 height 31
click at [308, 345] on span "Collapse categories" at bounding box center [285, 353] width 84 height 16
click at [243, 343] on input "Collapse categories" at bounding box center [227, 352] width 31 height 31
checkbox input "false"
click at [297, 326] on span "Collapse sections" at bounding box center [280, 321] width 75 height 16
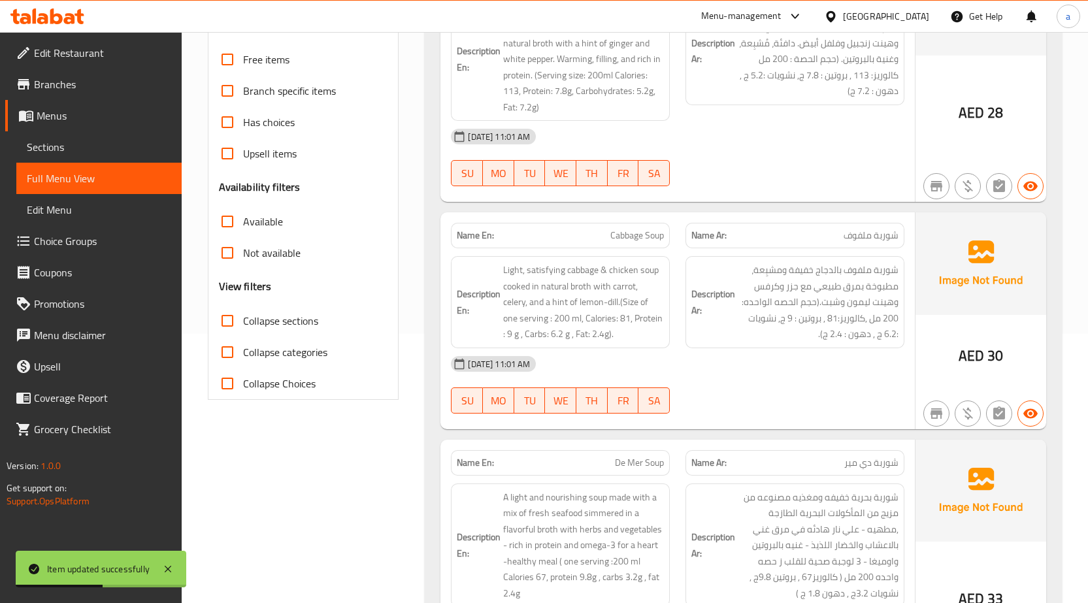
click at [243, 326] on input "Collapse sections" at bounding box center [227, 320] width 31 height 31
checkbox input "true"
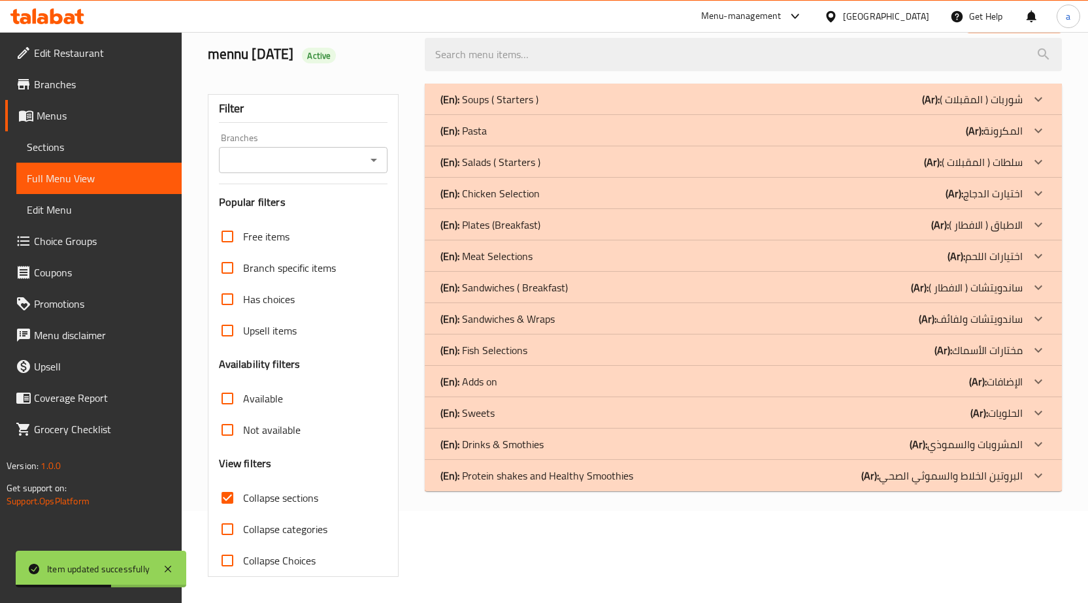
scroll to position [92, 0]
click at [1003, 195] on p "(Ar): اختيارت الدجاج" at bounding box center [984, 194] width 77 height 16
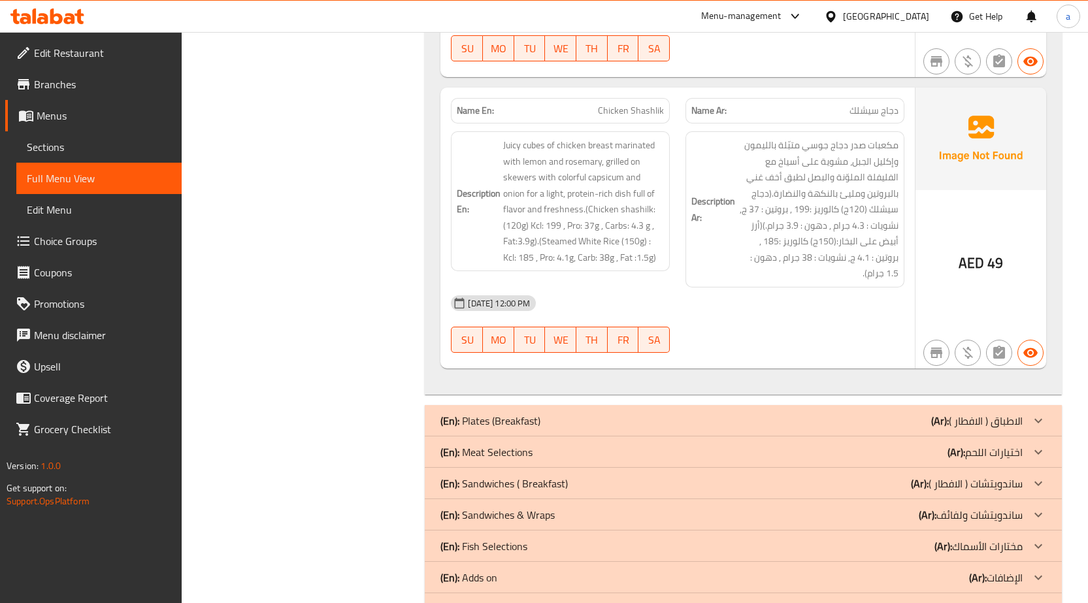
scroll to position [2065, 0]
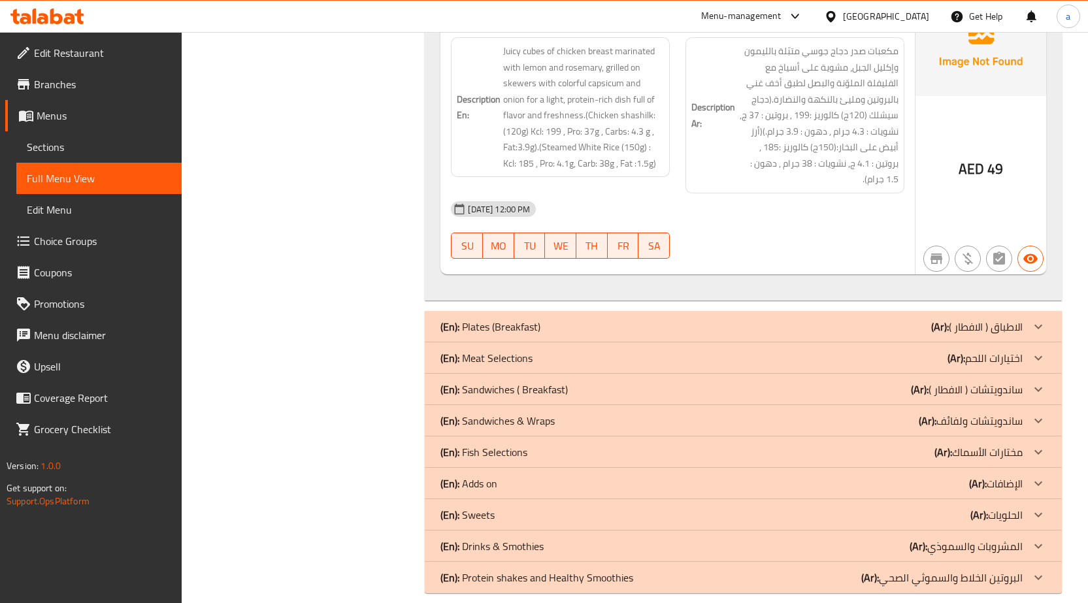
drag, startPoint x: 877, startPoint y: 353, endPoint x: 879, endPoint y: 346, distance: 7.7
click at [877, 353] on div "(En): Meat Selections (Ar): اختيارات اللحم" at bounding box center [743, 358] width 637 height 31
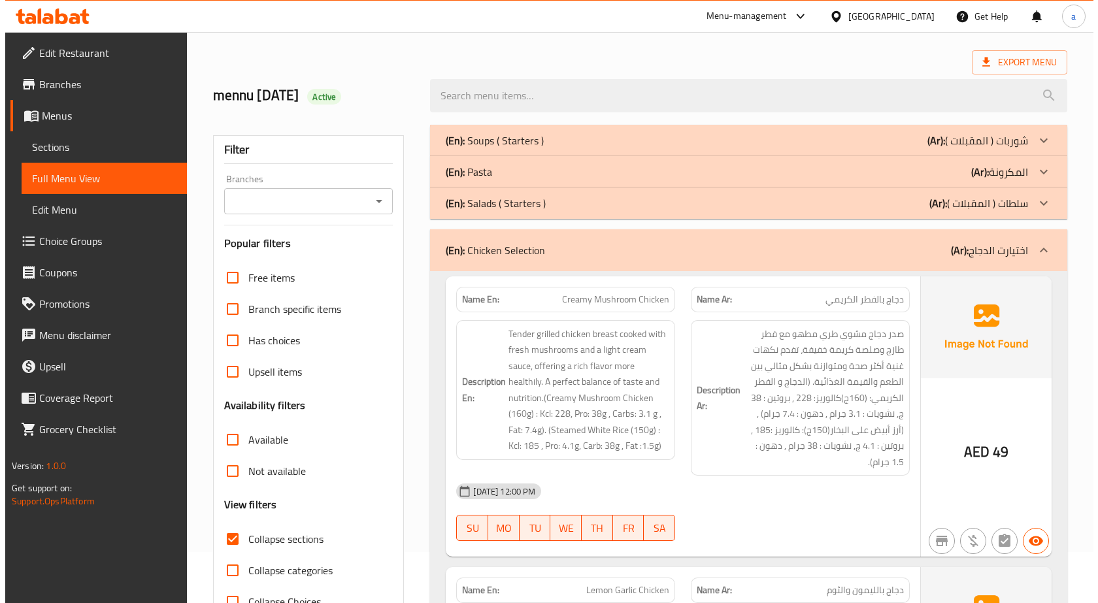
scroll to position [0, 0]
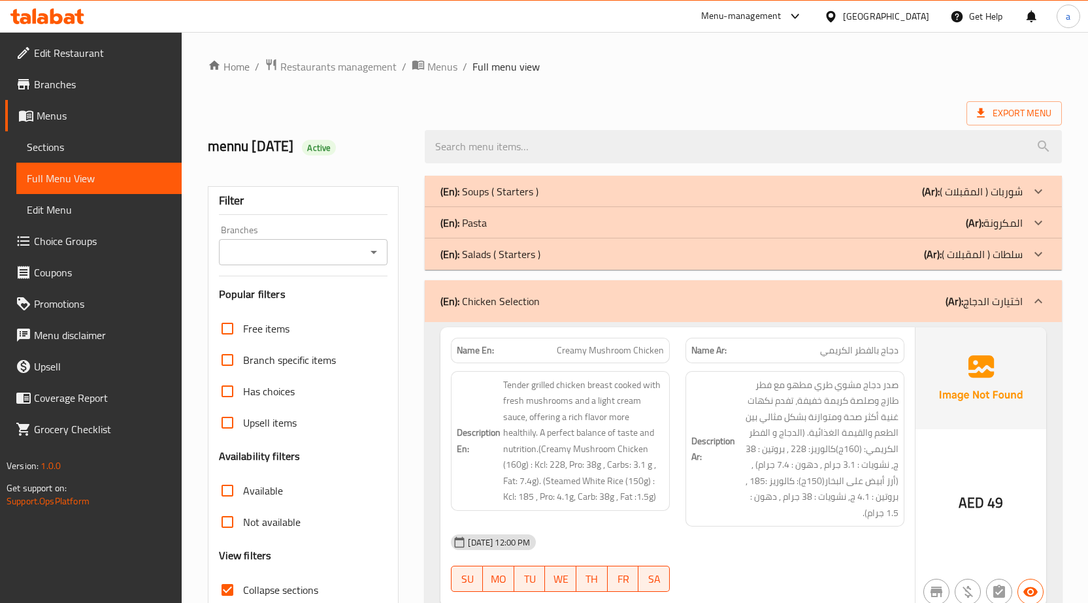
drag, startPoint x: 838, startPoint y: 223, endPoint x: 966, endPoint y: 1, distance: 255.7
click at [838, 223] on div "(En): Pasta (Ar): المكرونة" at bounding box center [732, 223] width 582 height 16
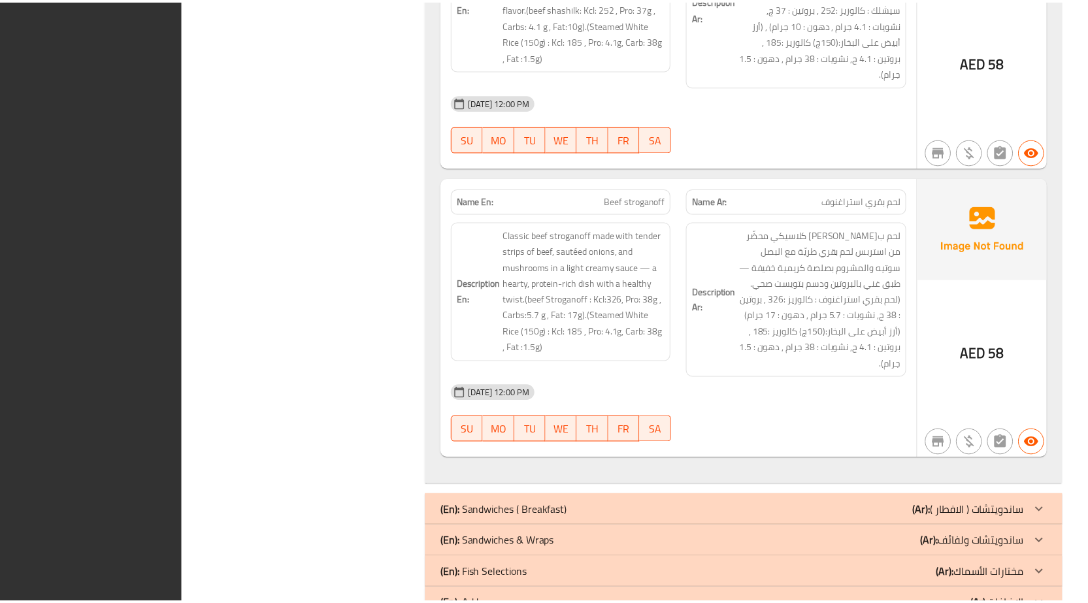
scroll to position [4810, 0]
